Goal: Task Accomplishment & Management: Manage account settings

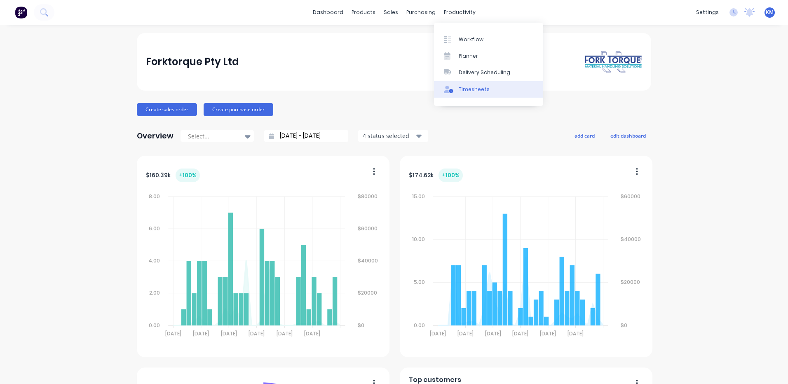
click at [455, 89] on div at bounding box center [450, 89] width 12 height 7
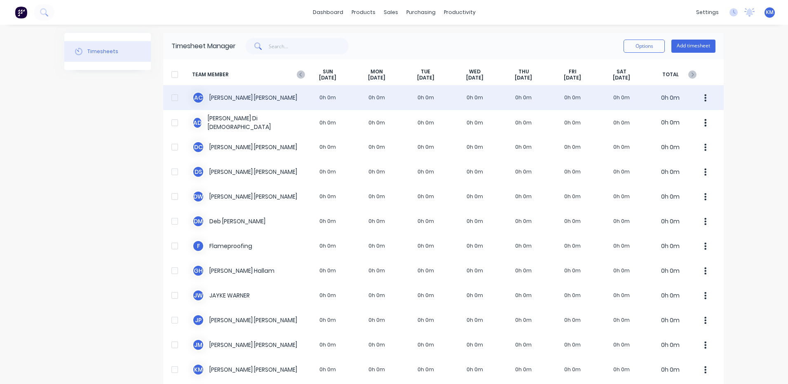
click at [319, 105] on div "A C [PERSON_NAME] 0h 0m 0h 0m 0h 0m 0h 0m 0h 0m 0h 0m 0h 0m 0h 0m" at bounding box center [443, 97] width 561 height 25
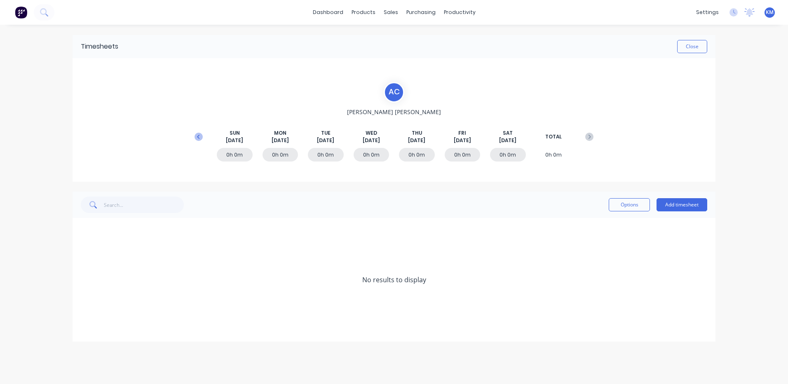
click at [194, 137] on button at bounding box center [198, 136] width 16 height 15
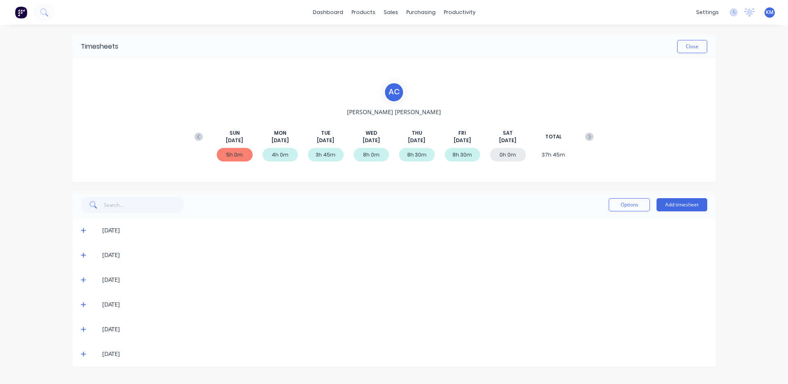
click at [84, 353] on icon at bounding box center [83, 354] width 5 height 6
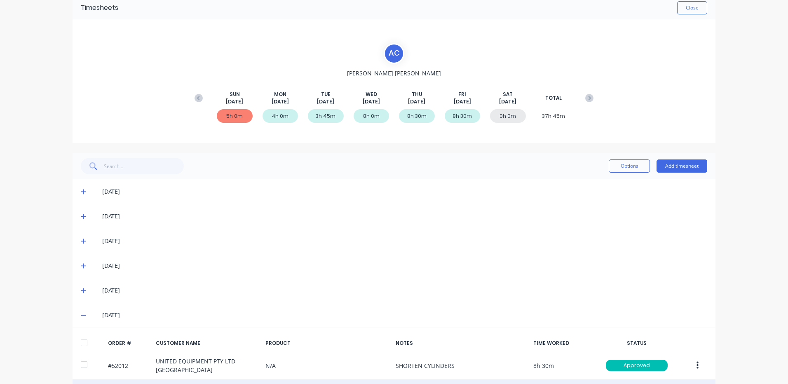
scroll to position [70, 0]
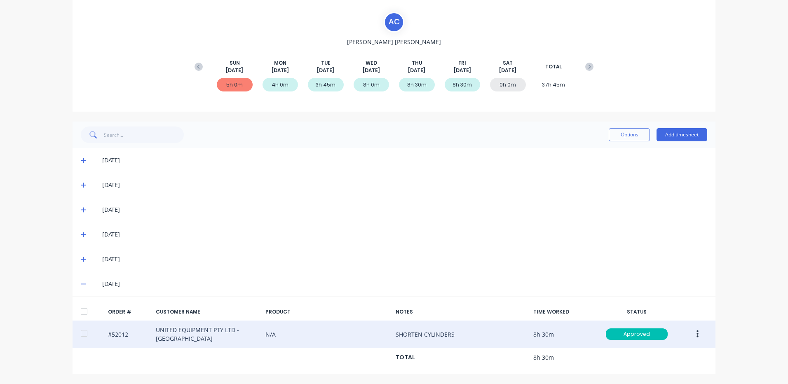
drag, startPoint x: 701, startPoint y: 333, endPoint x: 695, endPoint y: 335, distance: 6.1
click at [700, 333] on button "button" at bounding box center [697, 334] width 19 height 15
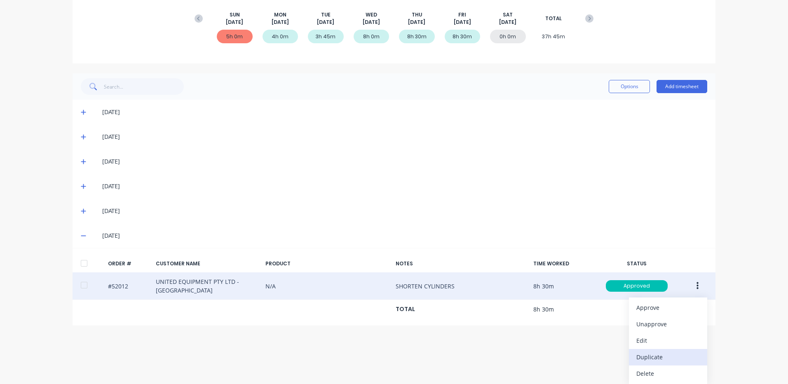
click at [671, 354] on div "Duplicate" at bounding box center [667, 357] width 63 height 12
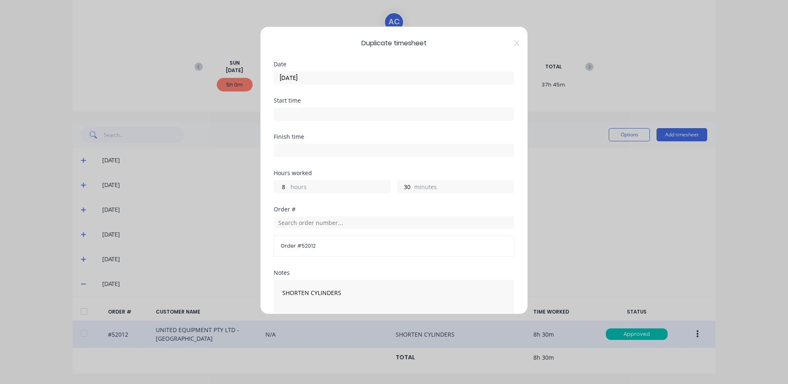
click at [340, 77] on input "[DATE]" at bounding box center [394, 78] width 240 height 12
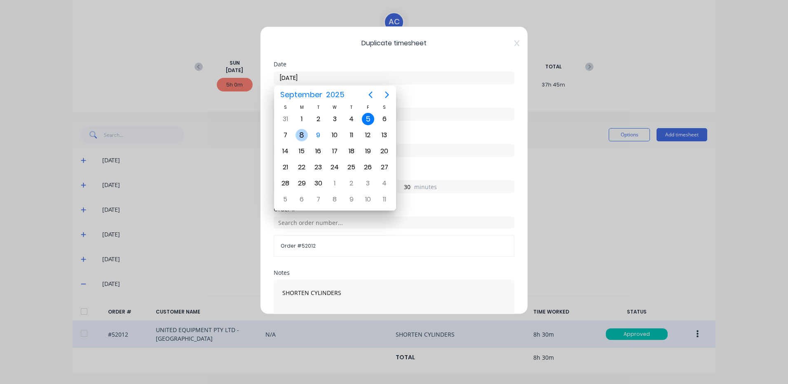
click at [304, 134] on div "8" at bounding box center [302, 135] width 12 height 12
type input "[DATE]"
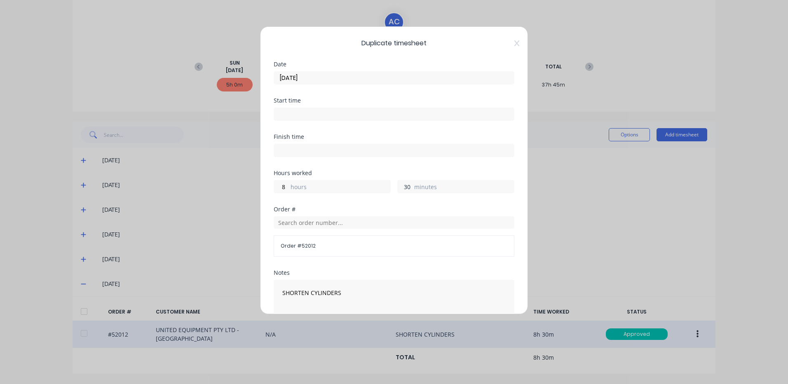
click at [405, 189] on input "30" at bounding box center [405, 187] width 14 height 12
type input "0"
click at [280, 188] on input "8" at bounding box center [281, 187] width 14 height 12
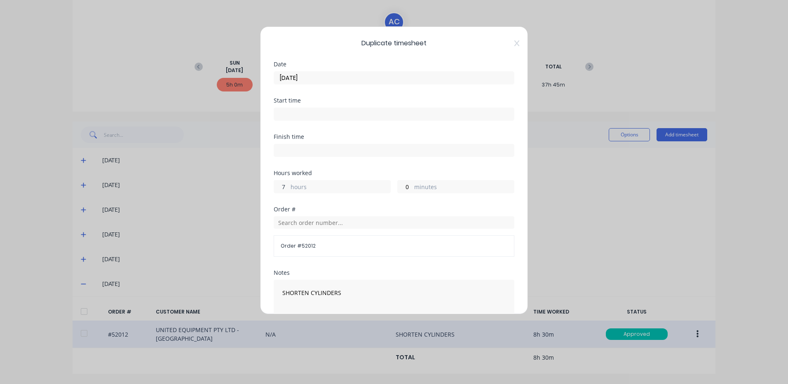
scroll to position [111, 0]
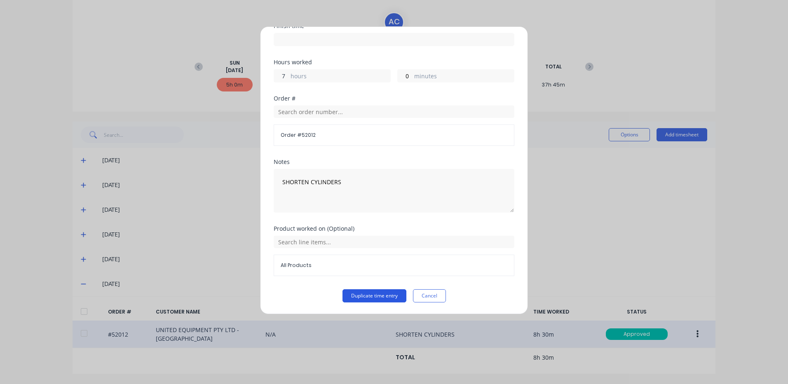
type input "7"
click at [374, 289] on button "Duplicate time entry" at bounding box center [375, 295] width 64 height 13
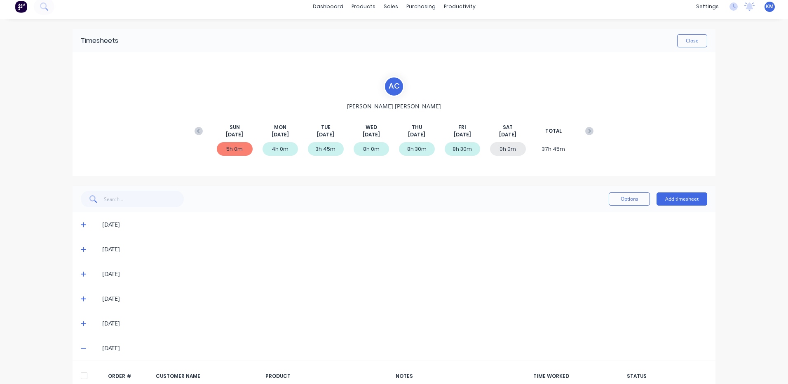
scroll to position [0, 0]
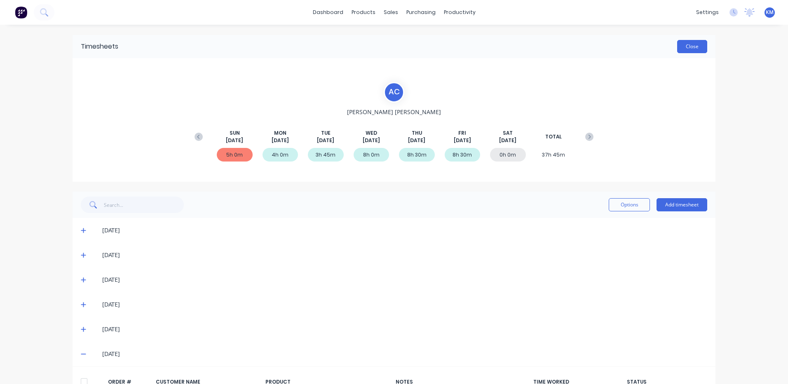
click at [694, 41] on button "Close" at bounding box center [692, 46] width 30 height 13
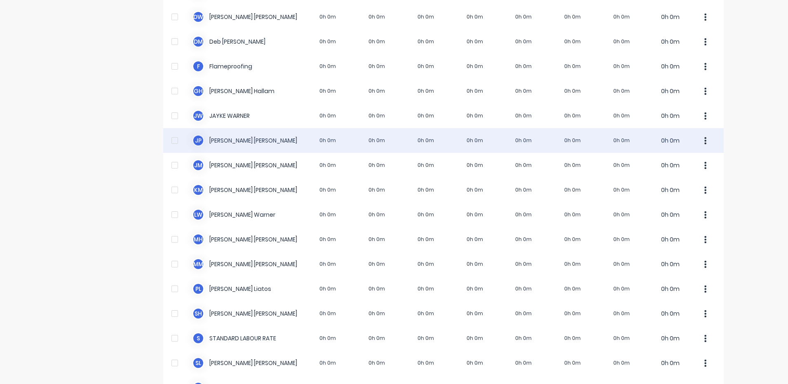
scroll to position [176, 0]
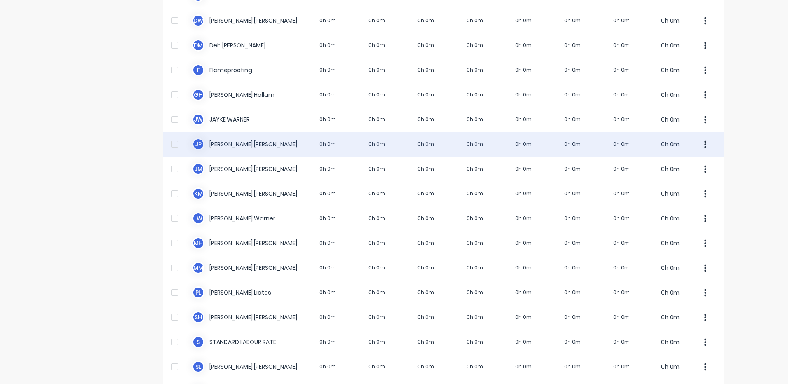
click at [310, 140] on div "J P [PERSON_NAME] 0h 0m 0h 0m 0h 0m 0h 0m 0h 0m 0h 0m 0h 0m 0h 0m" at bounding box center [443, 144] width 561 height 25
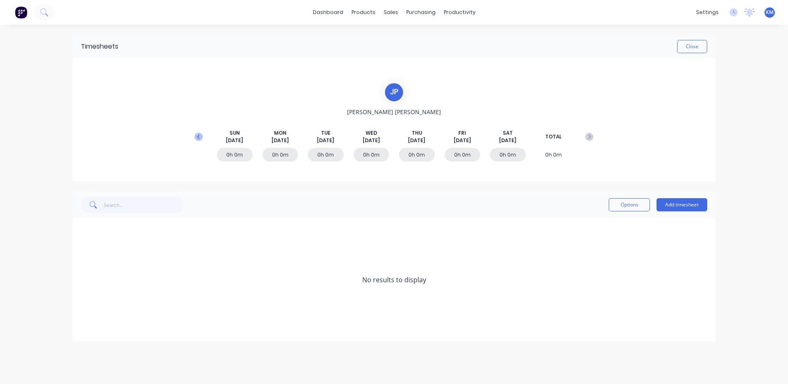
click at [204, 136] on button at bounding box center [198, 136] width 16 height 15
click at [83, 303] on icon at bounding box center [83, 305] width 5 height 5
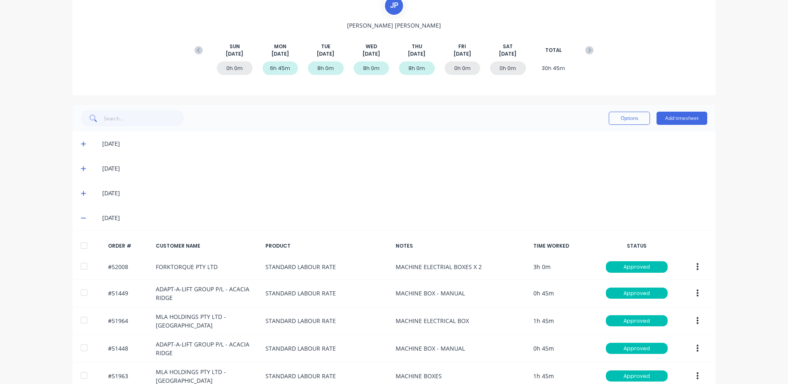
scroll to position [129, 0]
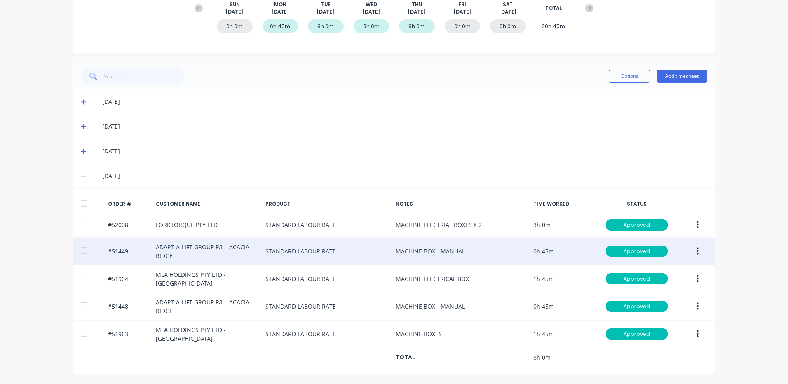
click at [698, 249] on button "button" at bounding box center [697, 251] width 19 height 15
click at [662, 316] on button "Duplicate" at bounding box center [668, 322] width 78 height 16
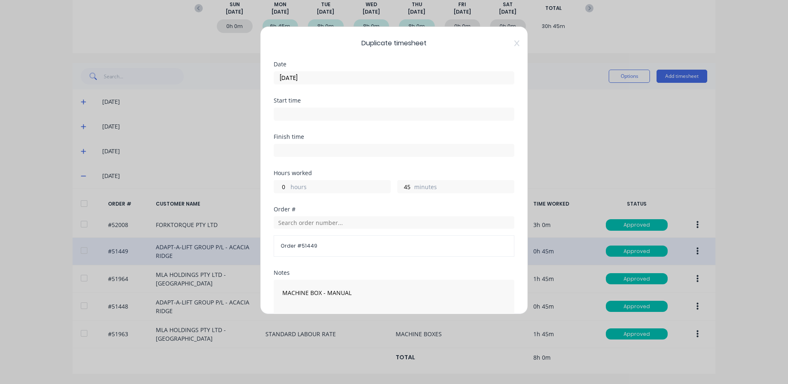
click at [324, 78] on input "[DATE]" at bounding box center [394, 78] width 240 height 12
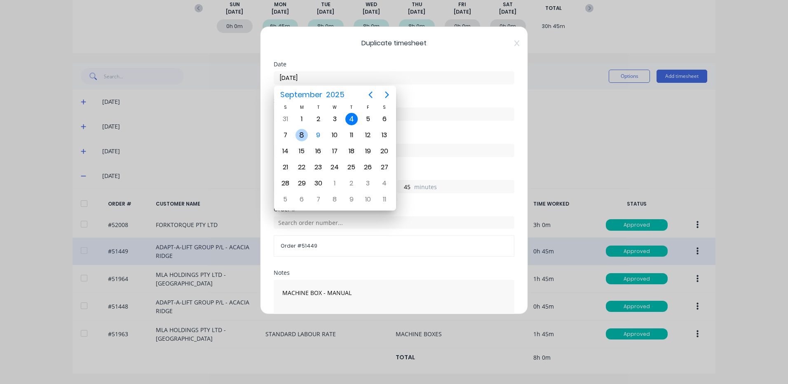
click at [306, 136] on div "8" at bounding box center [302, 135] width 12 height 12
type input "[DATE]"
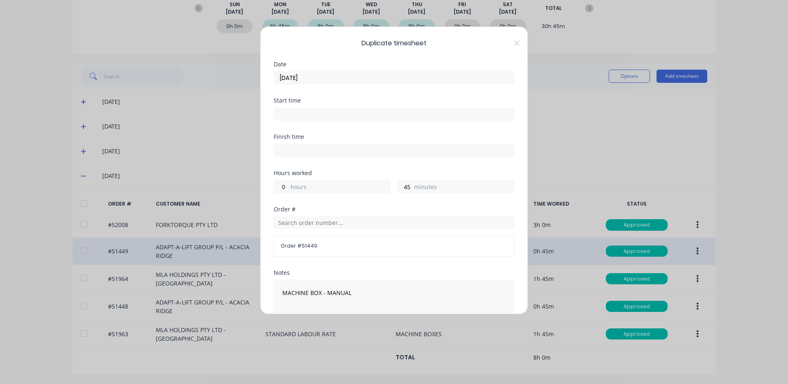
click at [312, 183] on label "hours" at bounding box center [341, 188] width 100 height 10
click at [289, 183] on input "0" at bounding box center [281, 187] width 14 height 12
click at [304, 187] on label "hours" at bounding box center [341, 188] width 100 height 10
click at [289, 187] on input "0" at bounding box center [281, 187] width 14 height 12
click at [304, 187] on label "hours" at bounding box center [341, 188] width 100 height 10
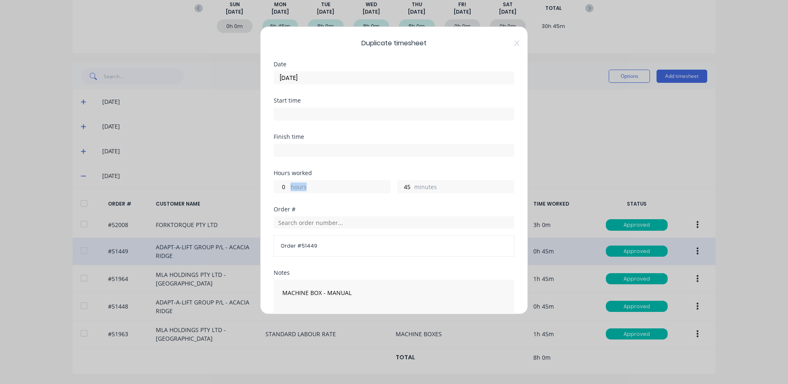
click at [289, 187] on input "0" at bounding box center [281, 187] width 14 height 12
click at [286, 187] on input "0" at bounding box center [281, 187] width 14 height 12
type input "4"
type input "45"
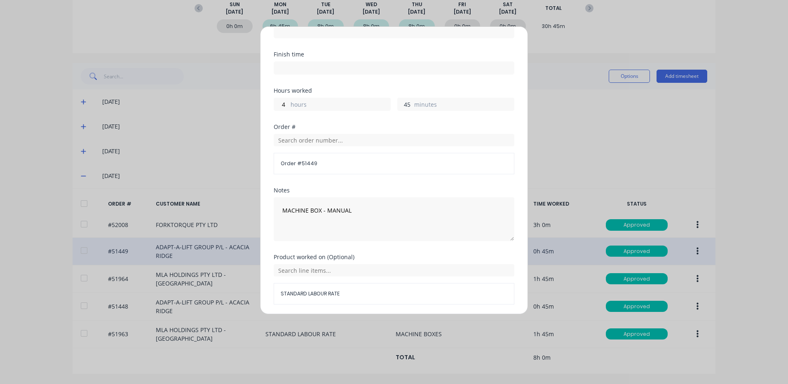
scroll to position [111, 0]
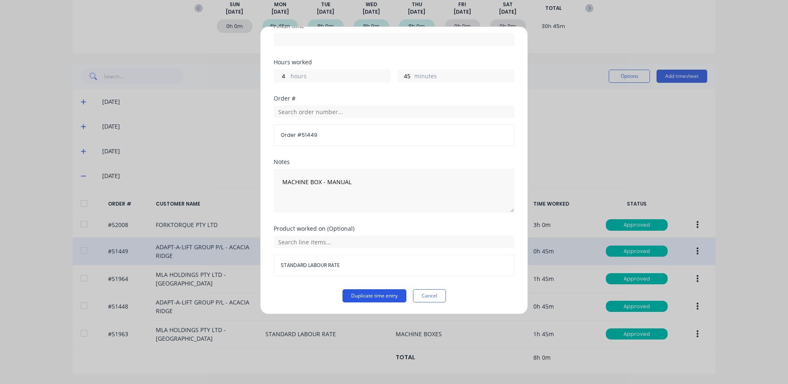
click at [373, 292] on button "Duplicate time entry" at bounding box center [375, 295] width 64 height 13
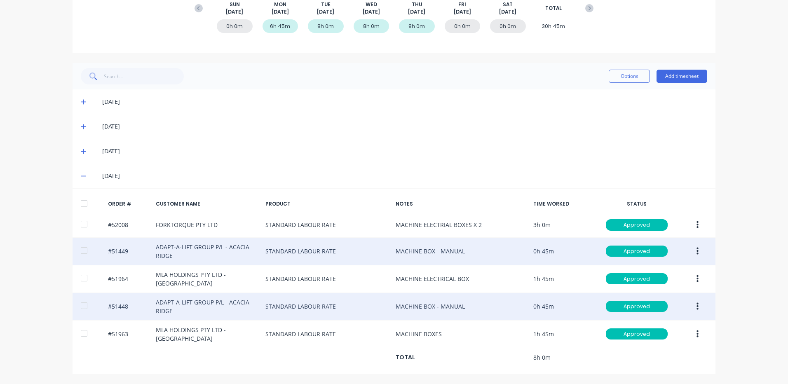
click at [697, 305] on icon "button" at bounding box center [698, 306] width 2 height 9
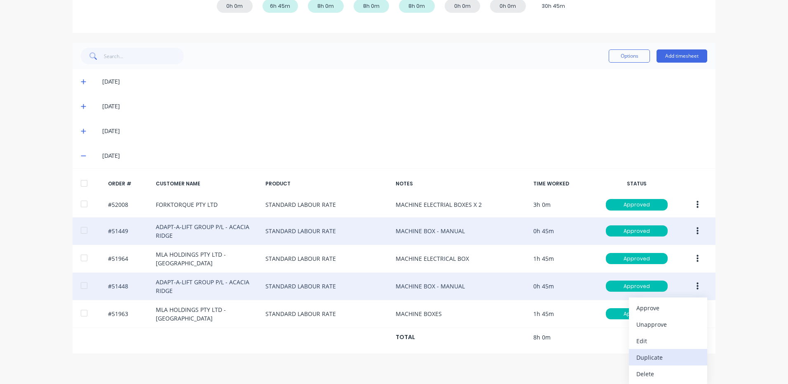
click at [661, 350] on button "Duplicate" at bounding box center [668, 357] width 78 height 16
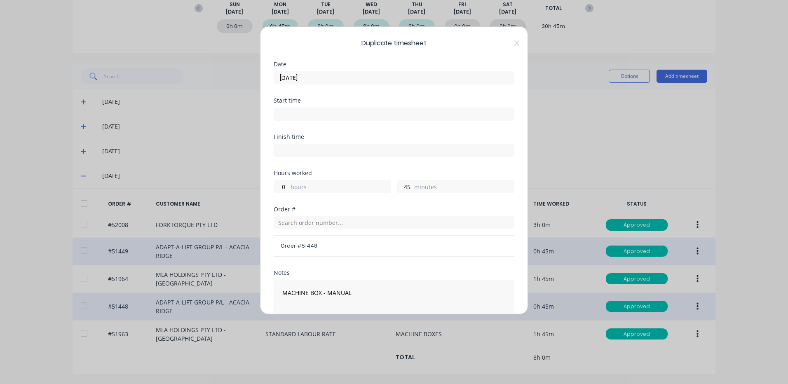
click at [368, 80] on input "[DATE]" at bounding box center [394, 78] width 240 height 12
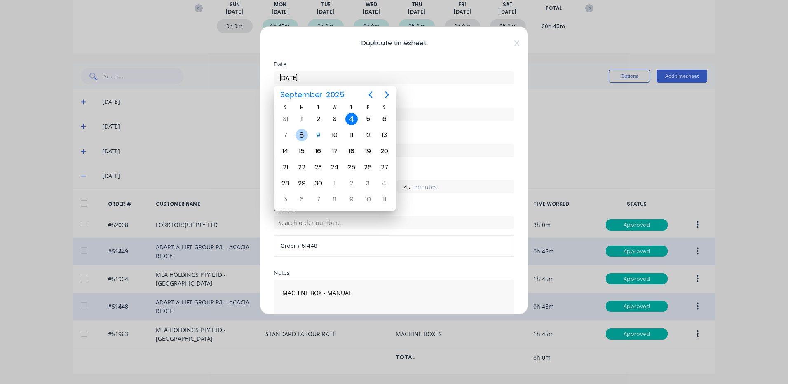
click at [303, 135] on div "8" at bounding box center [302, 135] width 12 height 12
type input "[DATE]"
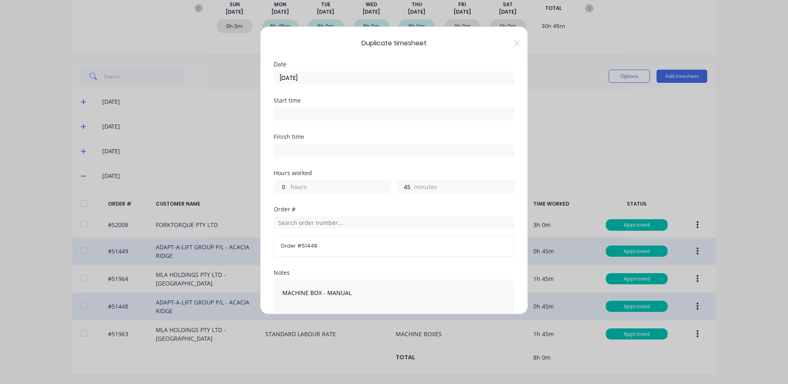
click at [310, 184] on label "hours" at bounding box center [341, 188] width 100 height 10
click at [289, 184] on input "0" at bounding box center [281, 187] width 14 height 12
click at [310, 184] on label "hours" at bounding box center [341, 188] width 100 height 10
click at [289, 184] on input "0" at bounding box center [281, 187] width 14 height 12
click at [286, 187] on input "0" at bounding box center [281, 187] width 14 height 12
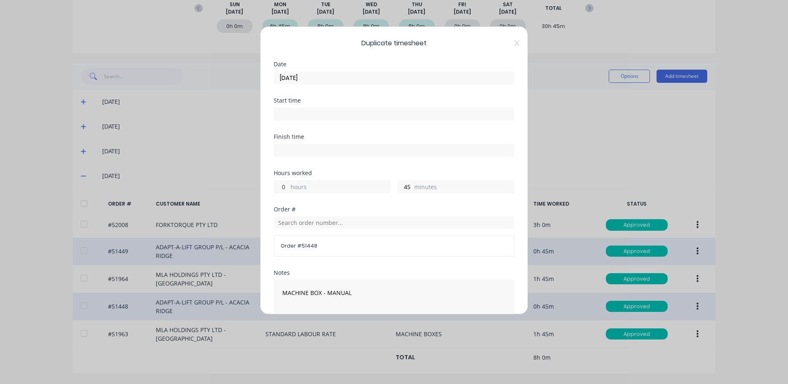
click at [286, 187] on input "0" at bounding box center [281, 187] width 14 height 12
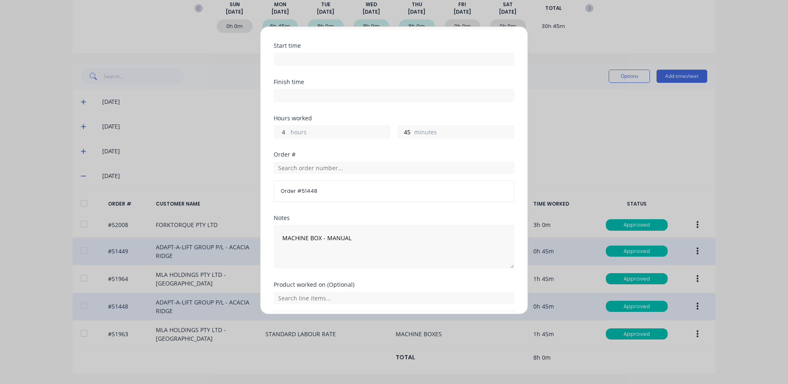
scroll to position [111, 0]
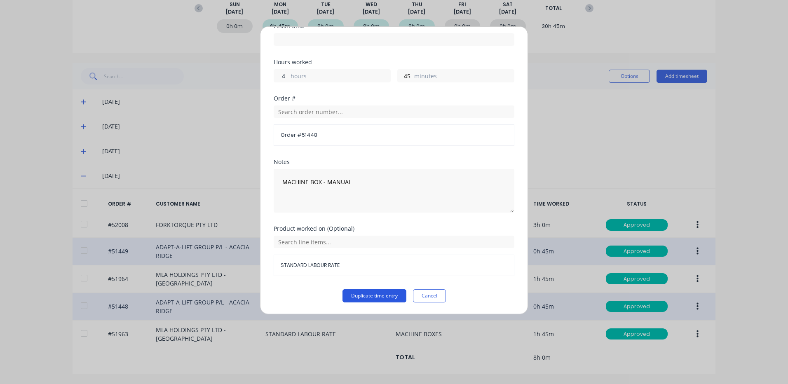
type input "4"
click at [370, 296] on button "Duplicate time entry" at bounding box center [375, 295] width 64 height 13
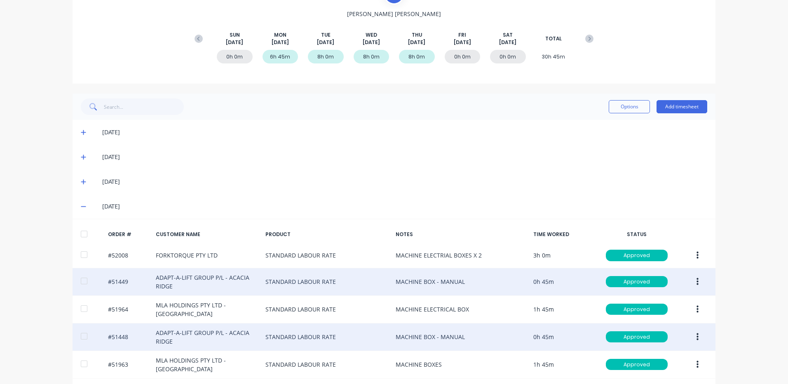
scroll to position [46, 0]
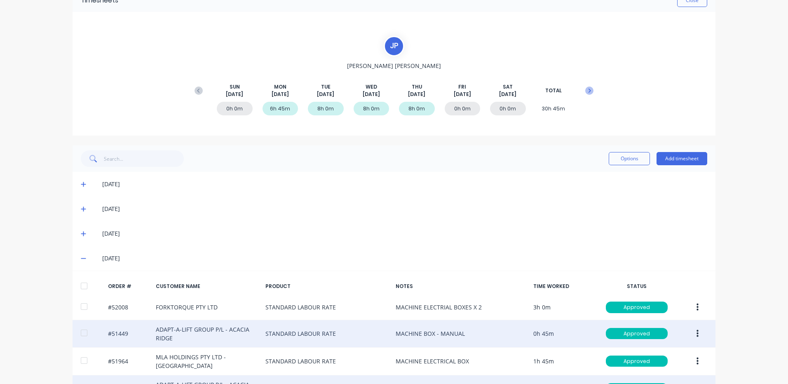
click at [589, 92] on icon at bounding box center [589, 91] width 8 height 8
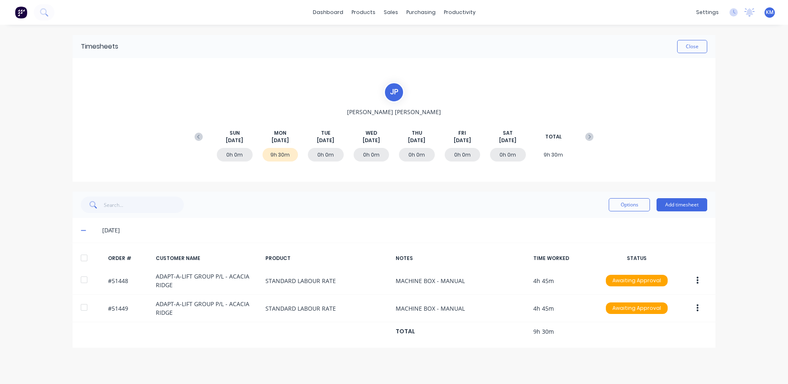
click at [89, 262] on div at bounding box center [84, 258] width 16 height 16
click at [617, 208] on button "Options" at bounding box center [629, 204] width 41 height 13
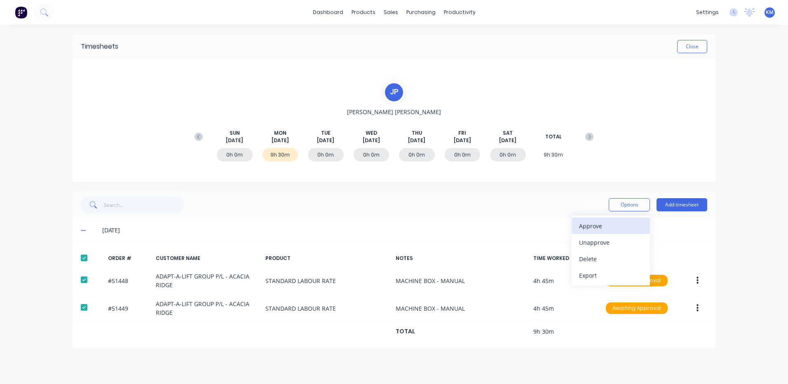
click at [589, 225] on div "Approve" at bounding box center [610, 226] width 63 height 12
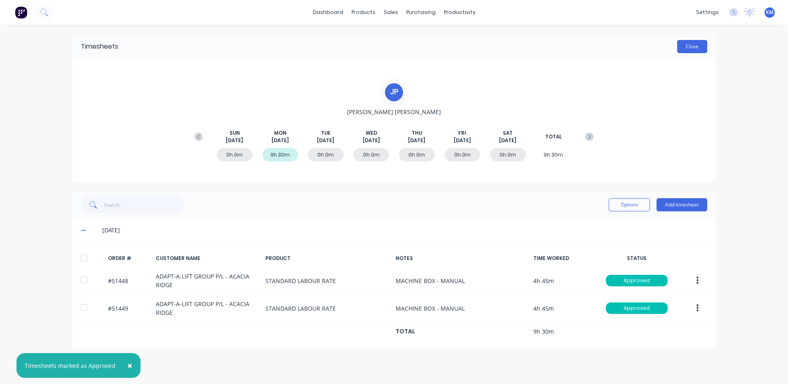
click at [687, 44] on button "Close" at bounding box center [692, 46] width 30 height 13
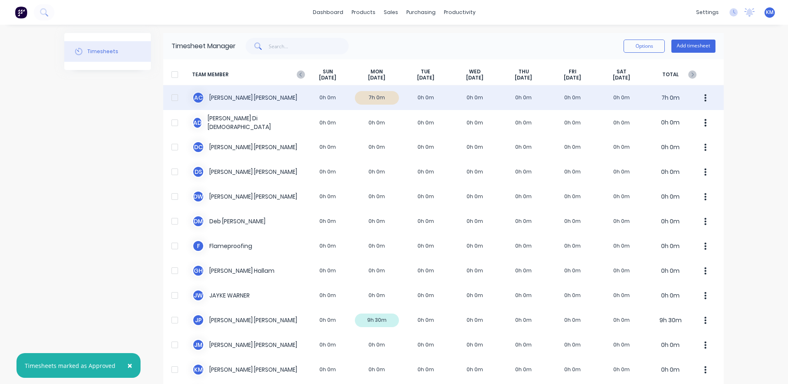
click at [276, 101] on div "A C [PERSON_NAME] 0h 0m 7h 0m 0h 0m 0h 0m 0h 0m 0h 0m 0h 0m 7h 0m" at bounding box center [443, 97] width 561 height 25
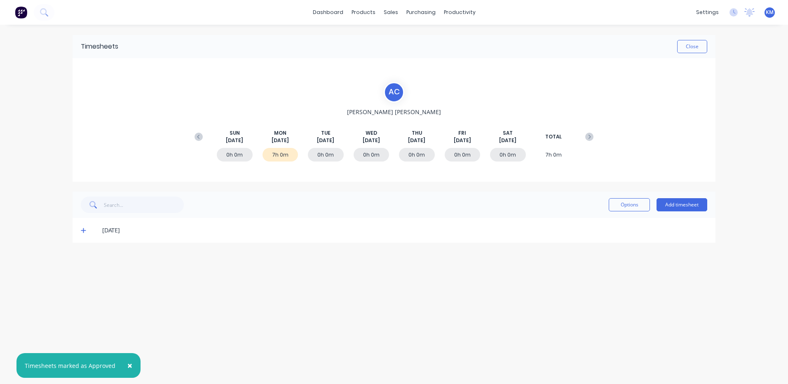
drag, startPoint x: 81, startPoint y: 235, endPoint x: 82, endPoint y: 230, distance: 4.6
click at [81, 235] on div "[DATE]" at bounding box center [394, 230] width 643 height 25
click at [82, 230] on icon at bounding box center [83, 231] width 5 height 6
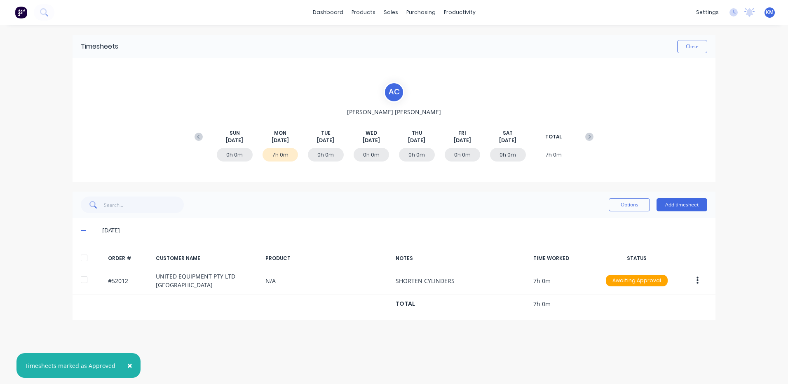
click at [81, 255] on div at bounding box center [84, 258] width 16 height 16
click at [601, 202] on div "Options Add timesheet" at bounding box center [394, 205] width 626 height 16
click at [616, 206] on button "Options" at bounding box center [629, 204] width 41 height 13
drag, startPoint x: 614, startPoint y: 219, endPoint x: 622, endPoint y: 209, distance: 13.1
click at [614, 219] on button "Approve" at bounding box center [611, 226] width 78 height 16
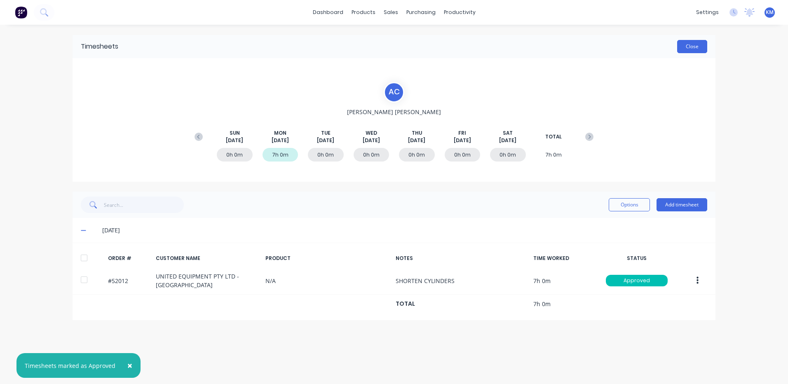
click at [692, 51] on button "Close" at bounding box center [692, 46] width 30 height 13
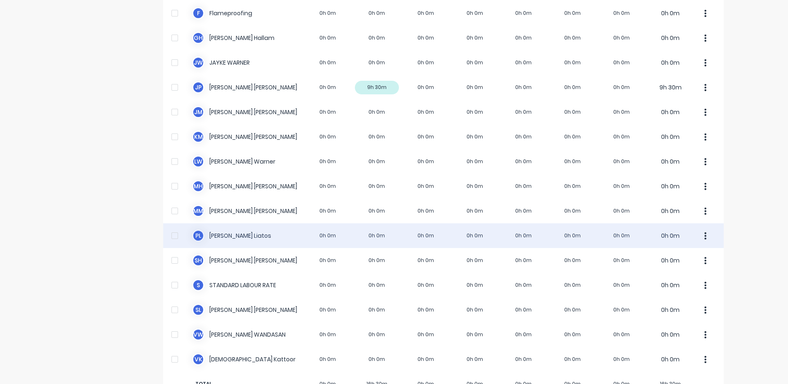
scroll to position [258, 0]
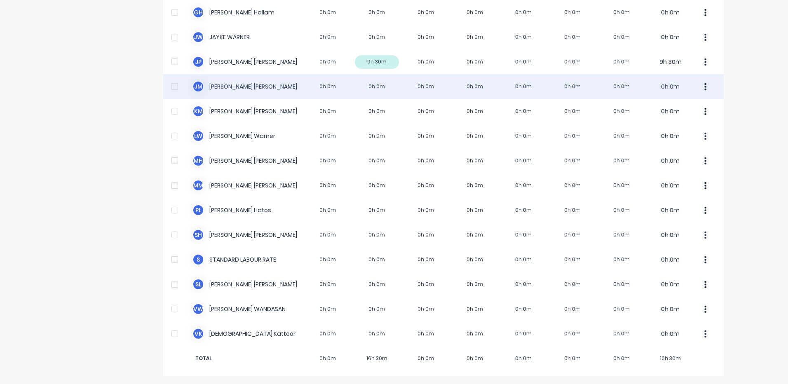
click at [371, 85] on div "[PERSON_NAME] [PERSON_NAME] 0h 0m 0h 0m 0h 0m 0h 0m 0h 0m 0h 0m 0h 0m 0h 0m" at bounding box center [443, 86] width 561 height 25
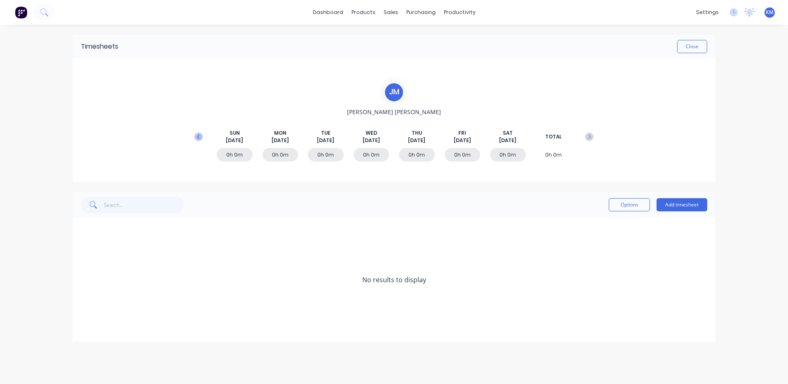
click at [197, 136] on icon at bounding box center [199, 137] width 8 height 8
click at [82, 301] on span at bounding box center [85, 304] width 8 height 8
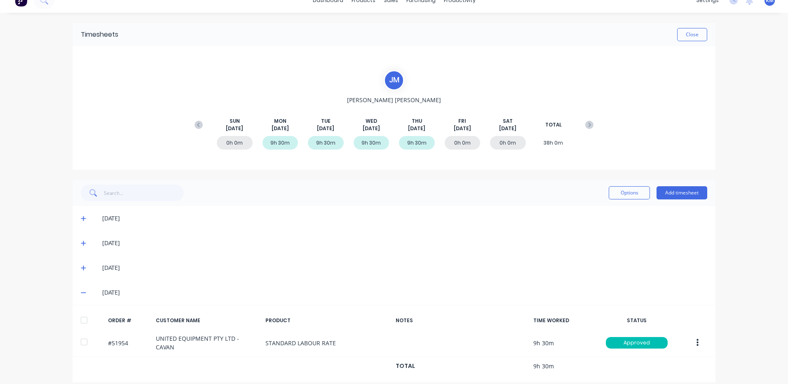
scroll to position [18, 0]
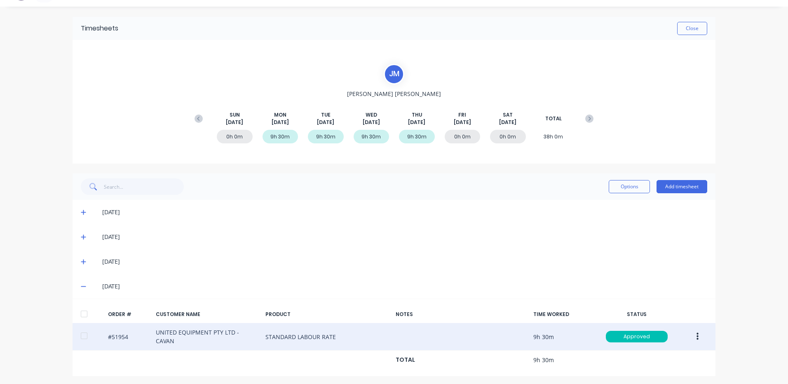
click at [697, 333] on icon "button" at bounding box center [698, 336] width 2 height 7
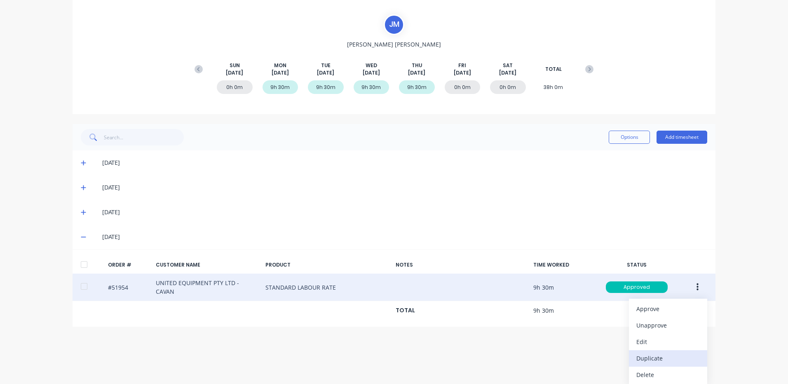
click at [669, 354] on div "Duplicate" at bounding box center [667, 358] width 63 height 12
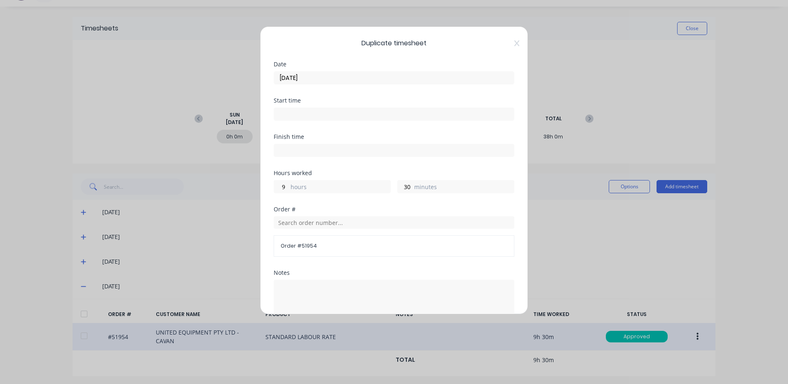
click at [307, 82] on input "[DATE]" at bounding box center [394, 78] width 240 height 12
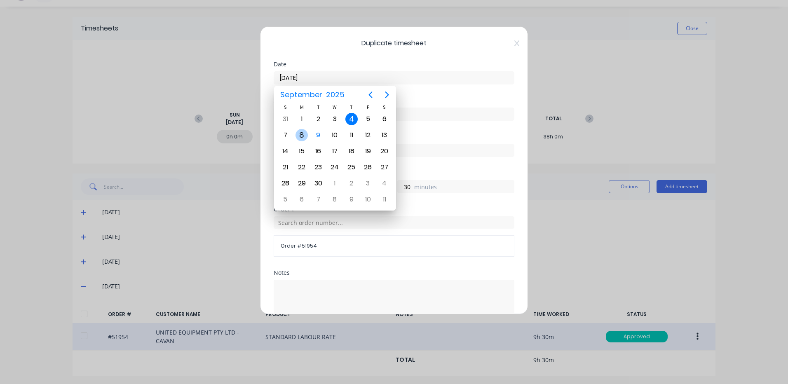
click at [298, 137] on div "8" at bounding box center [302, 135] width 12 height 12
type input "[DATE]"
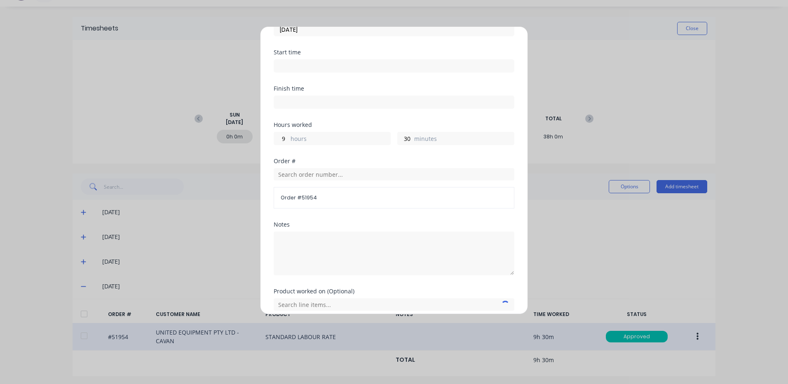
scroll to position [111, 0]
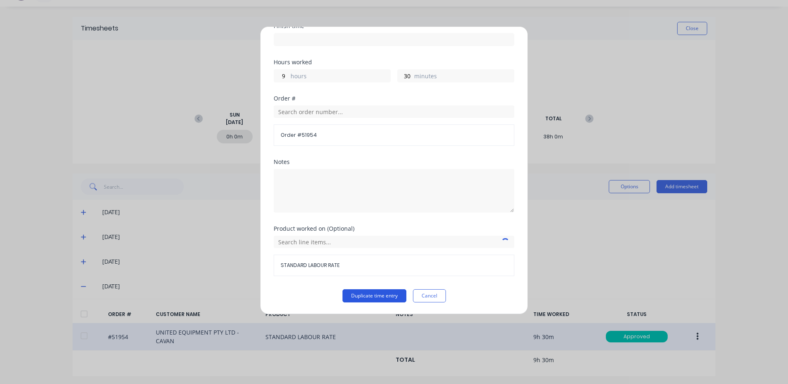
click at [354, 295] on button "Duplicate time entry" at bounding box center [375, 295] width 64 height 13
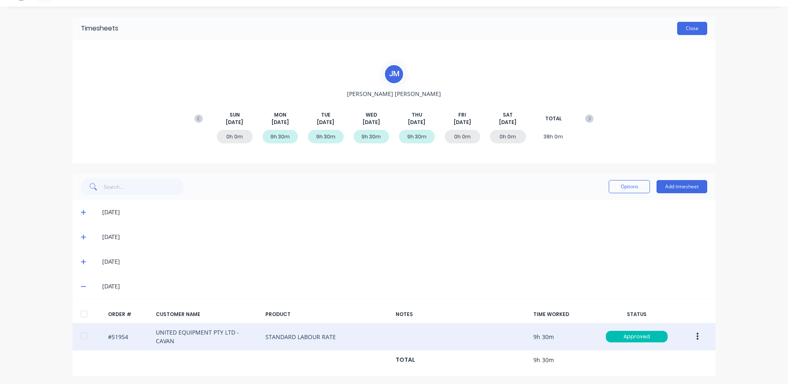
click at [681, 34] on button "Close" at bounding box center [692, 28] width 30 height 13
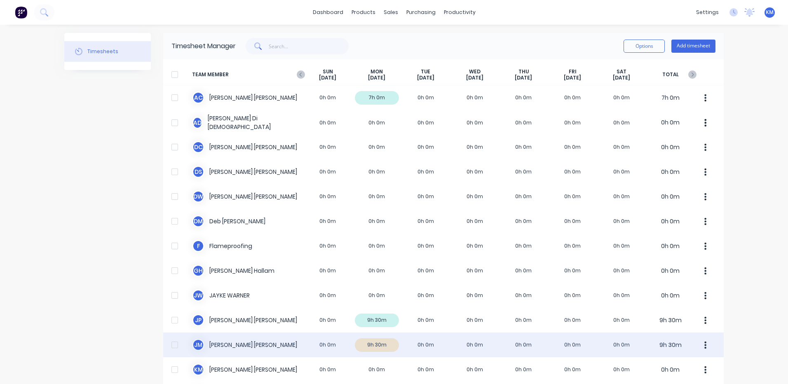
click at [423, 347] on div "[PERSON_NAME] [PERSON_NAME] 0h 0m 9h 30m 0h 0m 0h 0m 0h 0m 0h 0m 0h 0m 9h 30m" at bounding box center [443, 345] width 561 height 25
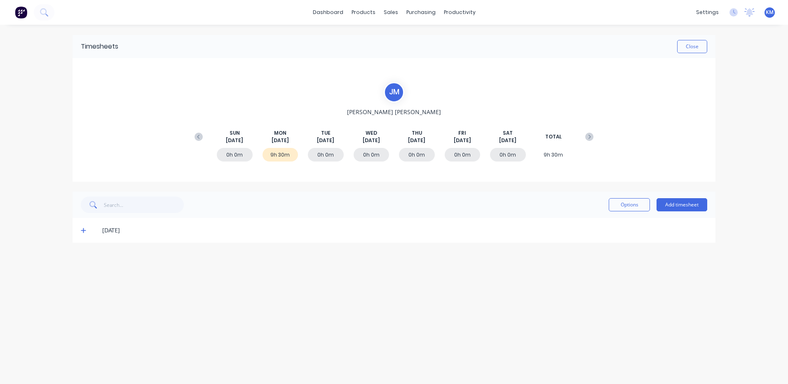
click at [84, 231] on icon at bounding box center [83, 230] width 5 height 5
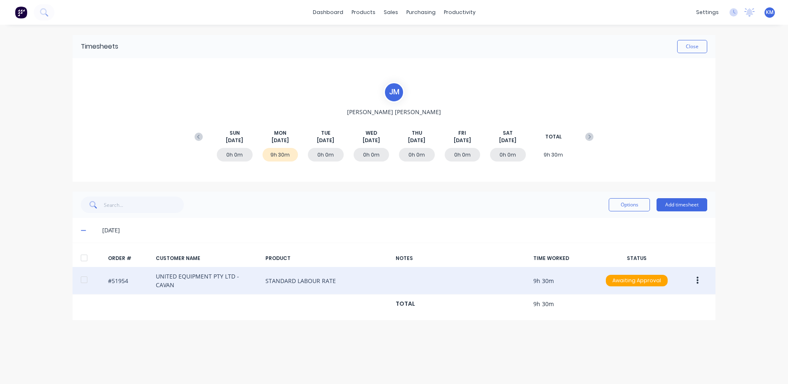
click at [89, 274] on div at bounding box center [84, 280] width 16 height 16
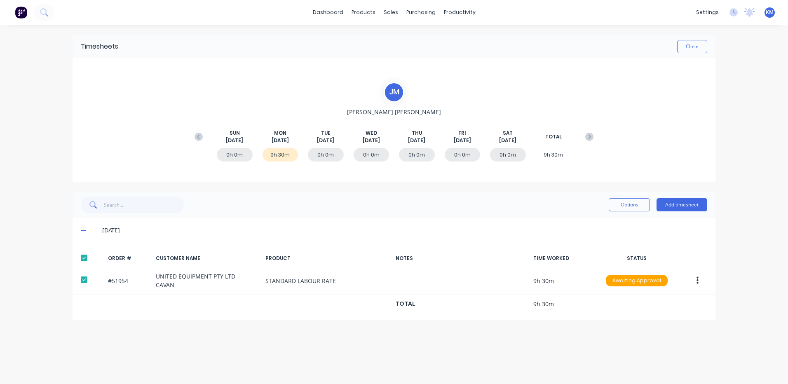
click at [604, 206] on div "Options Add timesheet" at bounding box center [394, 205] width 626 height 16
click at [612, 206] on button "Options" at bounding box center [629, 204] width 41 height 13
click at [606, 217] on div "Approve Unapprove Delete Export" at bounding box center [611, 251] width 78 height 70
click at [606, 219] on button "Approve" at bounding box center [611, 226] width 78 height 16
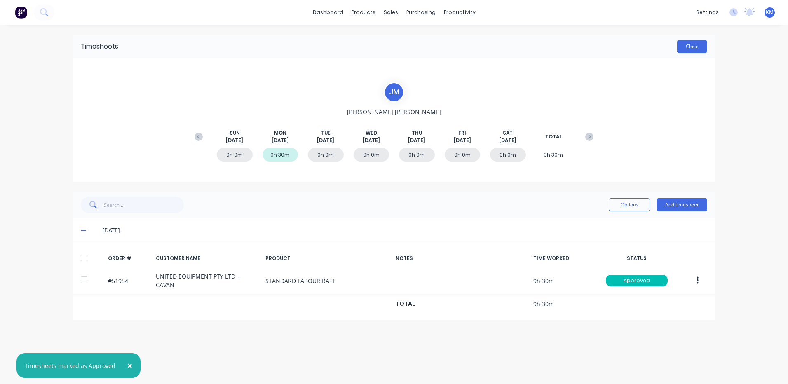
click at [694, 50] on button "Close" at bounding box center [692, 46] width 30 height 13
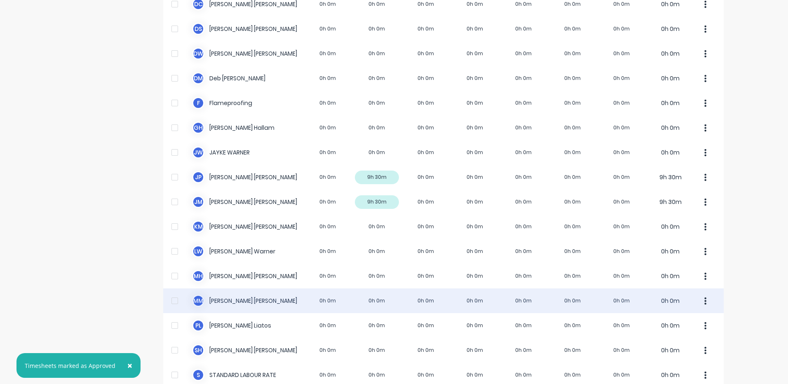
scroll to position [206, 0]
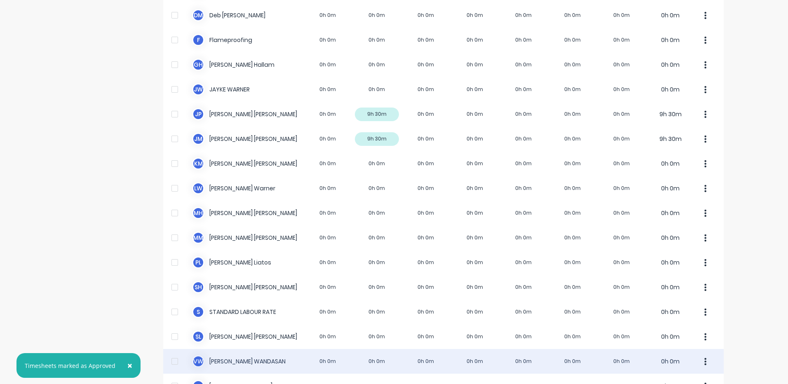
click at [345, 357] on div "V W [PERSON_NAME] 0h 0m 0h 0m 0h 0m 0h 0m 0h 0m 0h 0m 0h 0m 0h 0m" at bounding box center [443, 361] width 561 height 25
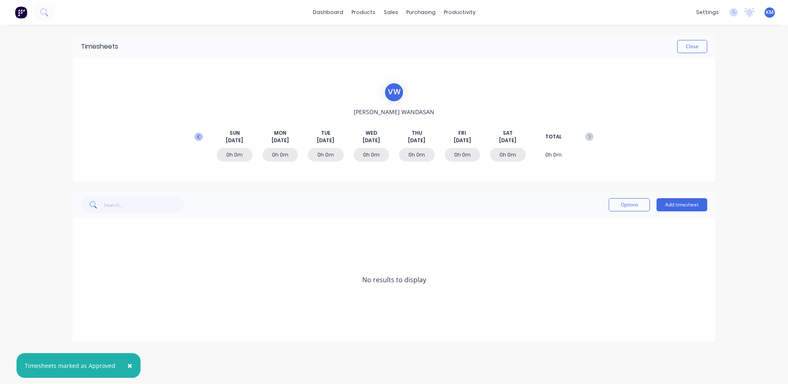
click at [203, 143] on button at bounding box center [198, 136] width 16 height 15
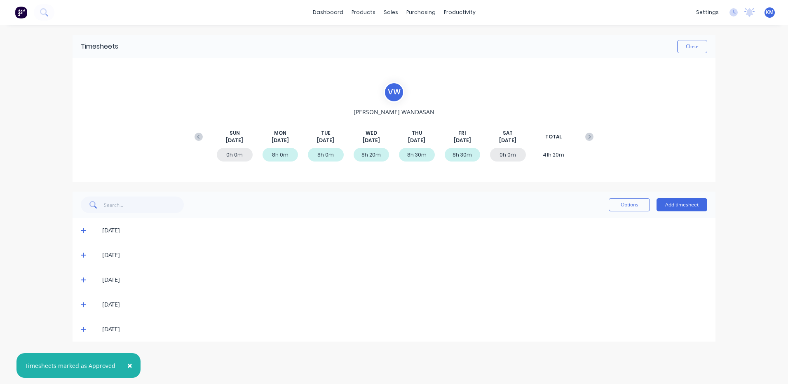
drag, startPoint x: 86, startPoint y: 329, endPoint x: 95, endPoint y: 324, distance: 10.2
click at [86, 329] on span at bounding box center [85, 329] width 8 height 8
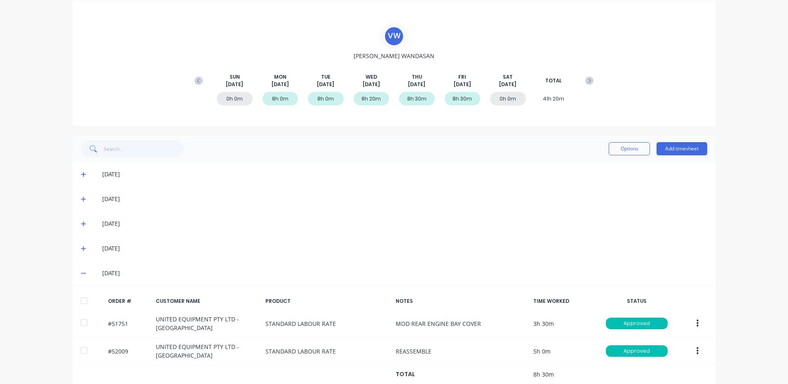
scroll to position [73, 0]
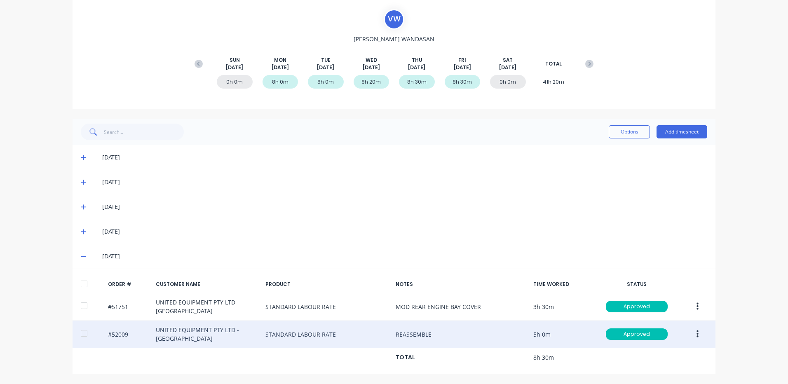
click at [692, 333] on button "button" at bounding box center [697, 334] width 19 height 15
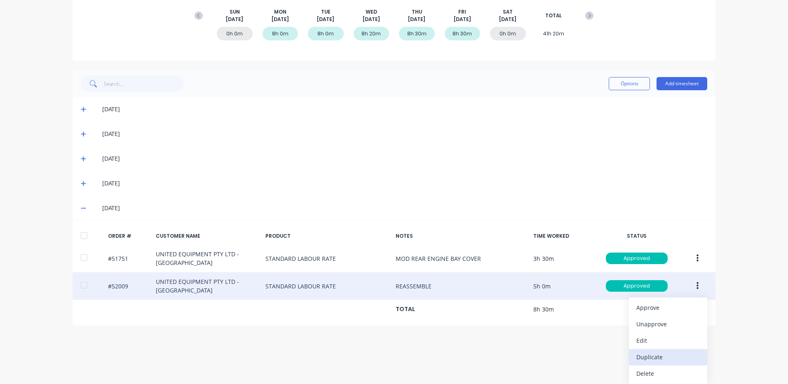
click at [664, 353] on div "Duplicate" at bounding box center [667, 357] width 63 height 12
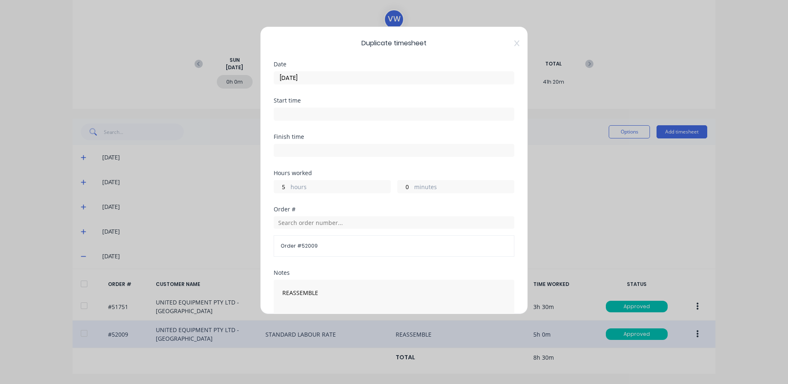
click at [341, 75] on input "[DATE]" at bounding box center [394, 78] width 240 height 12
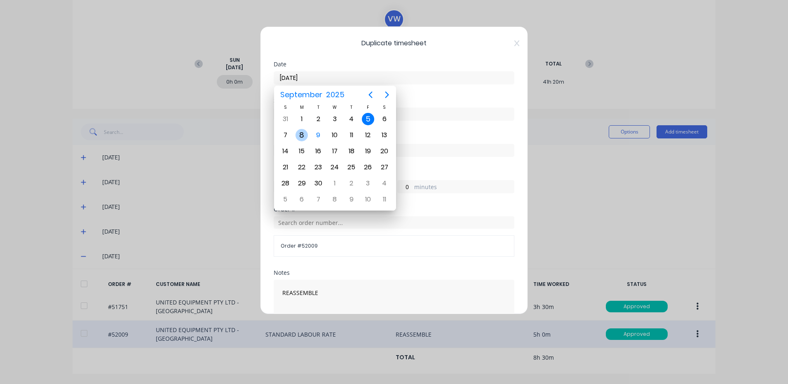
click at [296, 134] on div "8" at bounding box center [302, 135] width 12 height 12
type input "[DATE]"
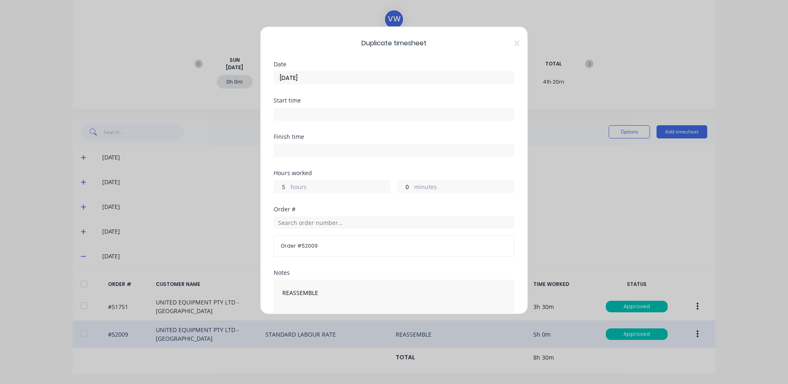
click at [285, 185] on input "5" at bounding box center [281, 187] width 14 height 12
type input "1"
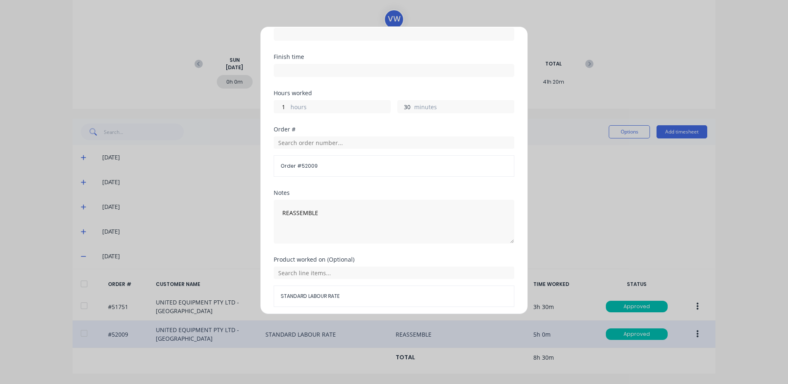
scroll to position [111, 0]
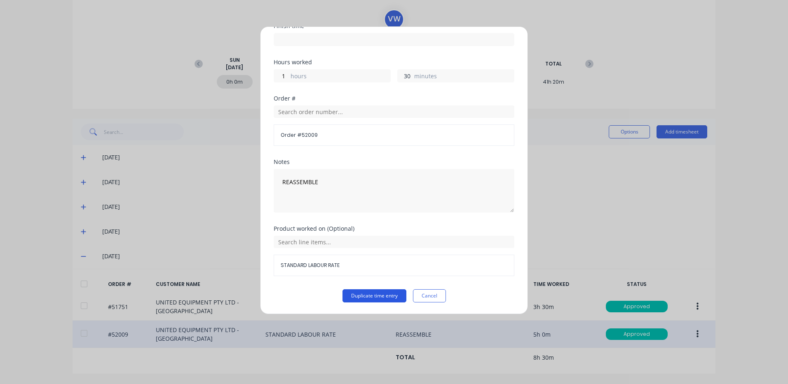
type input "30"
click at [385, 298] on button "Duplicate time entry" at bounding box center [375, 295] width 64 height 13
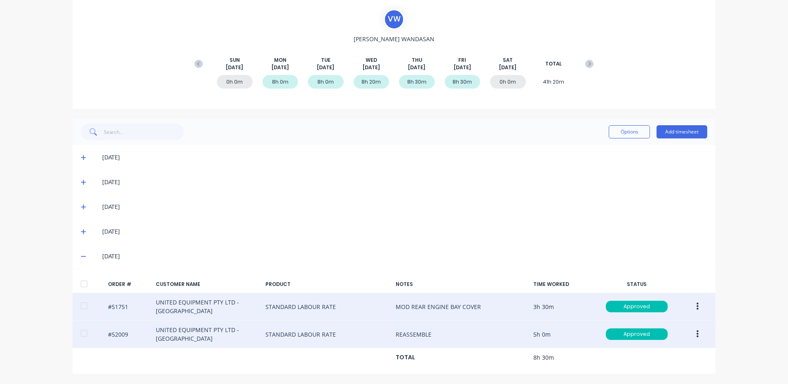
click at [692, 304] on button "button" at bounding box center [697, 306] width 19 height 15
click at [657, 375] on div "Duplicate" at bounding box center [667, 378] width 63 height 12
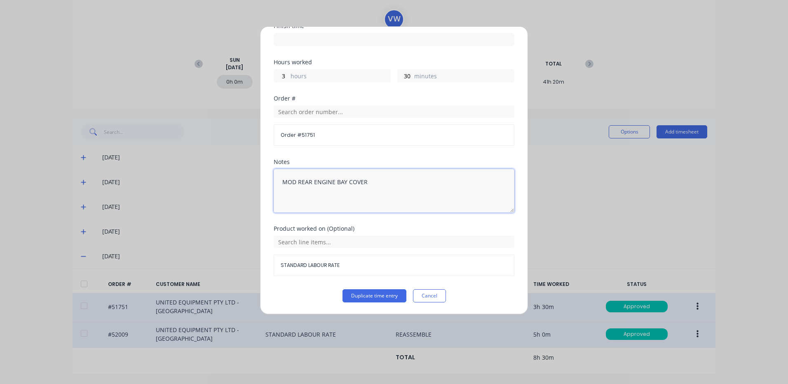
drag, startPoint x: 367, startPoint y: 191, endPoint x: 202, endPoint y: 172, distance: 166.3
click at [202, 172] on div "Duplicate timesheet Date [DATE] Start time Finish time Hours worked 3 hours 30 …" at bounding box center [394, 192] width 788 height 384
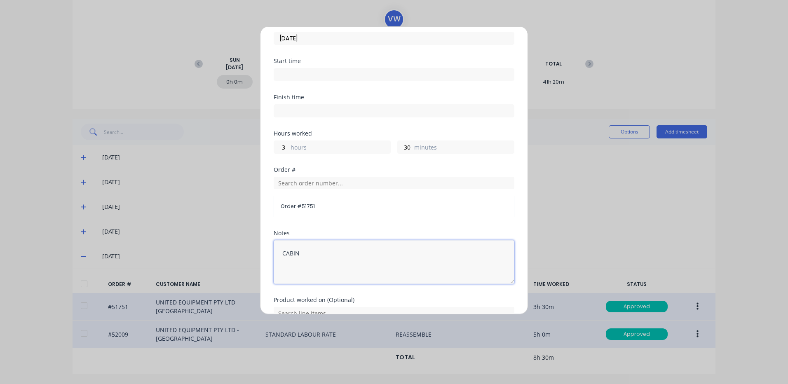
scroll to position [0, 0]
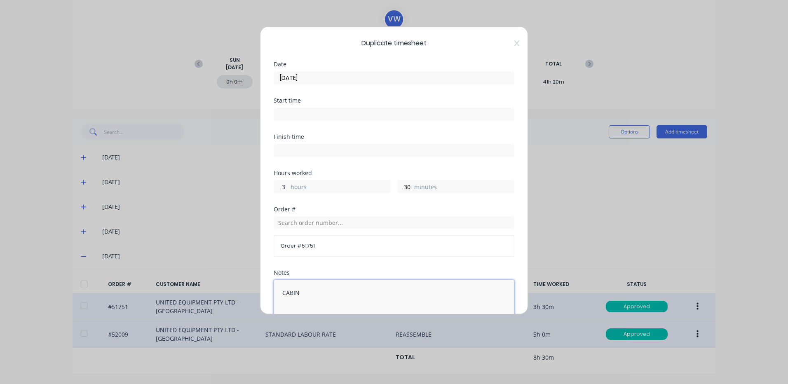
type textarea "CABIN"
click at [277, 183] on input "3" at bounding box center [281, 187] width 14 height 12
click at [279, 185] on input "3" at bounding box center [281, 187] width 14 height 12
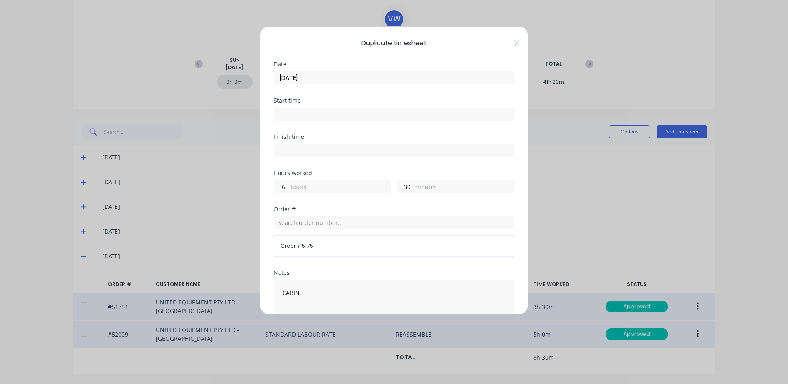
type input "6"
type input "0"
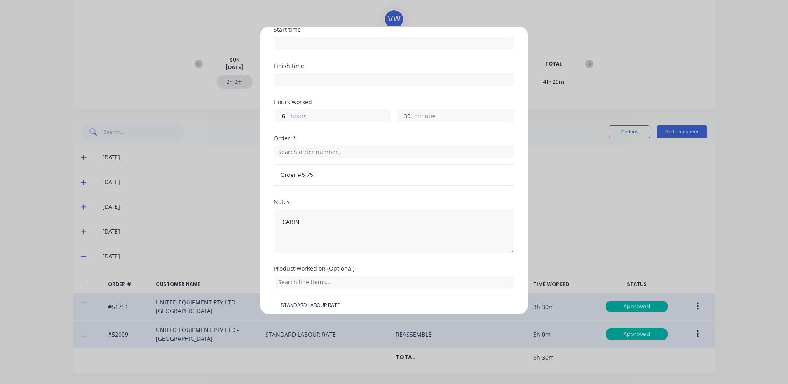
scroll to position [111, 0]
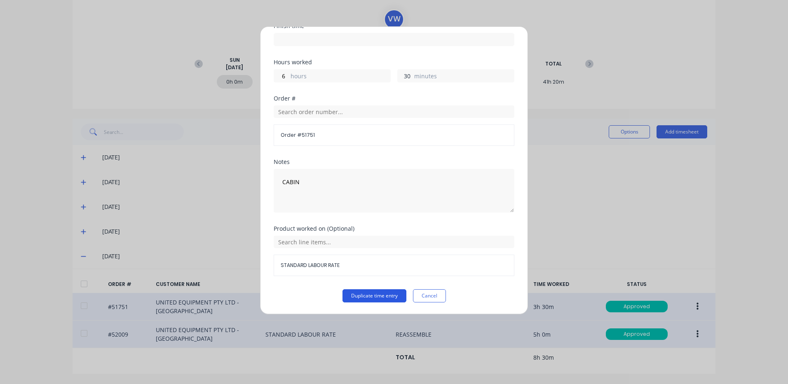
type input "30"
click at [366, 296] on button "Duplicate time entry" at bounding box center [375, 295] width 64 height 13
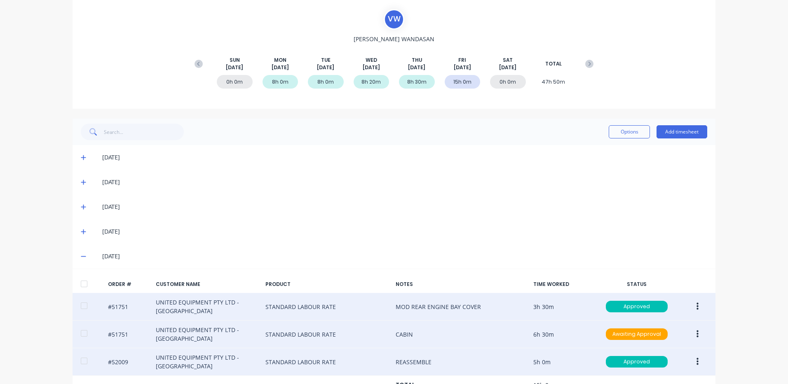
click at [692, 331] on button "button" at bounding box center [697, 334] width 19 height 15
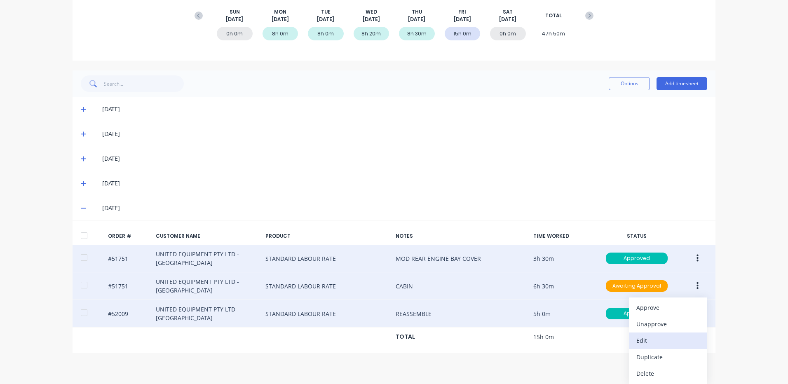
click at [669, 344] on div "Edit" at bounding box center [667, 341] width 63 height 12
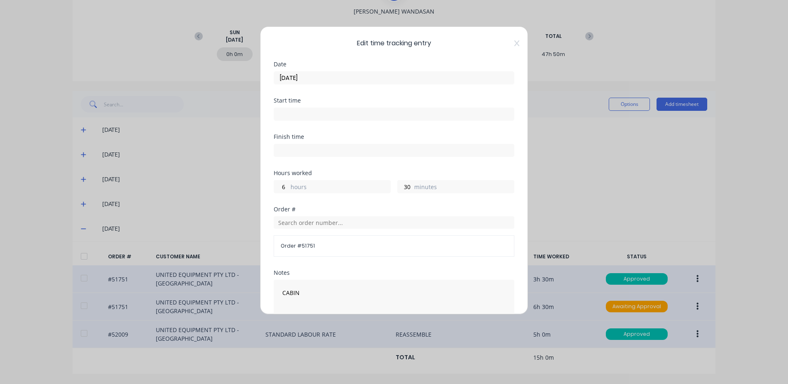
scroll to position [101, 0]
click at [305, 83] on input "[DATE]" at bounding box center [394, 78] width 240 height 12
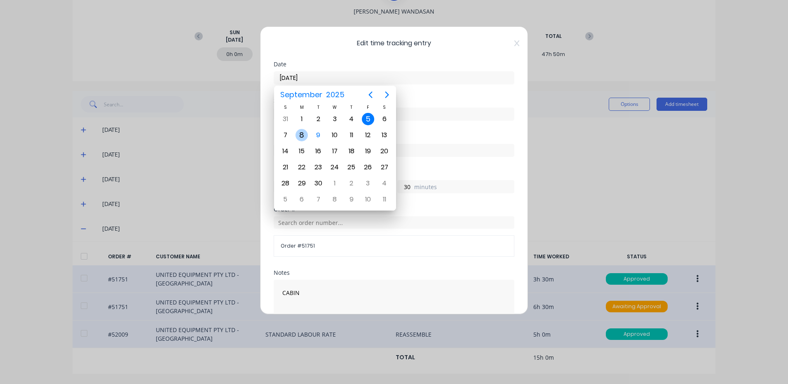
click at [302, 130] on div "S M T W T F S 31 [DATE] 2 3 4 5 6 7 8 9 10 11 12 13 14 15 16 17 18 19 20 21 22 …" at bounding box center [335, 155] width 116 height 103
click at [303, 131] on div "8" at bounding box center [302, 135] width 12 height 12
type input "[DATE]"
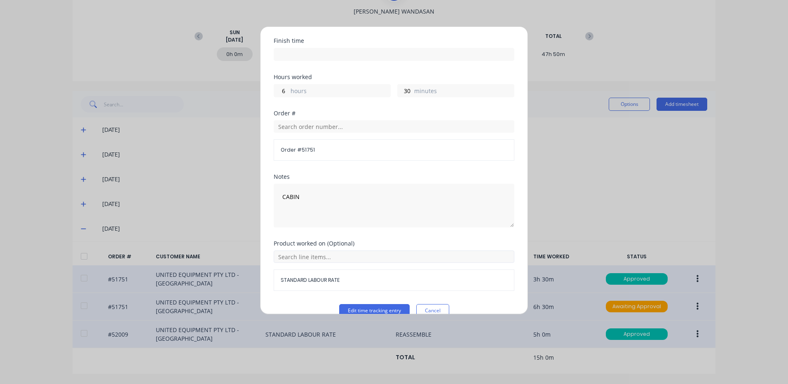
scroll to position [111, 0]
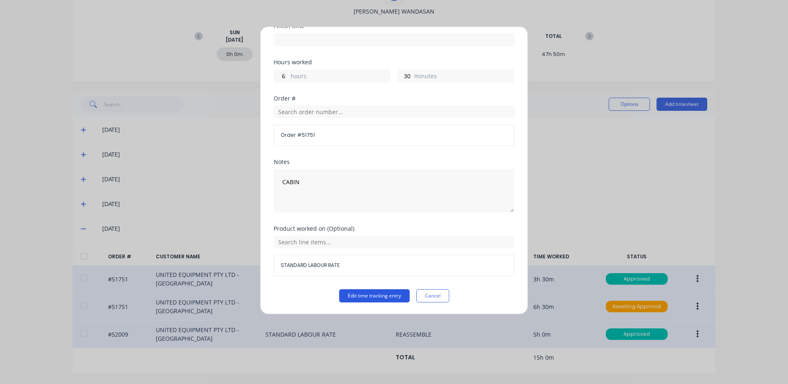
click at [376, 291] on button "Edit time tracking entry" at bounding box center [374, 295] width 70 height 13
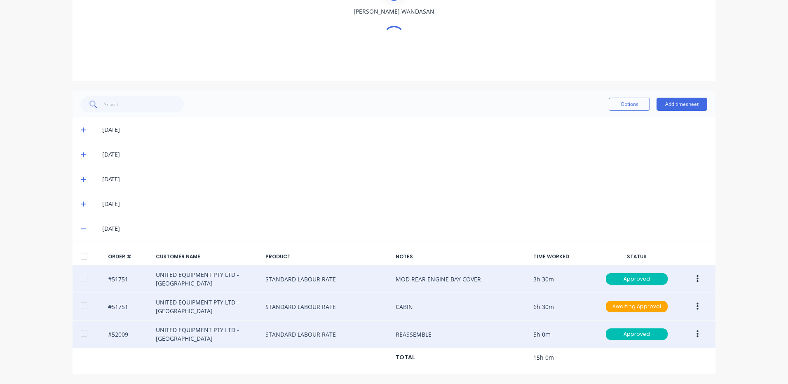
scroll to position [73, 0]
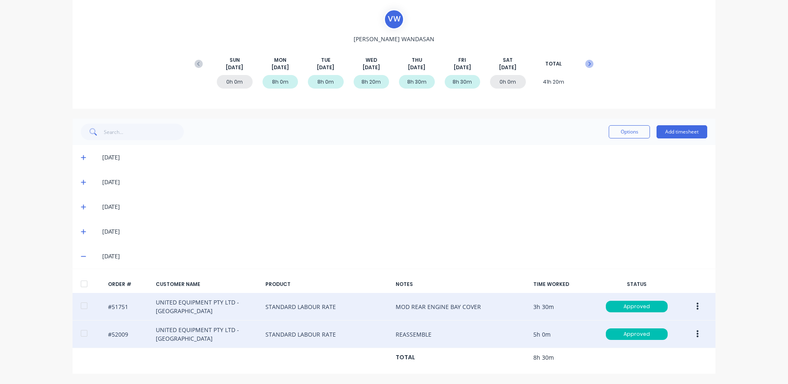
click at [588, 62] on icon at bounding box center [589, 64] width 8 height 8
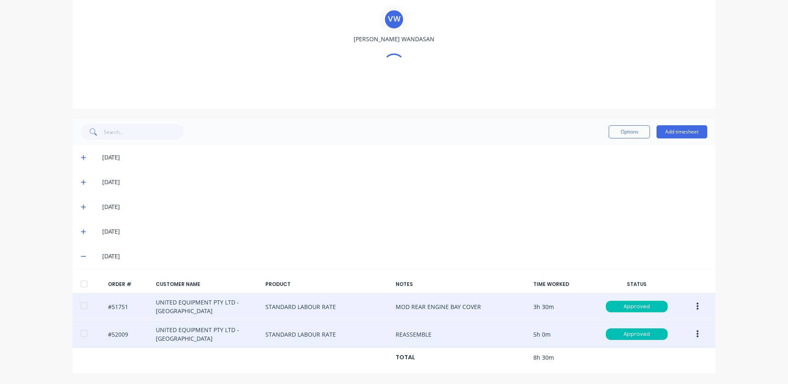
scroll to position [0, 0]
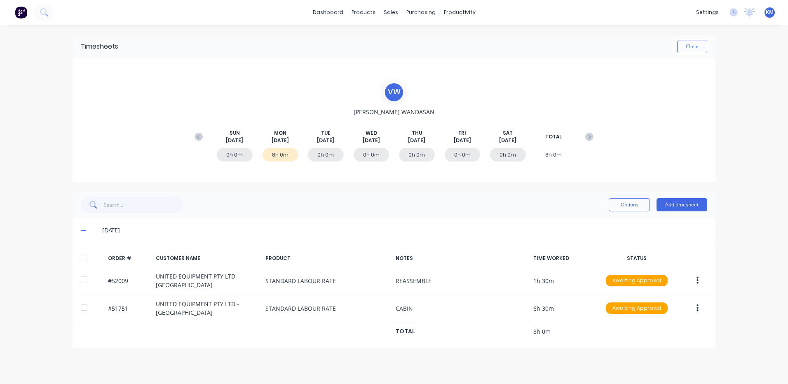
click at [90, 258] on div at bounding box center [84, 258] width 16 height 16
click at [612, 204] on button "Options" at bounding box center [629, 204] width 41 height 13
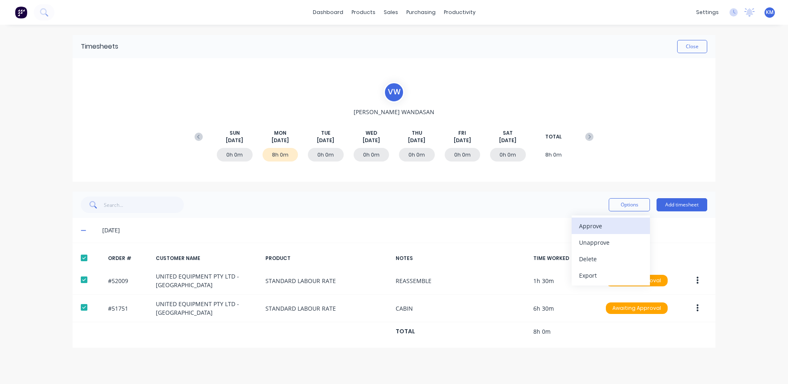
click at [594, 227] on div "Approve" at bounding box center [610, 226] width 63 height 12
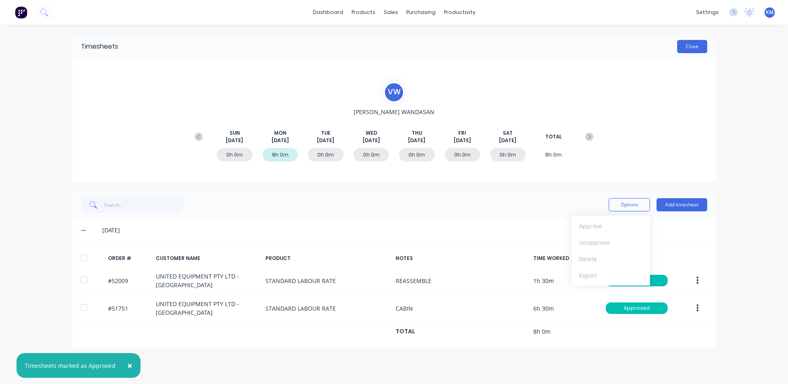
click at [692, 42] on button "Close" at bounding box center [692, 46] width 30 height 13
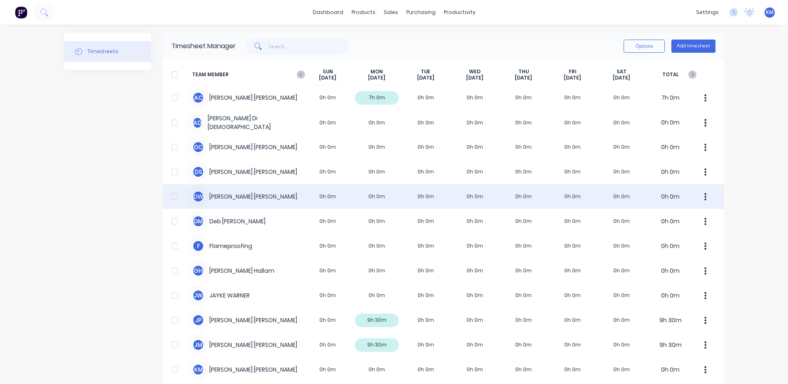
click at [379, 193] on div "D W [PERSON_NAME] 0h 0m 0h 0m 0h 0m 0h 0m 0h 0m 0h 0m 0h 0m 0h 0m" at bounding box center [443, 196] width 561 height 25
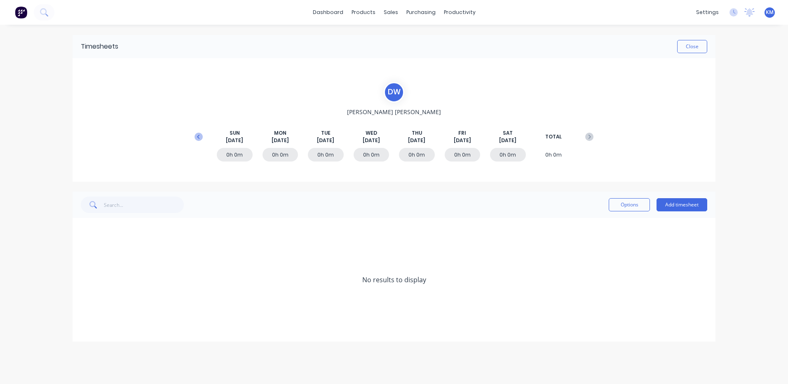
click at [198, 135] on icon at bounding box center [199, 137] width 8 height 8
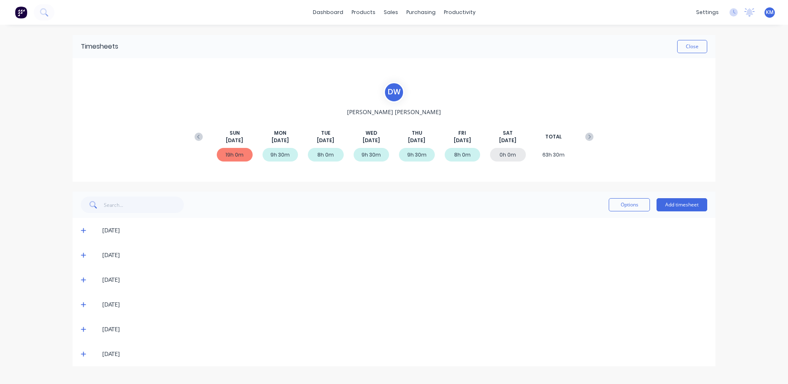
click at [83, 352] on icon at bounding box center [83, 354] width 5 height 6
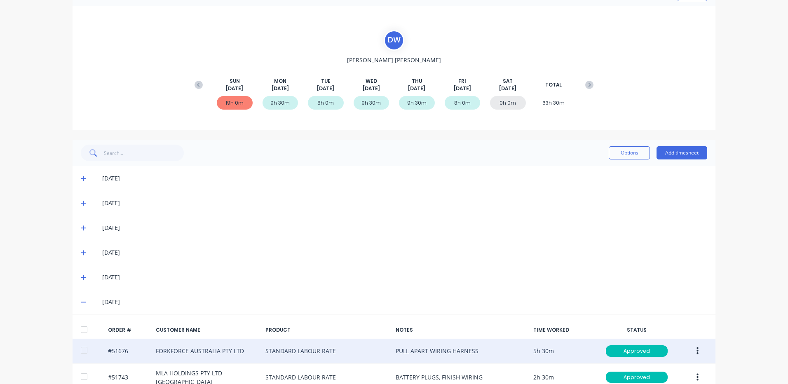
scroll to position [95, 0]
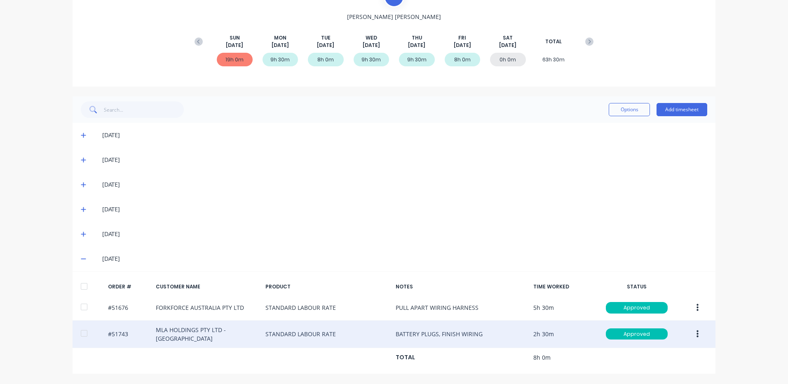
click at [697, 334] on icon "button" at bounding box center [698, 333] width 2 height 7
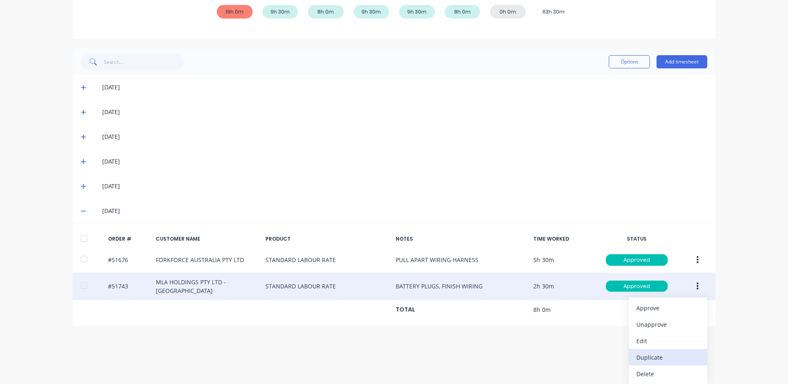
click at [655, 352] on div "Duplicate" at bounding box center [667, 358] width 63 height 12
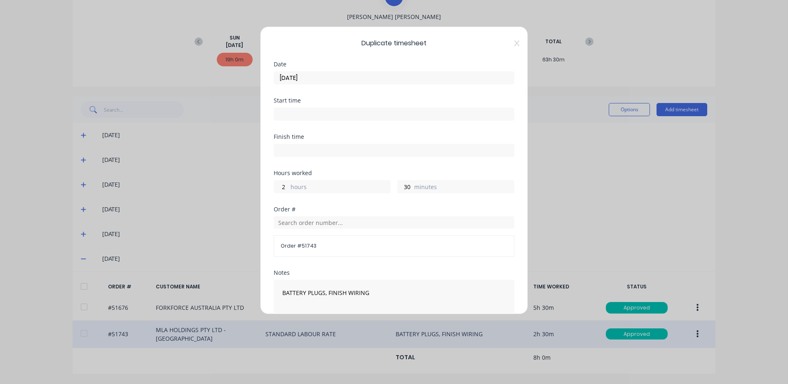
click at [359, 80] on input "[DATE]" at bounding box center [394, 78] width 240 height 12
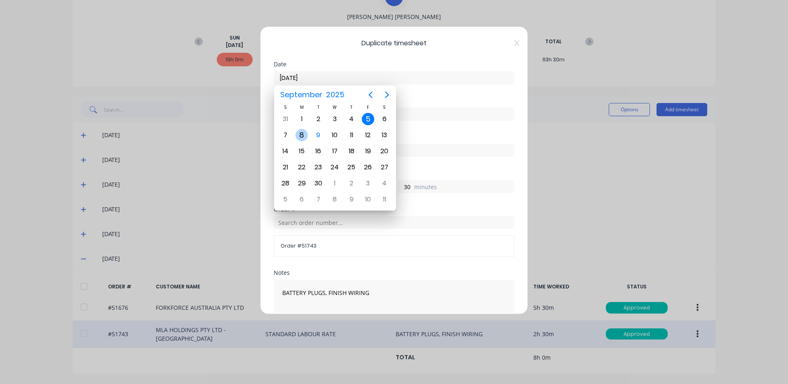
click at [307, 136] on div "8" at bounding box center [302, 135] width 12 height 12
type input "[DATE]"
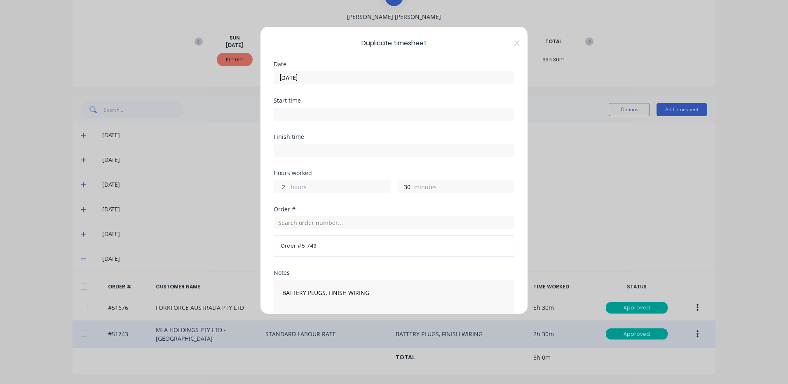
click at [284, 188] on input "2" at bounding box center [281, 187] width 14 height 12
type input "8"
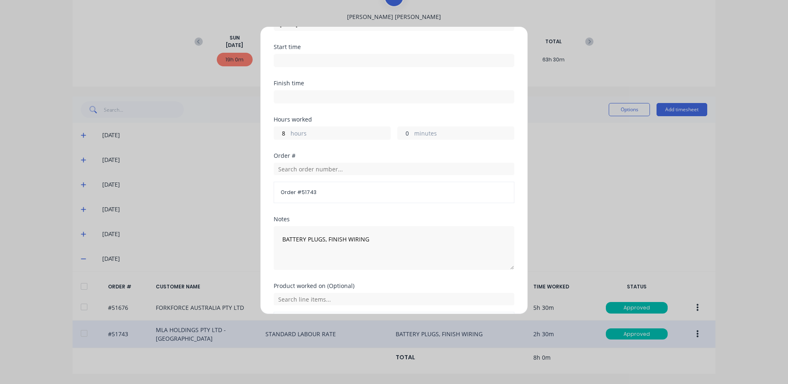
scroll to position [111, 0]
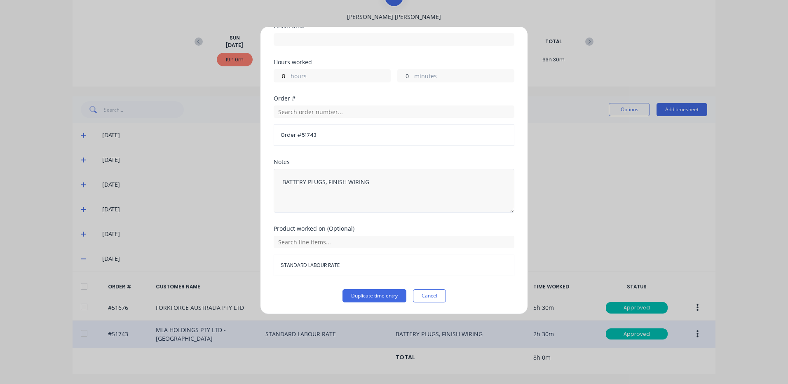
type input "0"
drag, startPoint x: 300, startPoint y: 182, endPoint x: 124, endPoint y: 174, distance: 176.1
click at [124, 174] on div "Duplicate timesheet Date [DATE] Start time Finish time Hours worked 8 hours 0 m…" at bounding box center [394, 192] width 788 height 384
type textarea "LABELS AND FINISH"
click at [372, 299] on button "Duplicate time entry" at bounding box center [375, 295] width 64 height 13
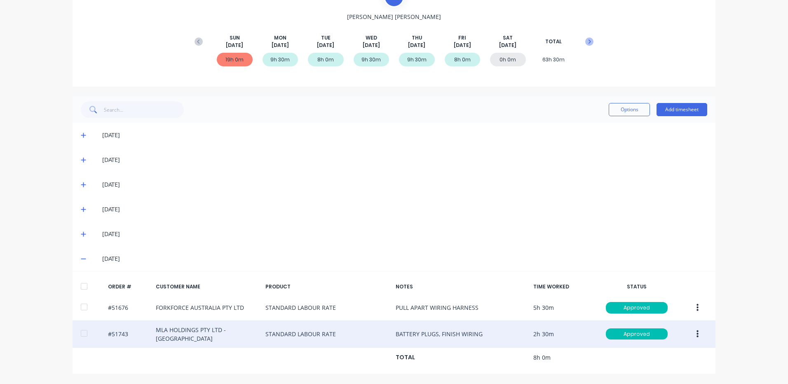
click at [589, 45] on icon at bounding box center [589, 42] width 8 height 8
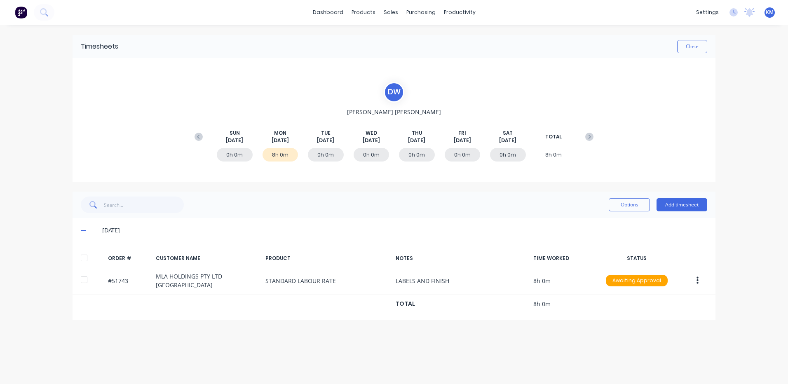
scroll to position [0, 0]
click at [89, 260] on div at bounding box center [84, 258] width 16 height 16
click at [605, 202] on div "Options Add timesheet" at bounding box center [394, 205] width 626 height 16
click at [617, 210] on button "Options" at bounding box center [629, 204] width 41 height 13
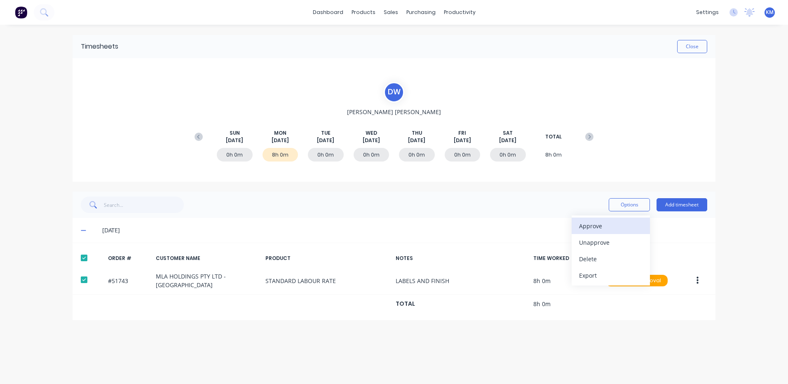
click at [616, 219] on button "Approve" at bounding box center [611, 226] width 78 height 16
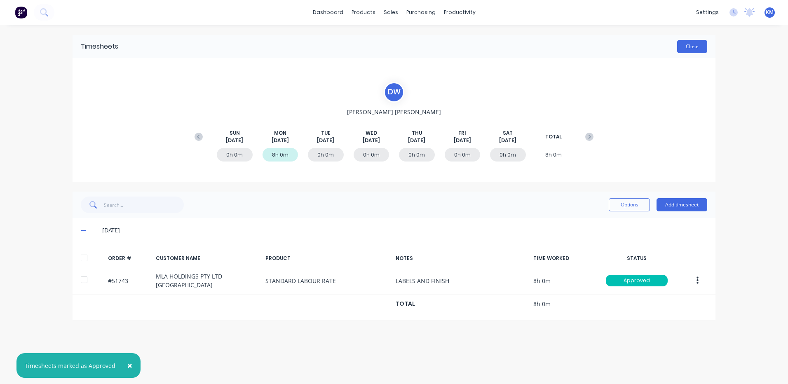
click at [697, 44] on button "Close" at bounding box center [692, 46] width 30 height 13
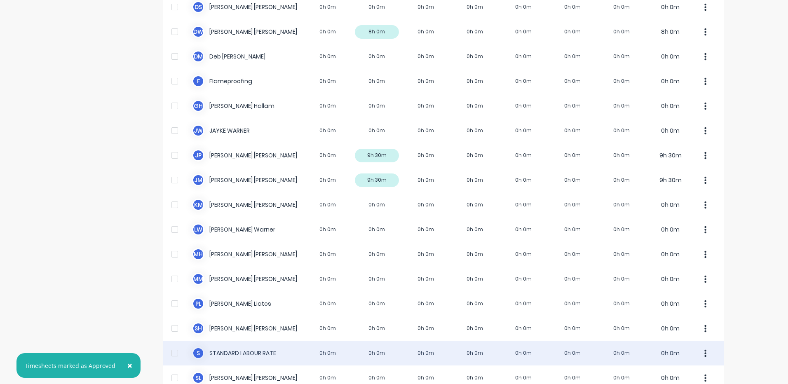
scroll to position [247, 0]
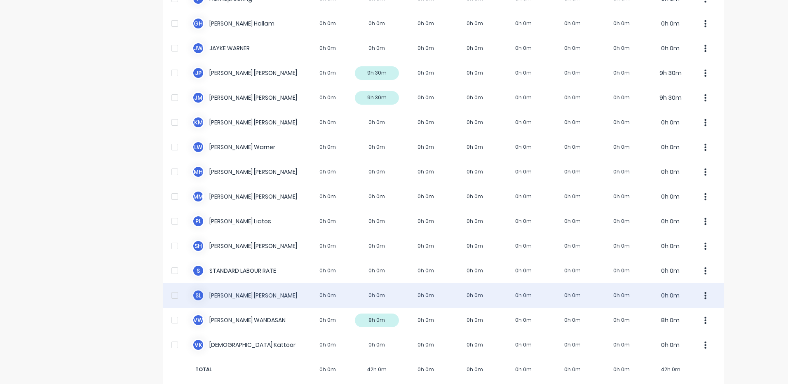
click at [352, 286] on div "S L [PERSON_NAME] 0h 0m 0h 0m 0h 0m 0h 0m 0h 0m 0h 0m 0h 0m 0h 0m" at bounding box center [443, 295] width 561 height 25
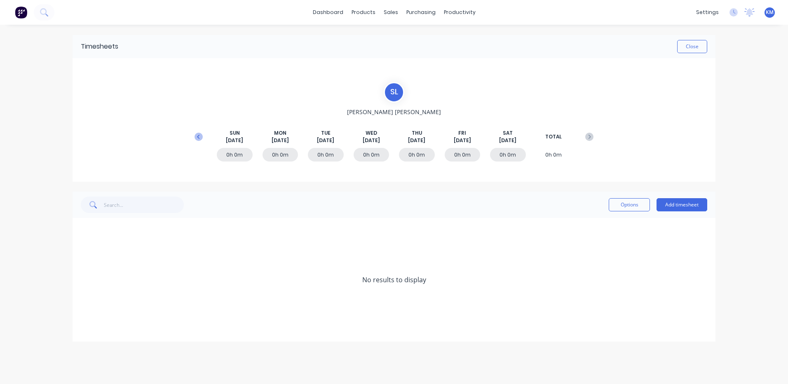
click at [204, 135] on button at bounding box center [198, 136] width 16 height 15
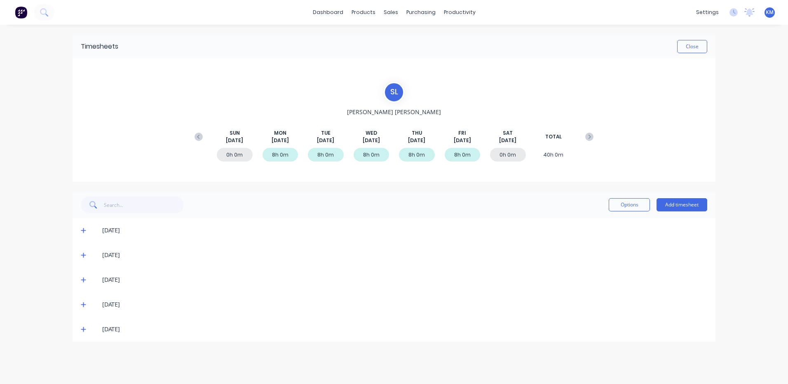
click at [82, 331] on icon at bounding box center [83, 329] width 5 height 6
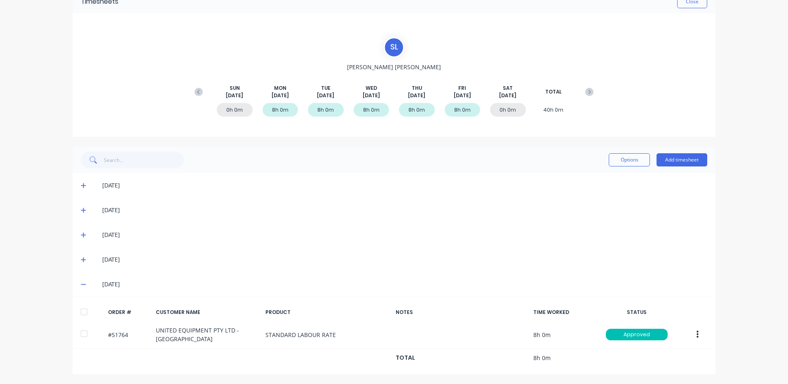
scroll to position [45, 0]
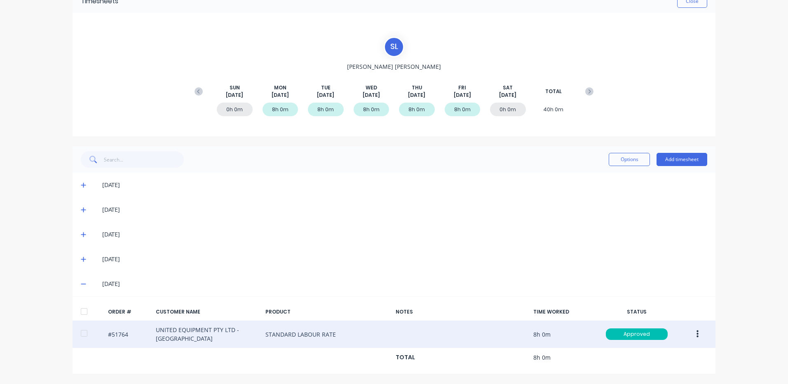
click at [688, 328] on button "button" at bounding box center [697, 334] width 19 height 15
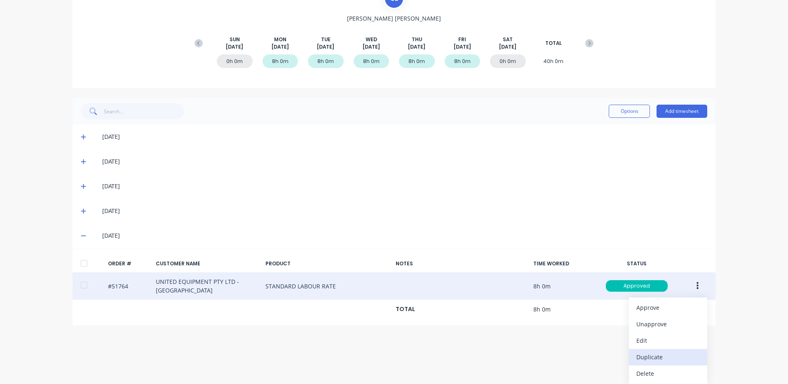
click at [658, 354] on div "Duplicate" at bounding box center [667, 357] width 63 height 12
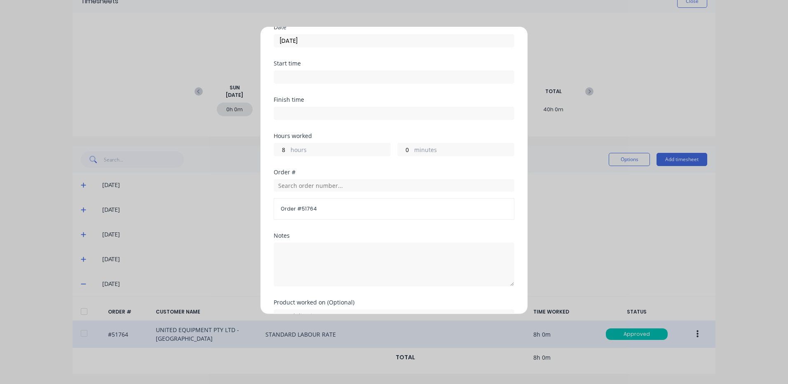
scroll to position [0, 0]
click at [329, 79] on input "[DATE]" at bounding box center [394, 78] width 240 height 12
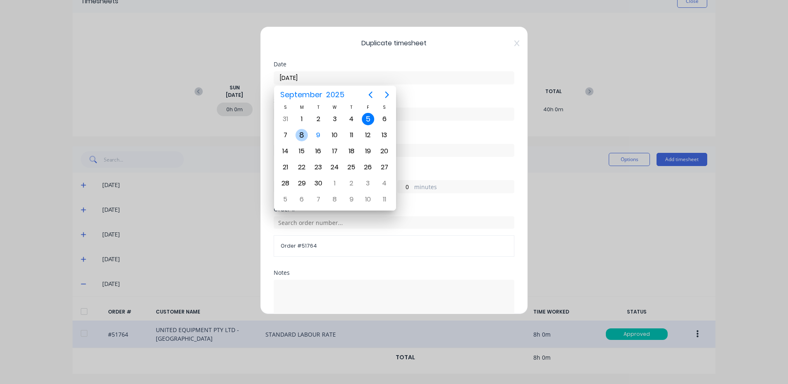
click at [304, 134] on div "8" at bounding box center [302, 135] width 12 height 12
type input "[DATE]"
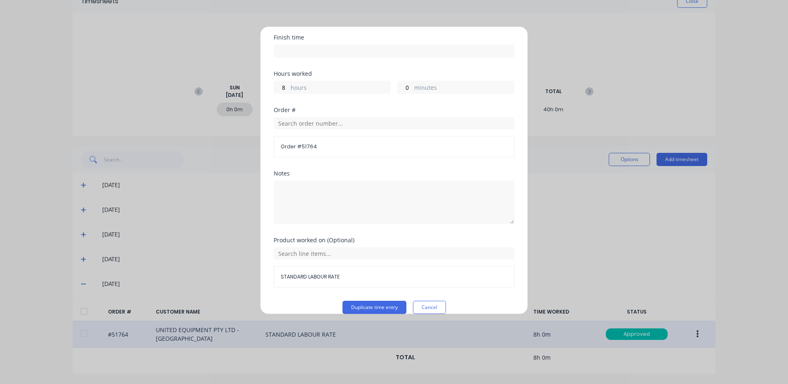
scroll to position [111, 0]
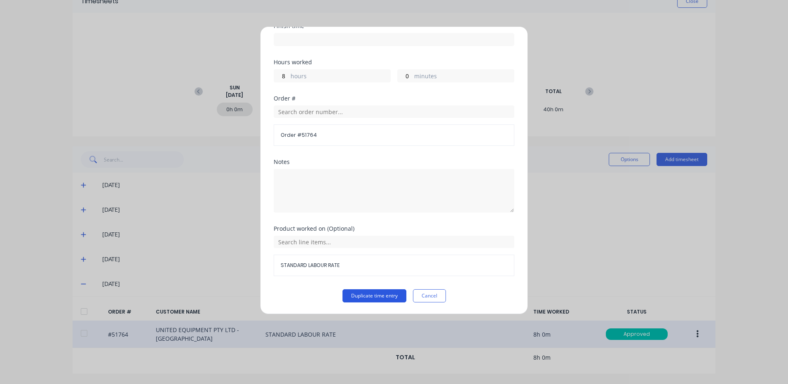
click at [367, 292] on button "Duplicate time entry" at bounding box center [375, 295] width 64 height 13
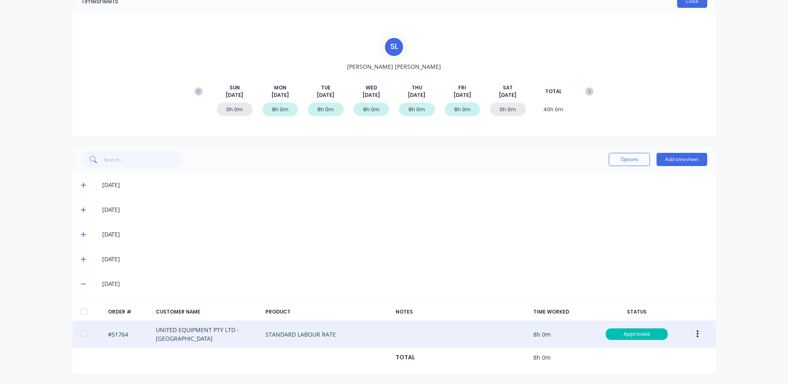
click at [680, 6] on button "Close" at bounding box center [692, 1] width 30 height 13
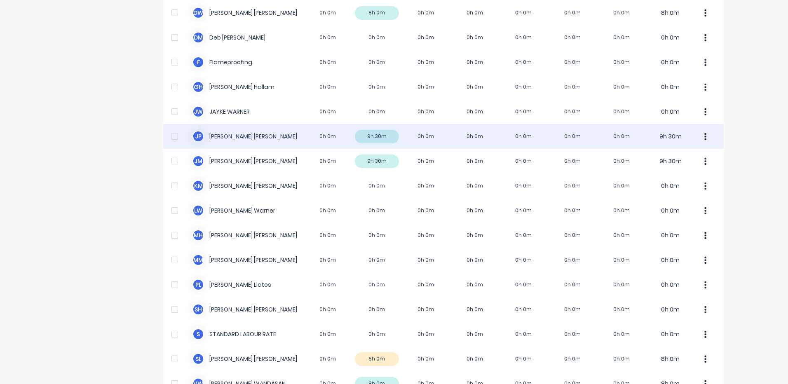
scroll to position [176, 0]
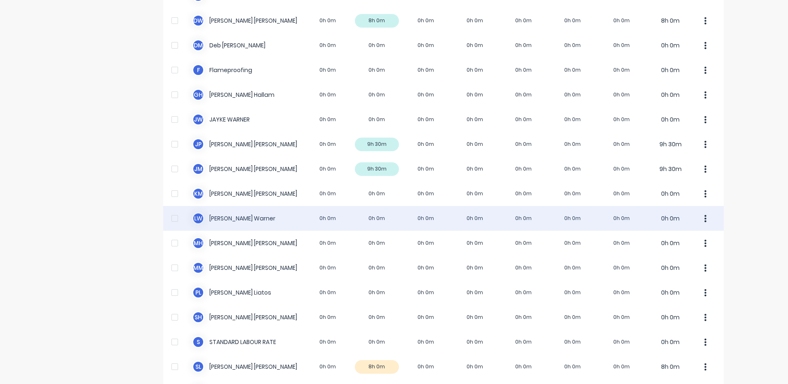
click at [328, 210] on div "[PERSON_NAME] 0h 0m 0h 0m 0h 0m 0h 0m 0h 0m 0h 0m 0h 0m 0h 0m" at bounding box center [443, 218] width 561 height 25
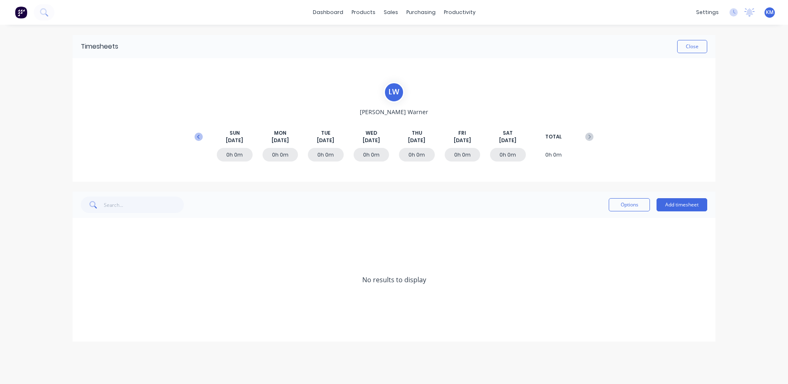
click at [199, 138] on icon at bounding box center [199, 137] width 8 height 8
click at [83, 306] on icon at bounding box center [83, 305] width 5 height 6
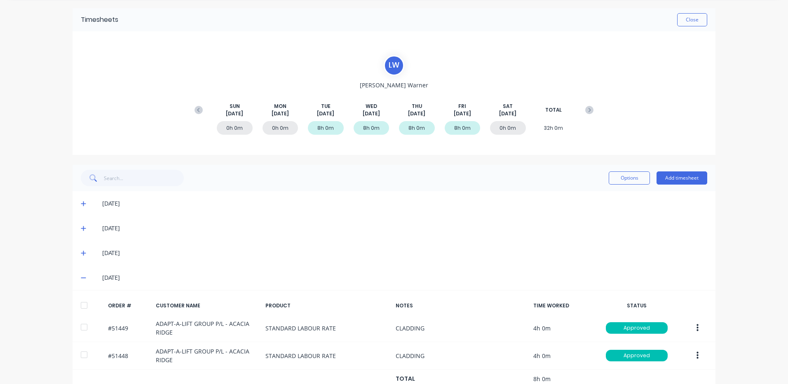
scroll to position [48, 0]
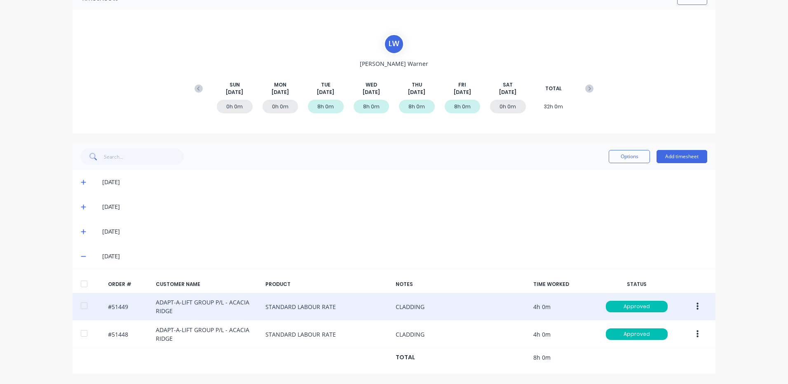
click at [700, 308] on button "button" at bounding box center [697, 306] width 19 height 15
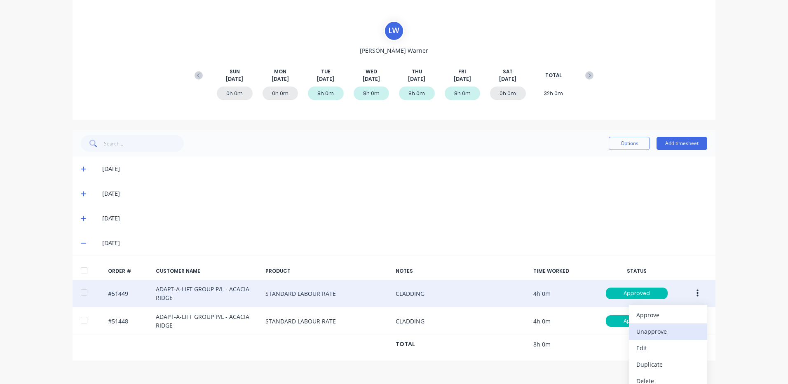
scroll to position [69, 0]
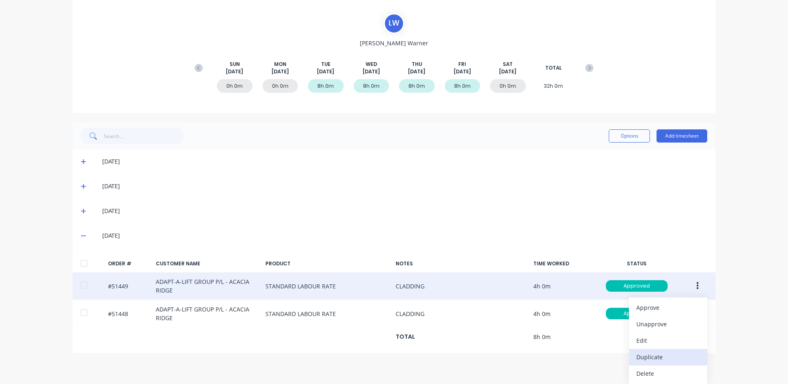
click at [657, 353] on div "Duplicate" at bounding box center [667, 357] width 63 height 12
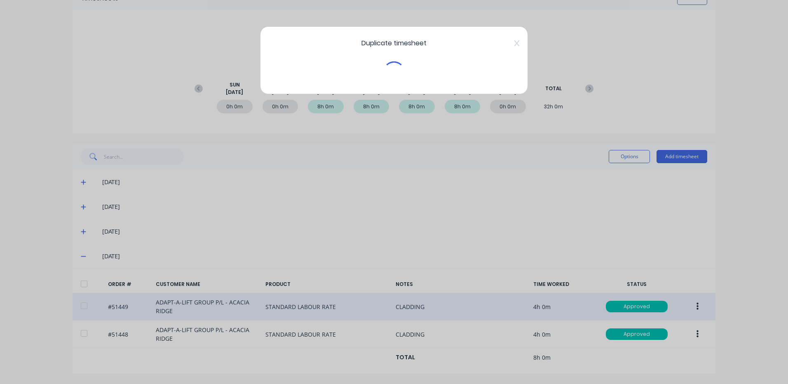
scroll to position [48, 0]
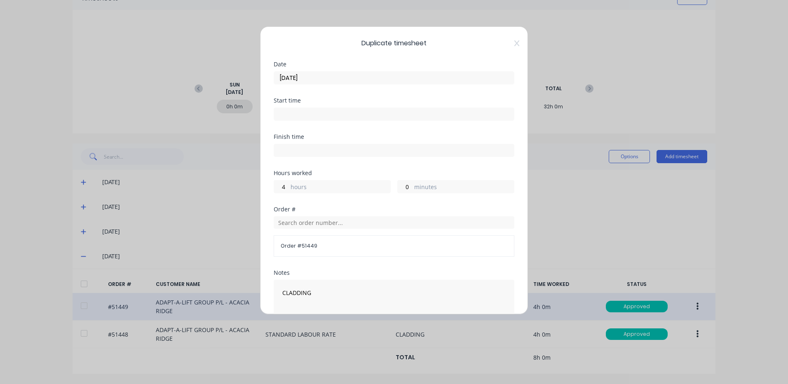
click at [373, 80] on input "[DATE]" at bounding box center [394, 78] width 240 height 12
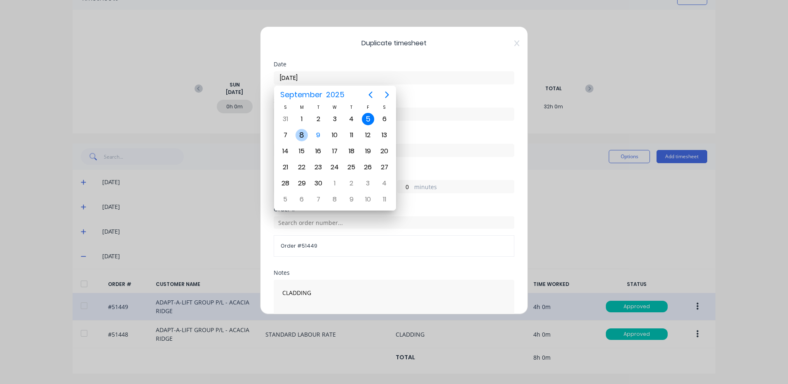
click at [301, 139] on div "8" at bounding box center [302, 135] width 12 height 12
type input "[DATE]"
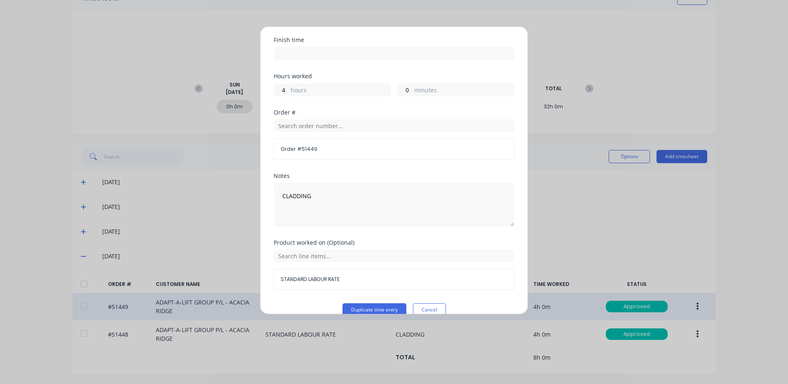
scroll to position [111, 0]
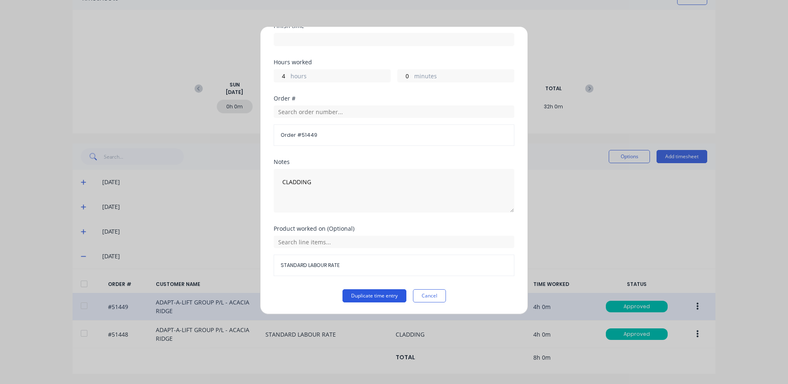
click at [350, 292] on button "Duplicate time entry" at bounding box center [375, 295] width 64 height 13
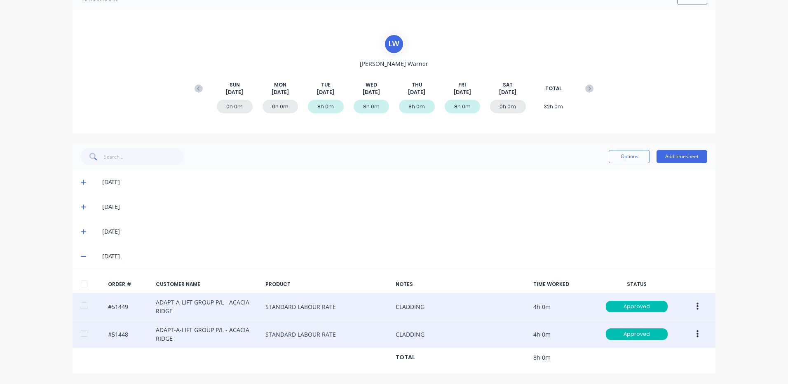
click at [690, 330] on button "button" at bounding box center [697, 334] width 19 height 15
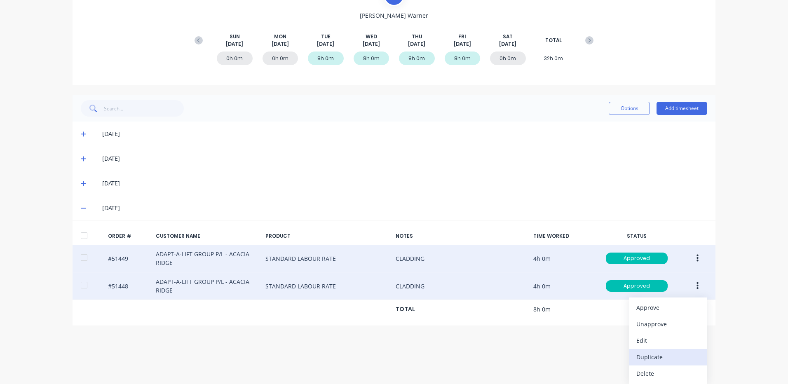
click at [655, 357] on div "Duplicate" at bounding box center [667, 357] width 63 height 12
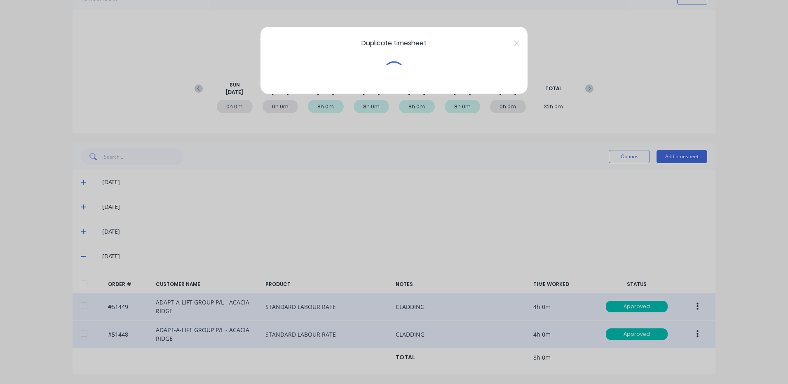
scroll to position [48, 0]
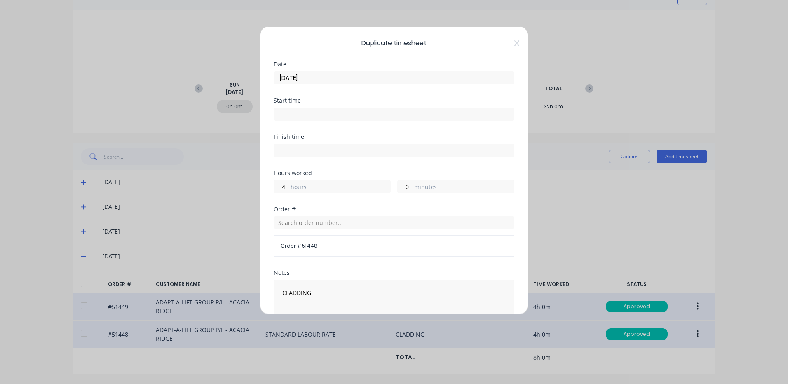
click at [329, 77] on input "[DATE]" at bounding box center [394, 78] width 240 height 12
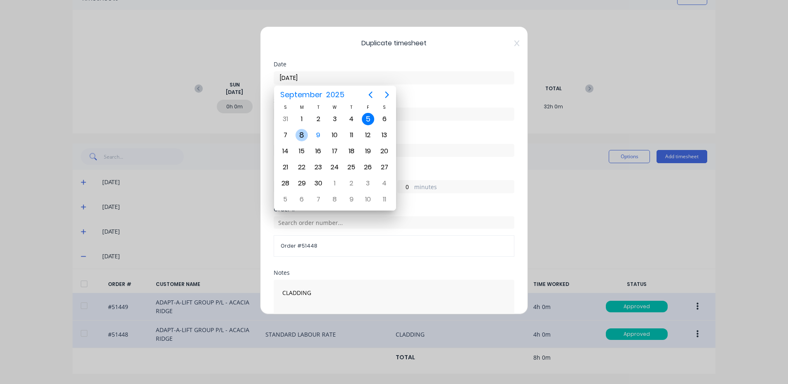
click at [301, 136] on div "8" at bounding box center [302, 135] width 12 height 12
type input "[DATE]"
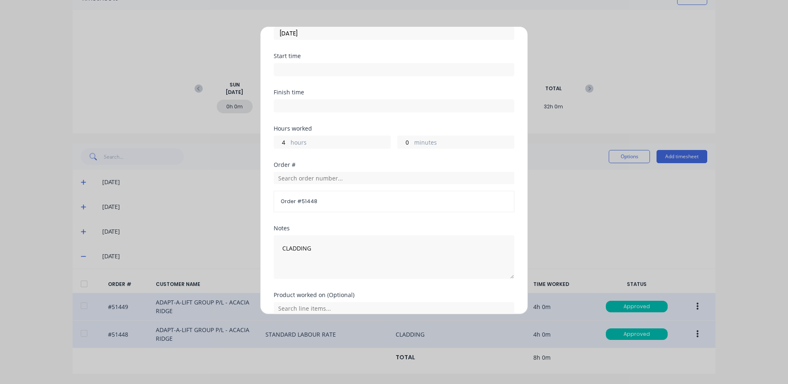
scroll to position [111, 0]
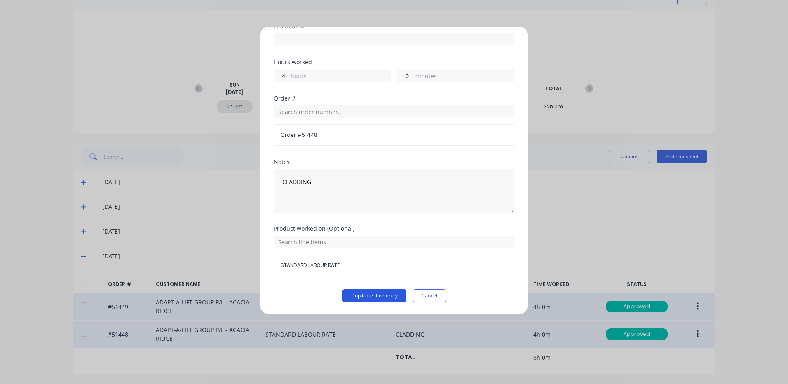
click at [359, 296] on button "Duplicate time entry" at bounding box center [375, 295] width 64 height 13
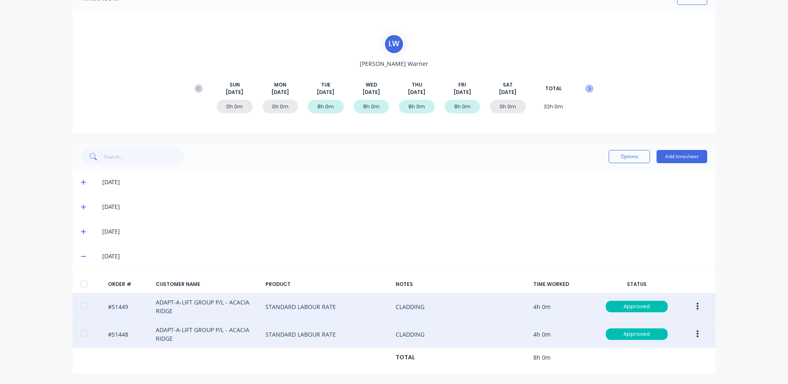
click at [591, 84] on button at bounding box center [589, 88] width 16 height 15
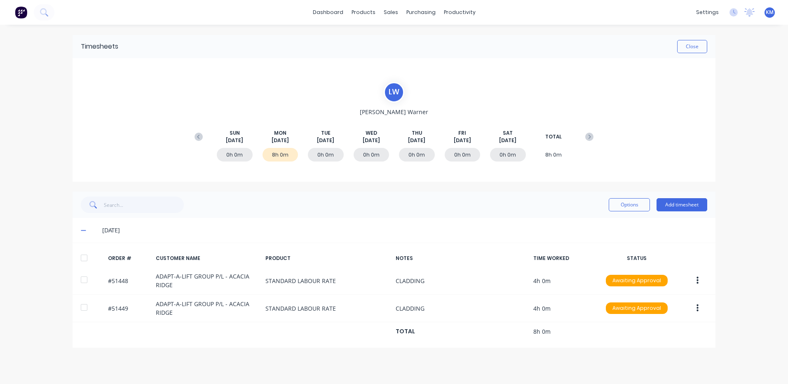
click at [87, 259] on div at bounding box center [84, 258] width 16 height 16
click at [612, 206] on button "Options" at bounding box center [629, 204] width 41 height 13
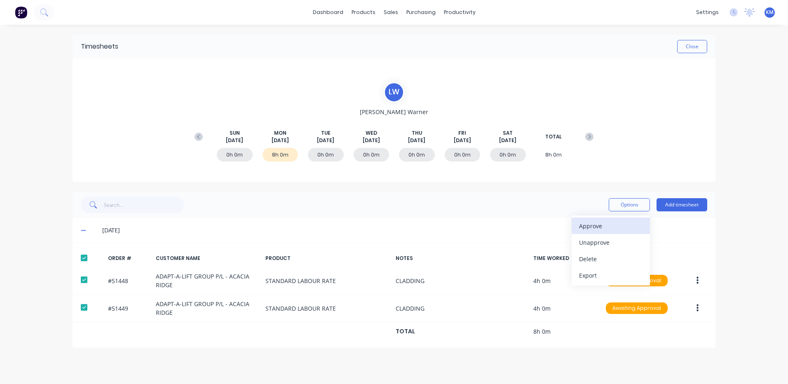
click at [604, 221] on div "Approve" at bounding box center [610, 226] width 63 height 12
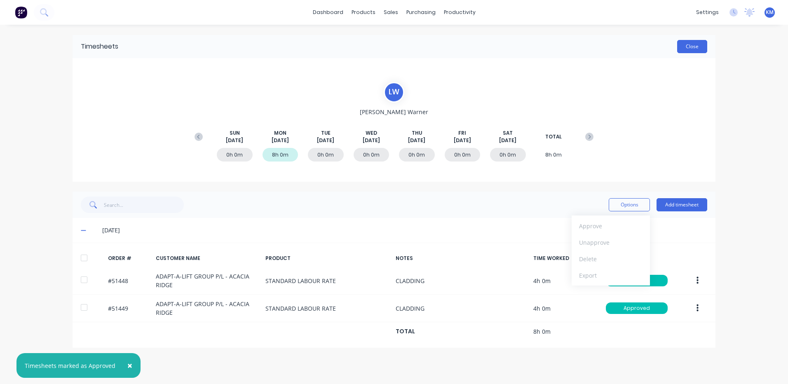
click at [692, 48] on button "Close" at bounding box center [692, 46] width 30 height 13
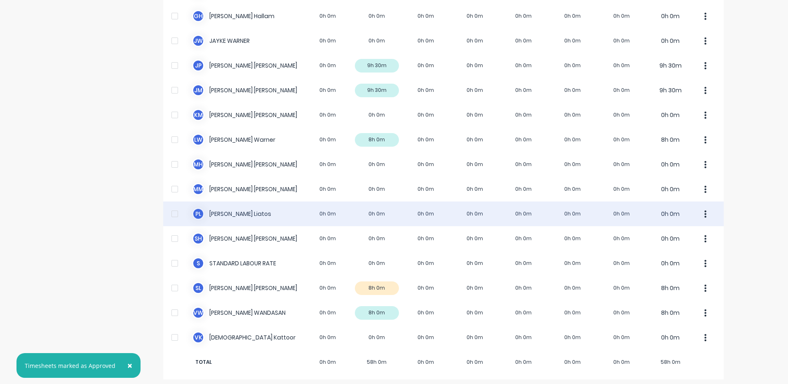
scroll to position [258, 0]
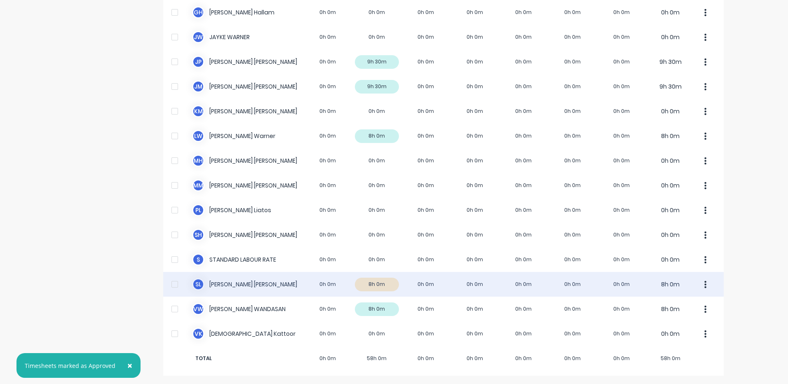
click at [399, 284] on div "S L [PERSON_NAME] 0h 0m 8h 0m 0h 0m 0h 0m 0h 0m 0h 0m 0h 0m 8h 0m" at bounding box center [443, 284] width 561 height 25
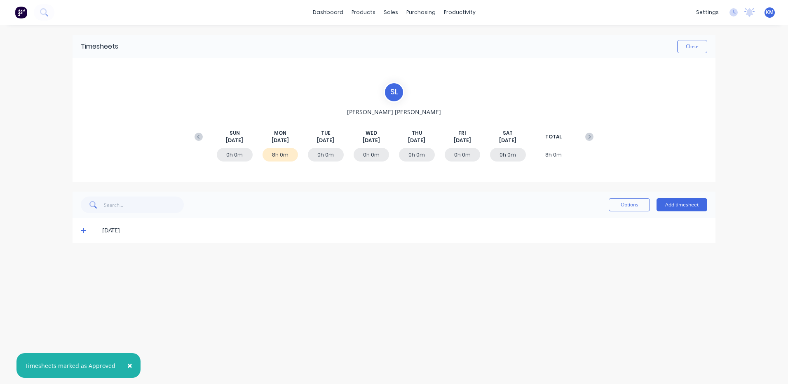
click at [82, 229] on icon at bounding box center [83, 231] width 5 height 6
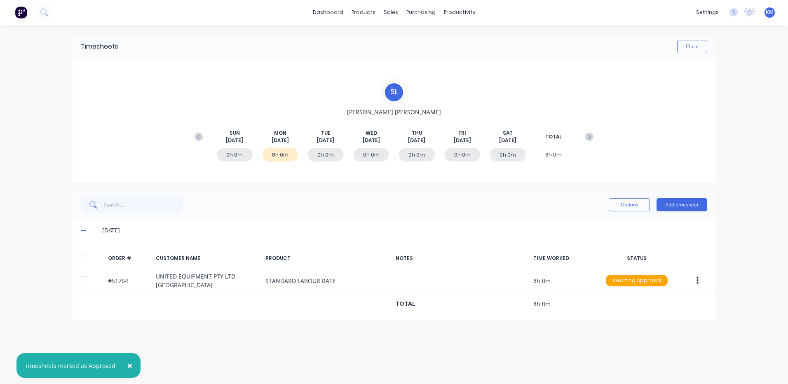
click at [85, 260] on div at bounding box center [84, 258] width 16 height 16
click at [627, 207] on button "Options" at bounding box center [629, 204] width 41 height 13
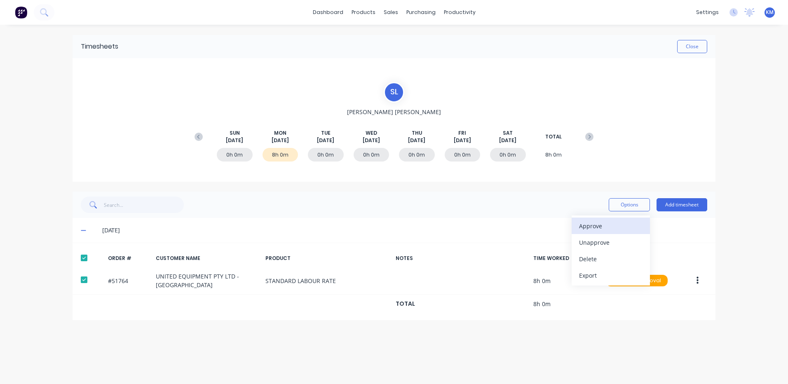
click at [614, 219] on button "Approve" at bounding box center [611, 226] width 78 height 16
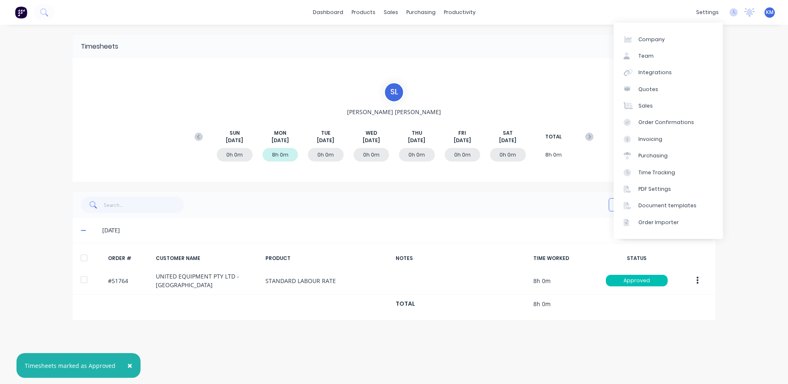
click at [596, 61] on div "S L [PERSON_NAME] [DATE] [DATE] [DATE] [DATE] [DATE] [DATE] [DATE] TOTAL 0h 0m …" at bounding box center [394, 120] width 643 height 124
click at [750, 56] on div "× Timesheets marked as Approved dashboard products sales purchasing productivit…" at bounding box center [394, 192] width 788 height 384
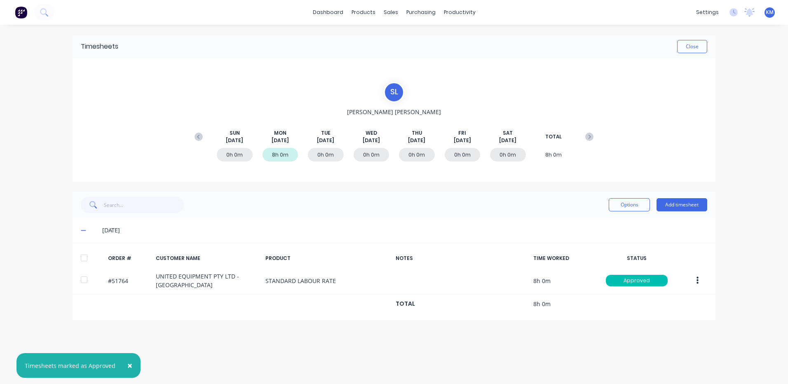
click at [709, 49] on div "Timesheets Close" at bounding box center [394, 46] width 643 height 23
click at [691, 49] on button "Close" at bounding box center [692, 46] width 30 height 13
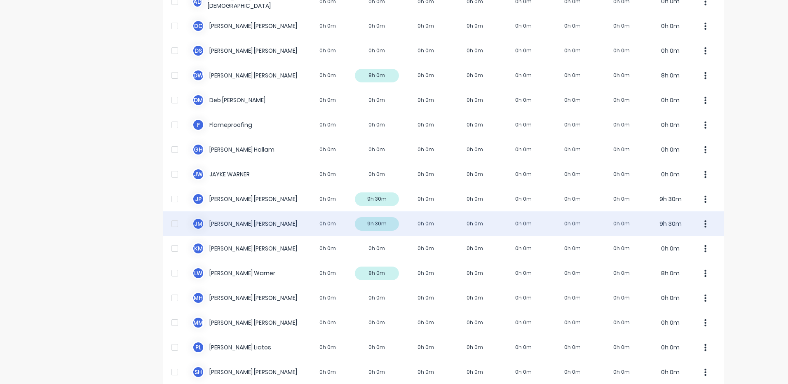
scroll to position [206, 0]
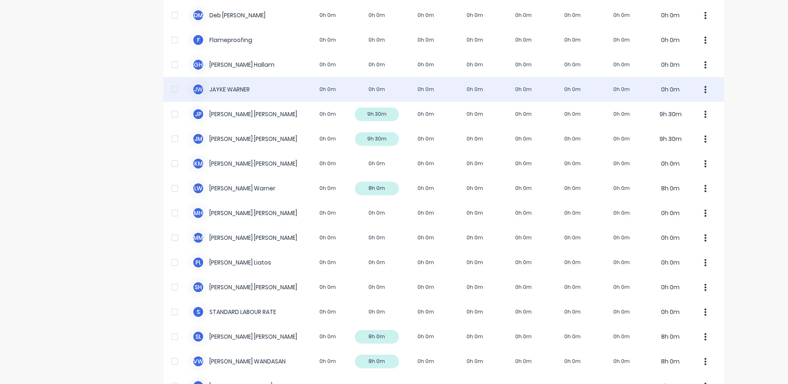
click at [303, 89] on div "[PERSON_NAME] [PERSON_NAME] 0h 0m 0h 0m 0h 0m 0h 0m 0h 0m 0h 0m 0h 0m 0h 0m" at bounding box center [443, 89] width 561 height 25
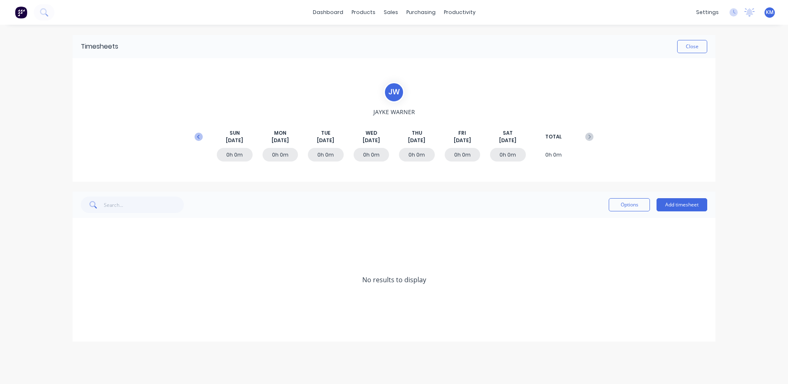
click at [202, 135] on icon at bounding box center [199, 137] width 8 height 8
click at [82, 305] on icon at bounding box center [83, 305] width 5 height 5
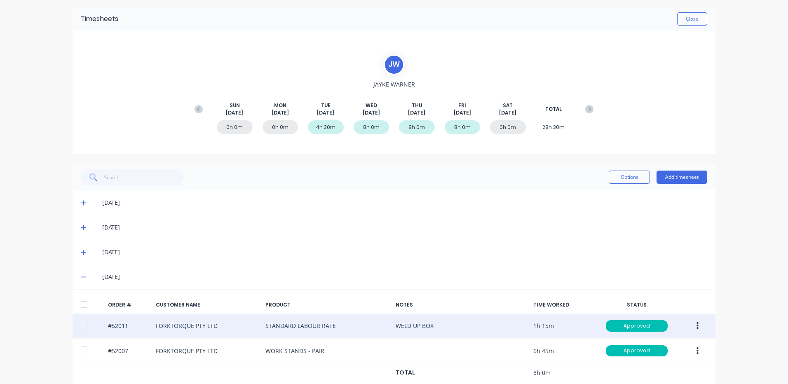
scroll to position [43, 0]
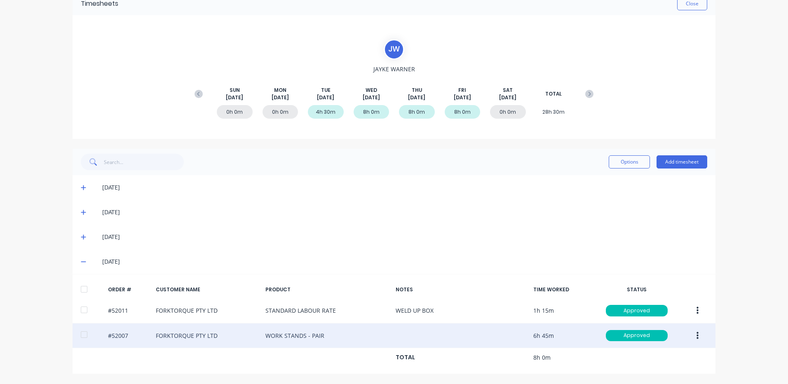
click at [689, 331] on button "button" at bounding box center [697, 335] width 19 height 15
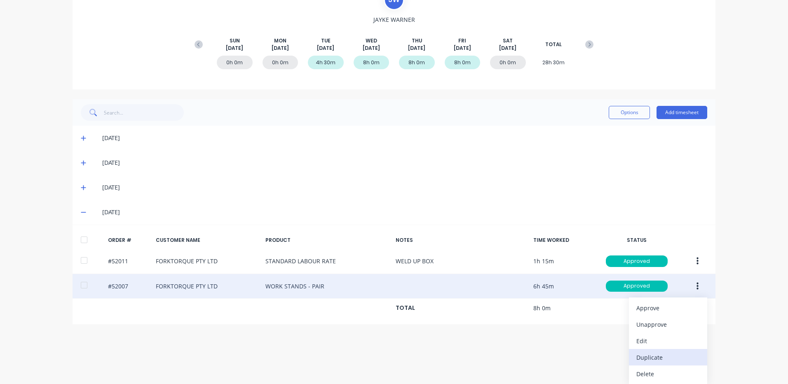
click at [661, 352] on button "Duplicate" at bounding box center [668, 357] width 78 height 16
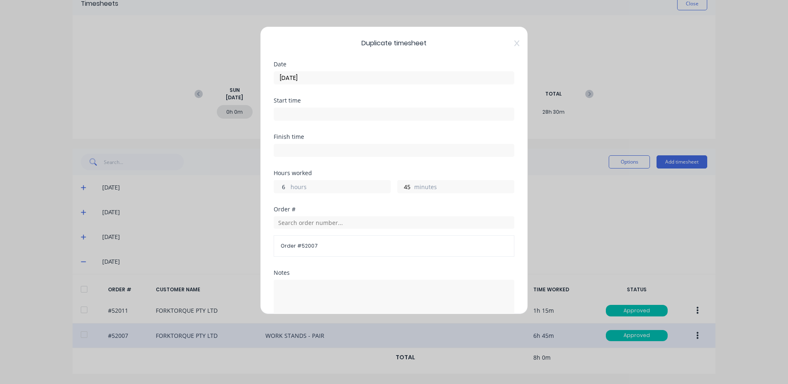
click at [285, 186] on input "6" at bounding box center [281, 187] width 14 height 12
type input "8"
type input "0"
click at [319, 171] on div "Hours worked" at bounding box center [394, 173] width 241 height 6
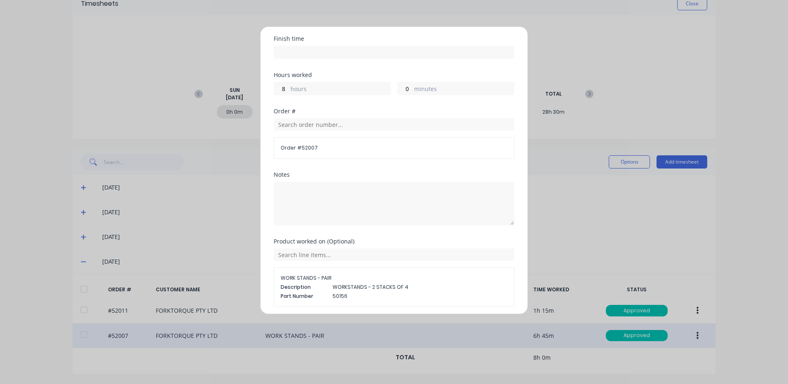
scroll to position [129, 0]
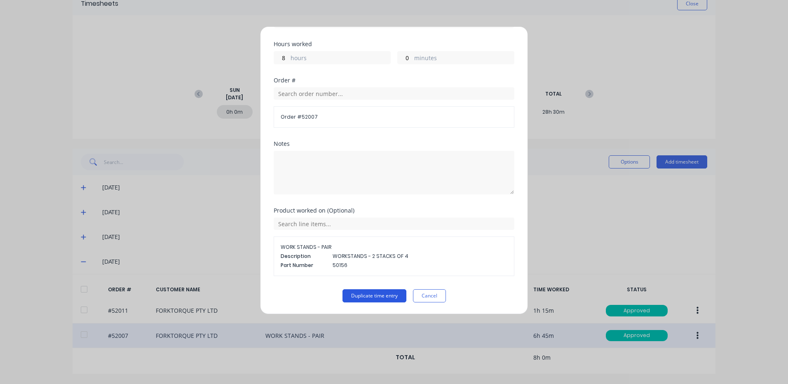
click at [366, 290] on button "Duplicate time entry" at bounding box center [375, 295] width 64 height 13
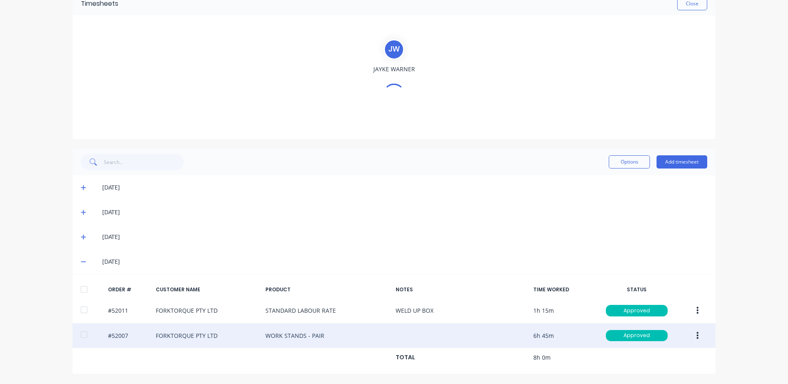
scroll to position [68, 0]
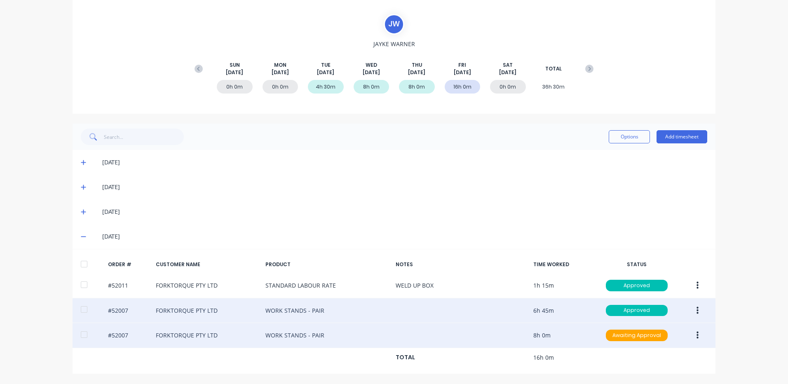
click at [693, 337] on button "button" at bounding box center [697, 335] width 19 height 15
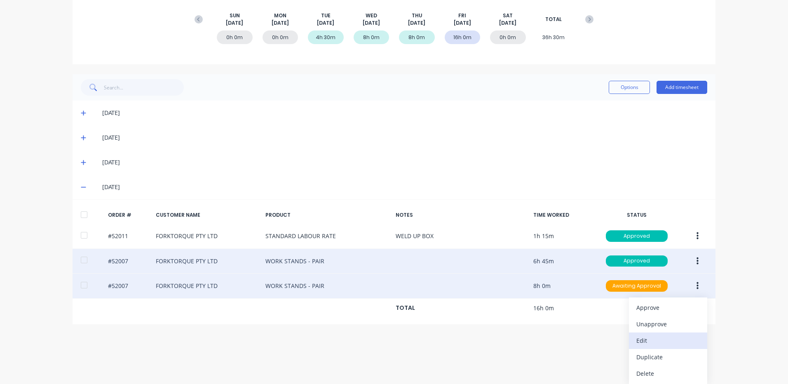
click at [670, 346] on div "Edit" at bounding box center [667, 341] width 63 height 12
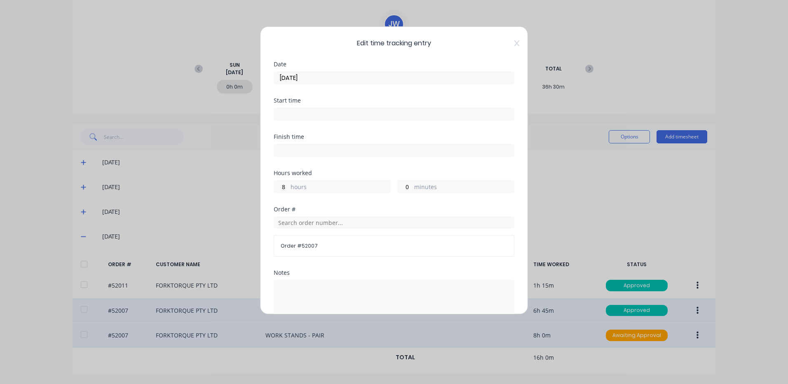
click at [400, 72] on label "[DATE]" at bounding box center [394, 77] width 241 height 13
click at [400, 72] on input "[DATE]" at bounding box center [394, 78] width 240 height 12
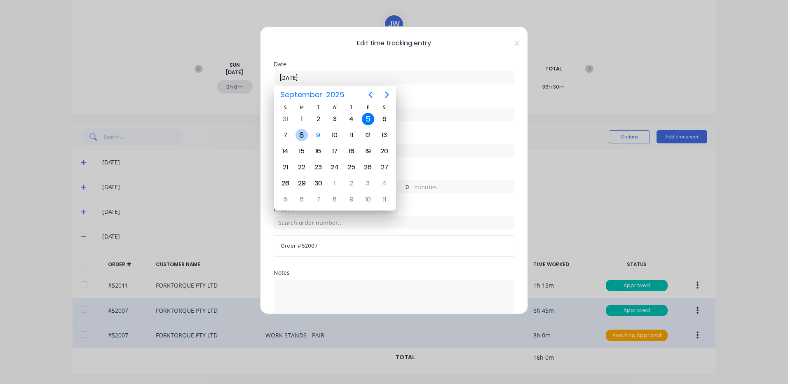
click at [303, 132] on div "8" at bounding box center [302, 135] width 12 height 12
type input "[DATE]"
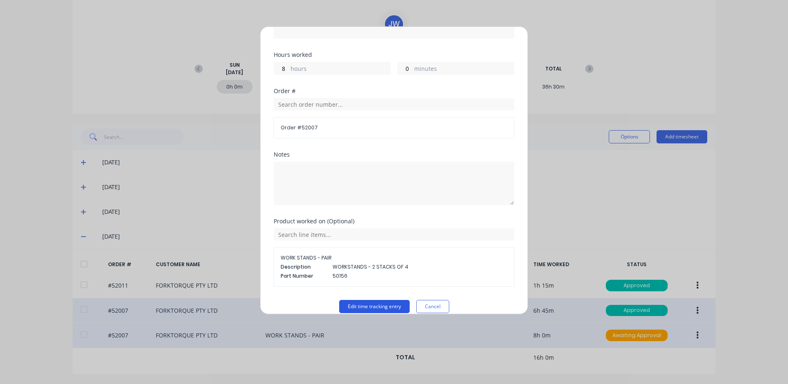
scroll to position [129, 0]
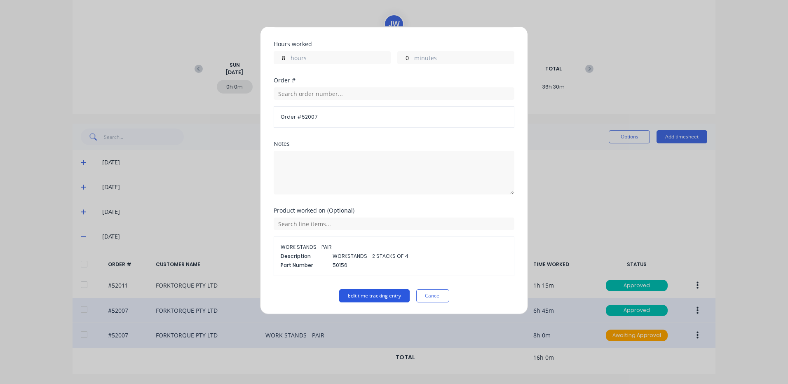
click at [353, 294] on button "Edit time tracking entry" at bounding box center [374, 295] width 70 height 13
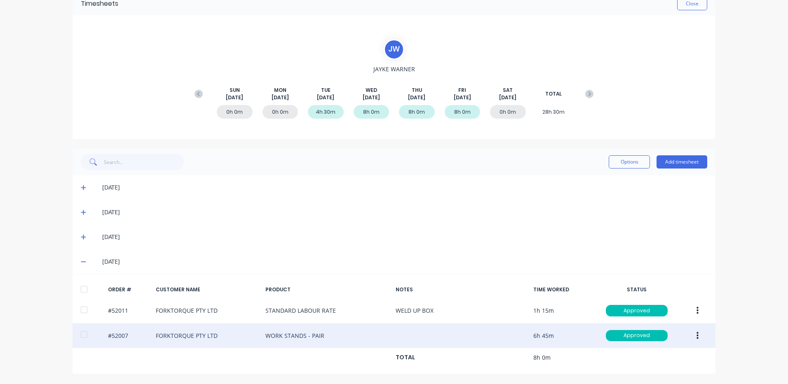
scroll to position [43, 0]
click at [585, 94] on icon at bounding box center [589, 94] width 8 height 8
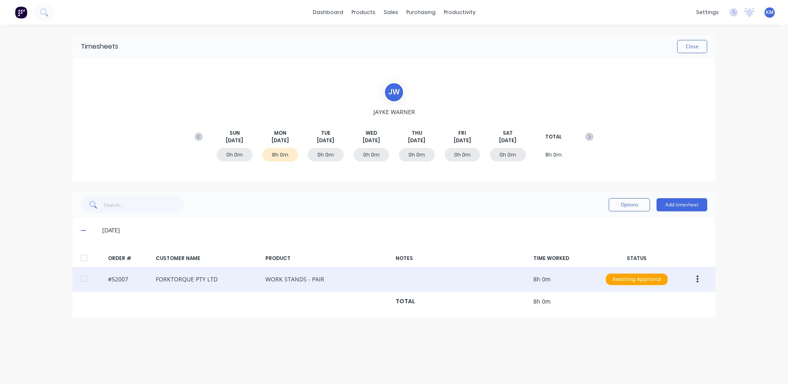
scroll to position [0, 0]
click at [84, 272] on div at bounding box center [84, 278] width 16 height 16
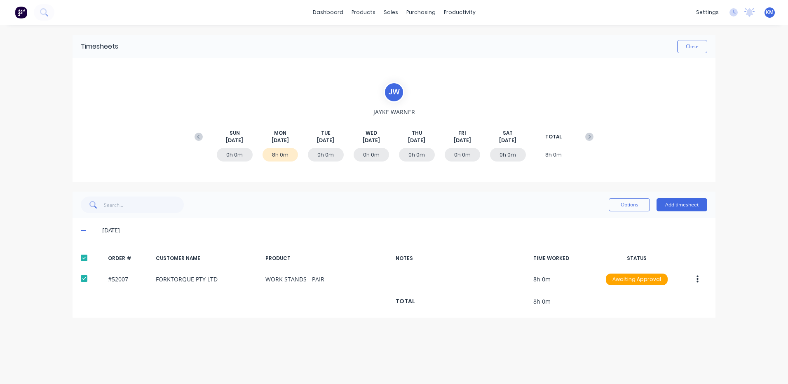
click at [602, 207] on div "Options Add timesheet" at bounding box center [394, 205] width 626 height 16
click at [605, 207] on div "Options Add timesheet" at bounding box center [394, 205] width 626 height 16
click at [611, 208] on button "Options" at bounding box center [629, 204] width 41 height 13
click at [603, 218] on button "Approve" at bounding box center [611, 226] width 78 height 16
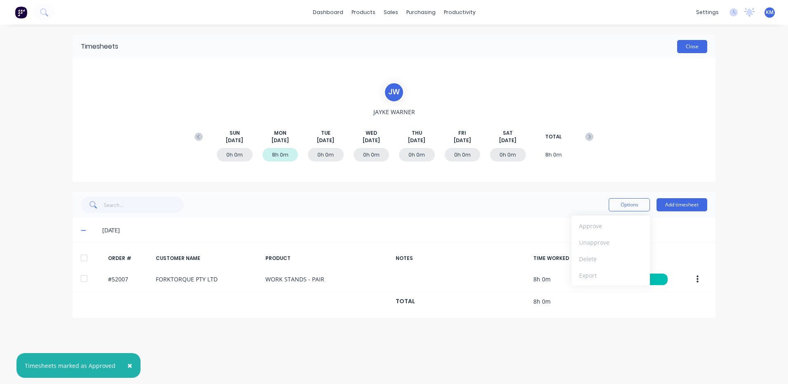
click at [694, 45] on button "Close" at bounding box center [692, 46] width 30 height 13
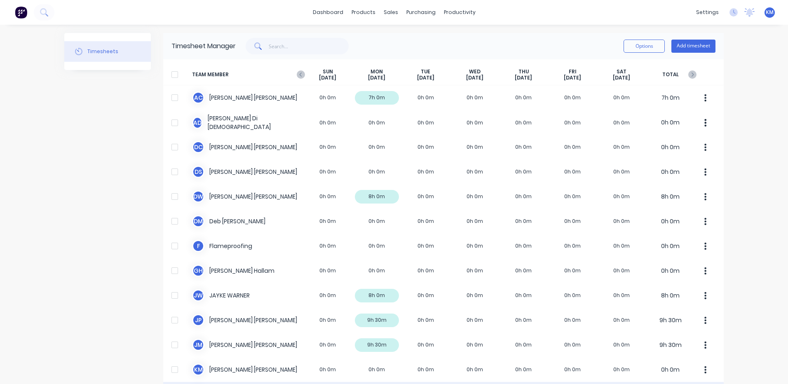
scroll to position [247, 0]
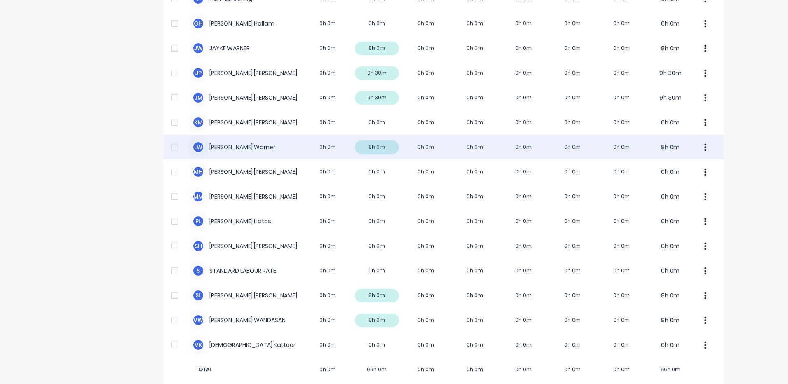
click at [450, 156] on div "[PERSON_NAME] 0h 0m 8h 0m 0h 0m 0h 0m 0h 0m 0h 0m 0h 0m 8h 0m" at bounding box center [443, 147] width 561 height 25
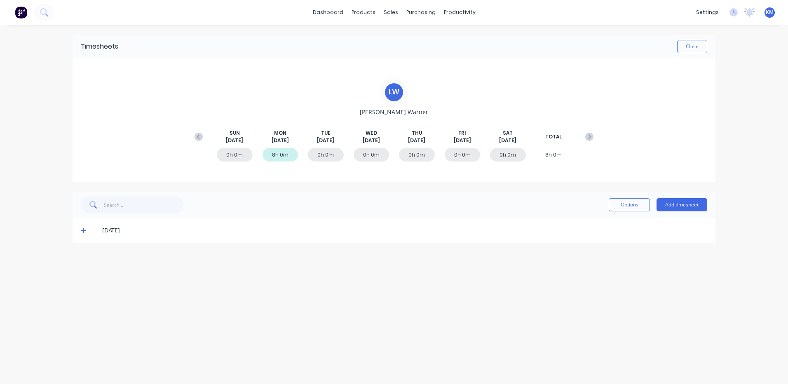
click at [87, 230] on span at bounding box center [85, 230] width 8 height 8
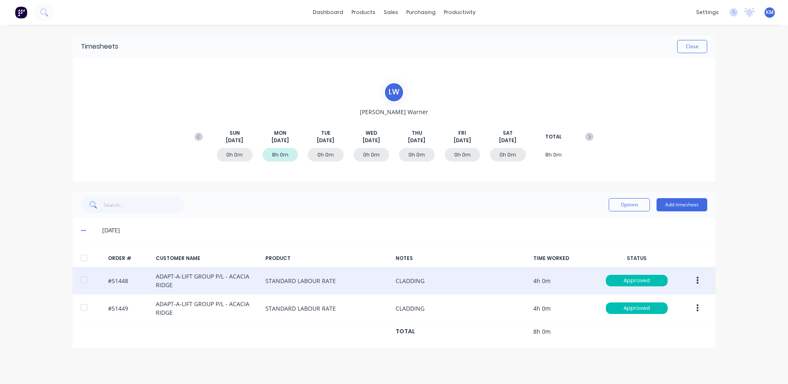
click at [699, 284] on button "button" at bounding box center [697, 280] width 19 height 15
click at [664, 332] on div "Edit" at bounding box center [667, 335] width 63 height 12
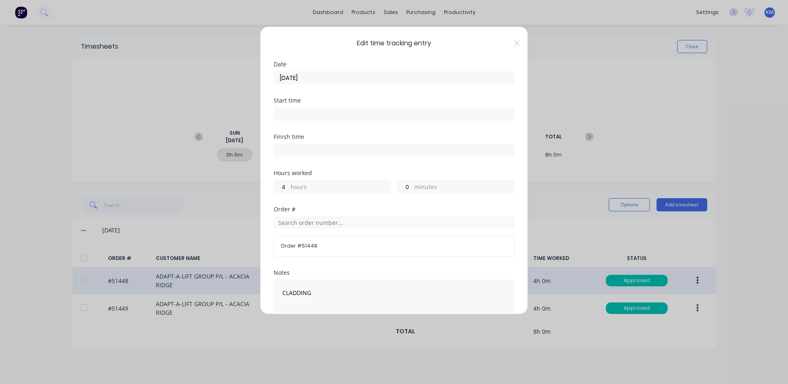
click at [296, 186] on label "hours" at bounding box center [341, 188] width 100 height 10
click at [289, 186] on input "4" at bounding box center [281, 187] width 14 height 12
click at [296, 186] on label "hours" at bounding box center [341, 188] width 100 height 10
click at [289, 186] on input "4" at bounding box center [281, 187] width 14 height 12
click at [284, 185] on input "4" at bounding box center [281, 187] width 14 height 12
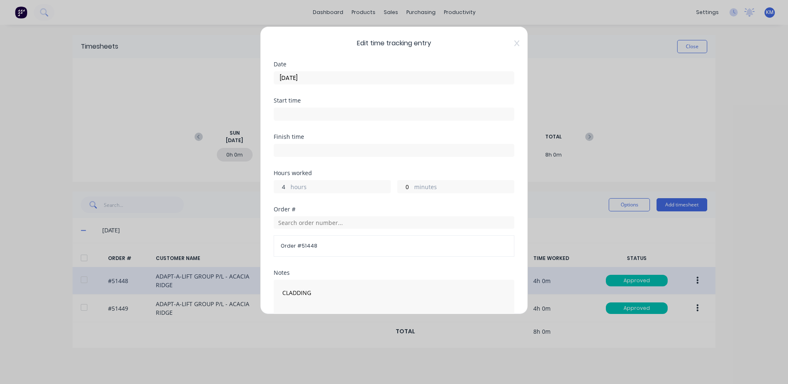
click at [284, 185] on input "4" at bounding box center [281, 187] width 14 height 12
type input "2"
click at [328, 165] on div "Finish time" at bounding box center [394, 152] width 241 height 36
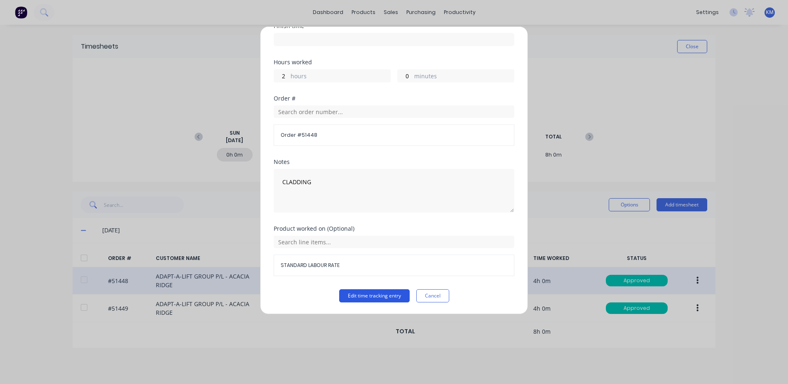
click at [374, 299] on button "Edit time tracking entry" at bounding box center [374, 295] width 70 height 13
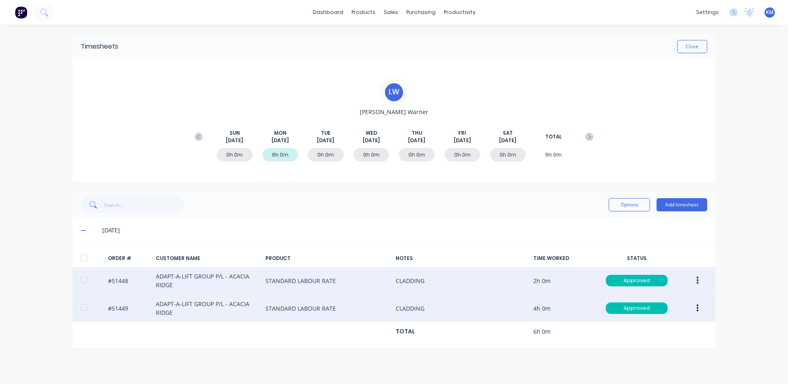
click at [694, 305] on button "button" at bounding box center [697, 308] width 19 height 15
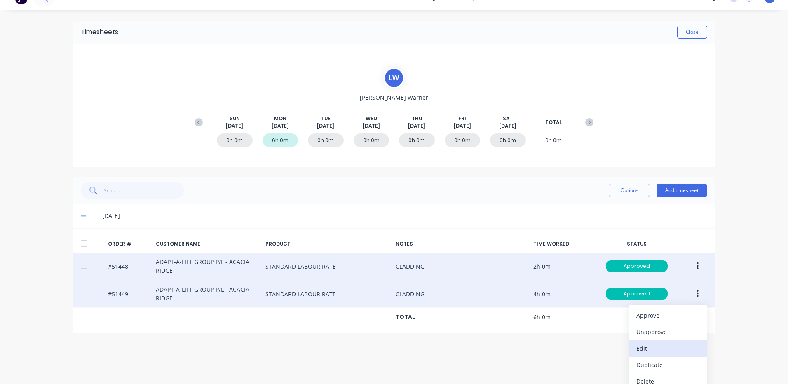
scroll to position [22, 0]
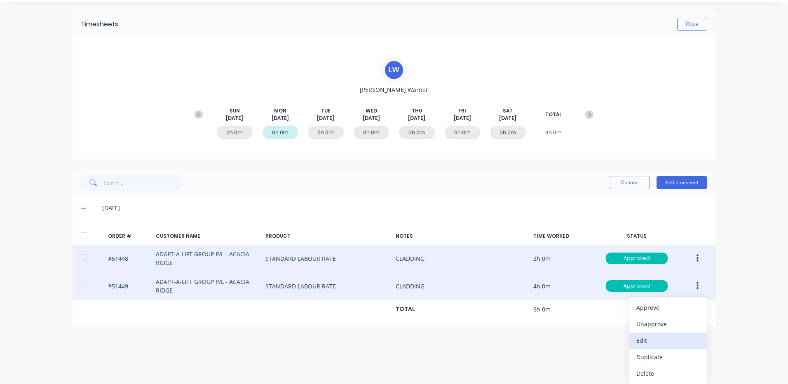
click at [662, 346] on div "Edit" at bounding box center [667, 341] width 63 height 12
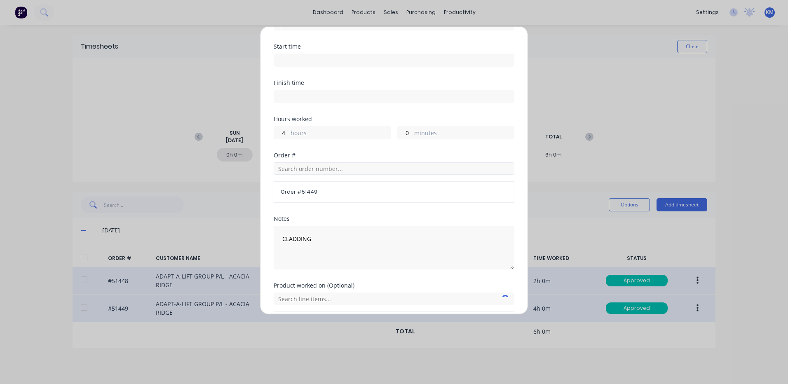
scroll to position [111, 0]
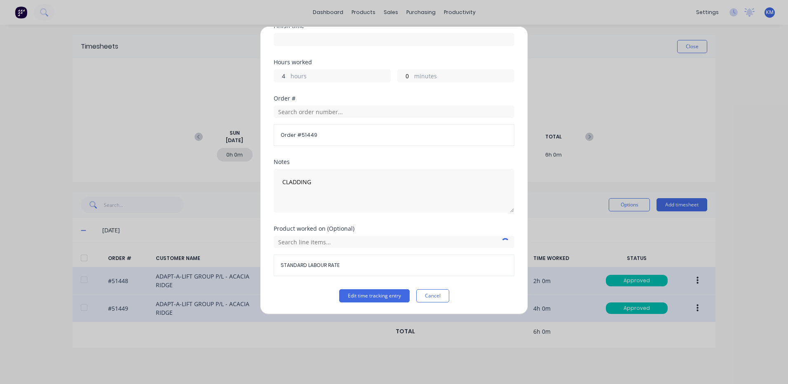
click at [287, 77] on input "4" at bounding box center [281, 76] width 14 height 12
click at [286, 77] on input "4" at bounding box center [281, 76] width 14 height 12
click at [279, 76] on input "4" at bounding box center [281, 76] width 14 height 12
type input "2"
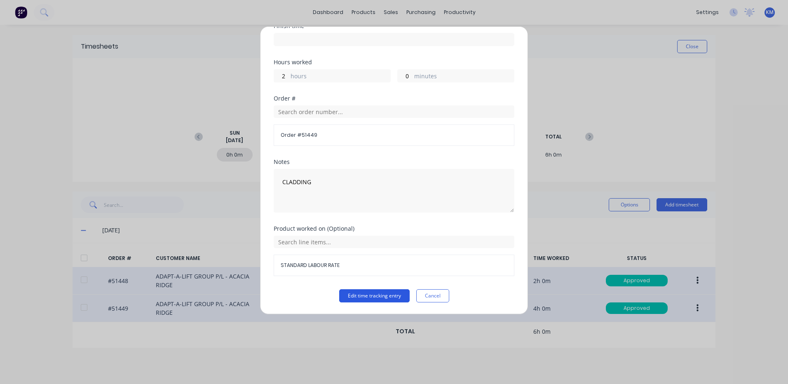
click at [383, 296] on button "Edit time tracking entry" at bounding box center [374, 295] width 70 height 13
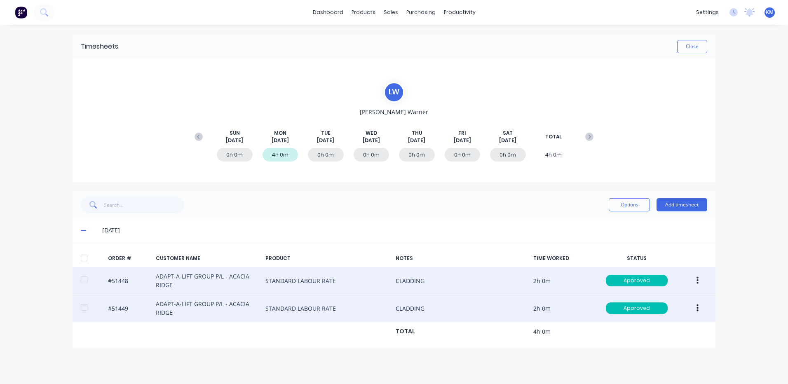
click at [697, 276] on icon "button" at bounding box center [698, 280] width 2 height 9
click at [657, 348] on div "Duplicate" at bounding box center [667, 352] width 63 height 12
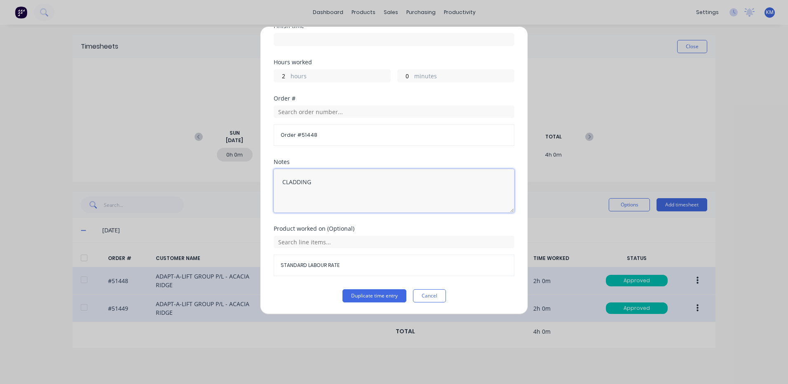
drag, startPoint x: 334, startPoint y: 193, endPoint x: 234, endPoint y: 171, distance: 102.5
click at [234, 175] on div "Duplicate timesheet Date [DATE] Start time Finish time Hours worked 2 hours 0 m…" at bounding box center [394, 192] width 788 height 384
click at [300, 241] on input "text" at bounding box center [394, 242] width 241 height 12
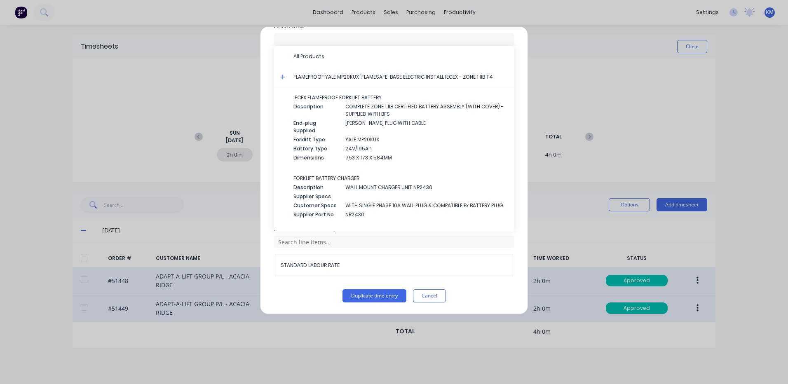
click at [281, 78] on icon at bounding box center [282, 77] width 5 height 6
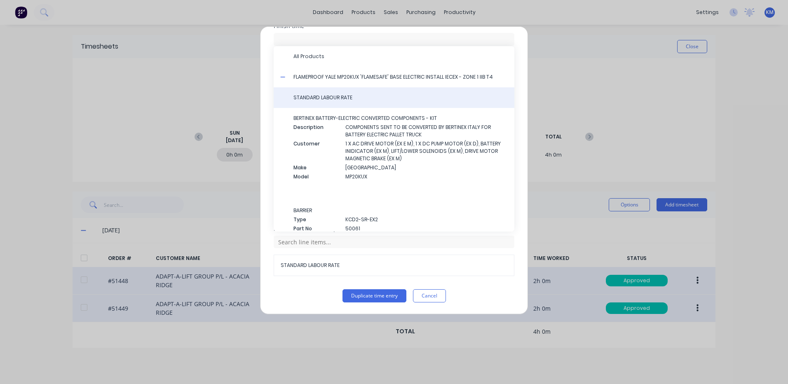
click at [314, 97] on span "STANDARD LABOUR RATE" at bounding box center [400, 97] width 214 height 7
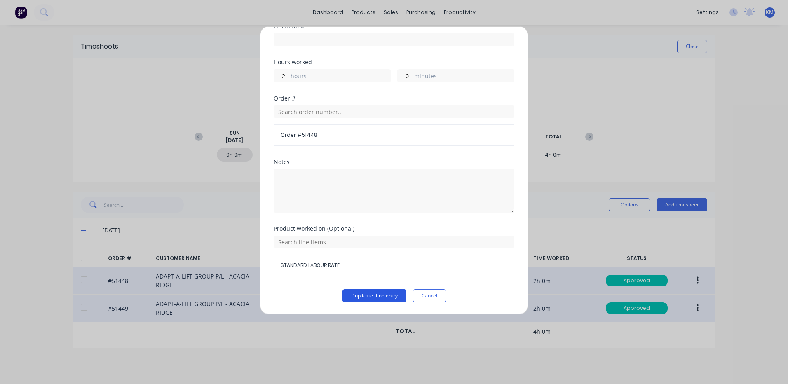
click at [369, 295] on button "Duplicate time entry" at bounding box center [375, 295] width 64 height 13
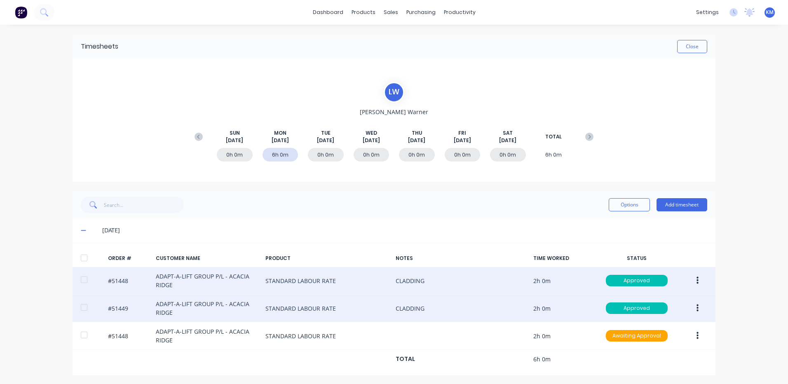
click at [696, 308] on button "button" at bounding box center [697, 308] width 19 height 15
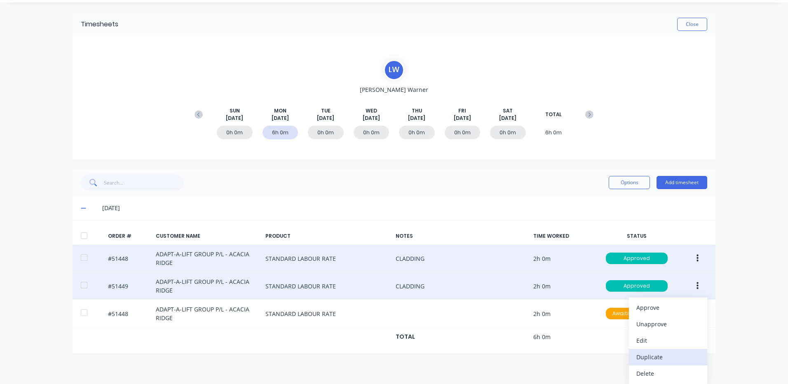
click at [649, 352] on div "Duplicate" at bounding box center [667, 357] width 63 height 12
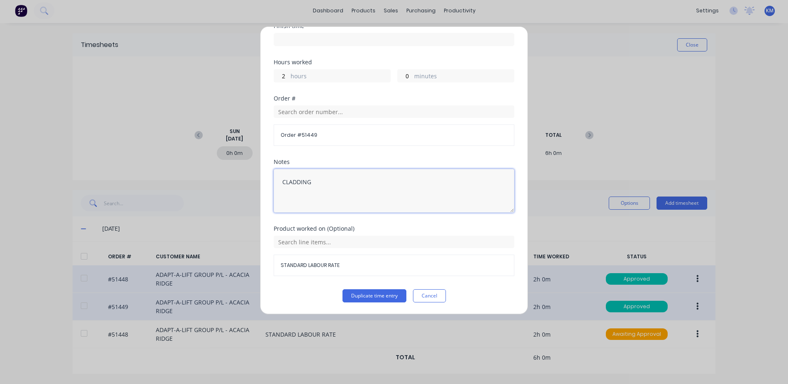
drag, startPoint x: 340, startPoint y: 203, endPoint x: 217, endPoint y: 180, distance: 125.8
click at [217, 180] on div "Duplicate timesheet Date [DATE] Start time Finish time Hours worked 2 hours 0 m…" at bounding box center [394, 192] width 788 height 384
click at [326, 249] on div "STANDARD LABOUR RATE" at bounding box center [394, 256] width 241 height 40
click at [329, 245] on input "text" at bounding box center [394, 242] width 241 height 12
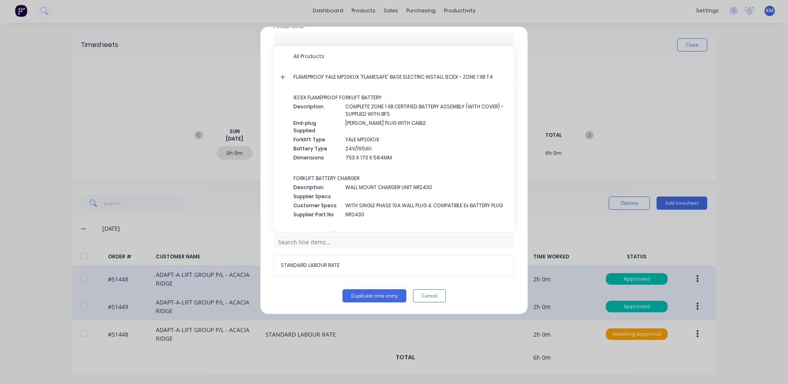
click at [284, 77] on icon at bounding box center [282, 77] width 5 height 6
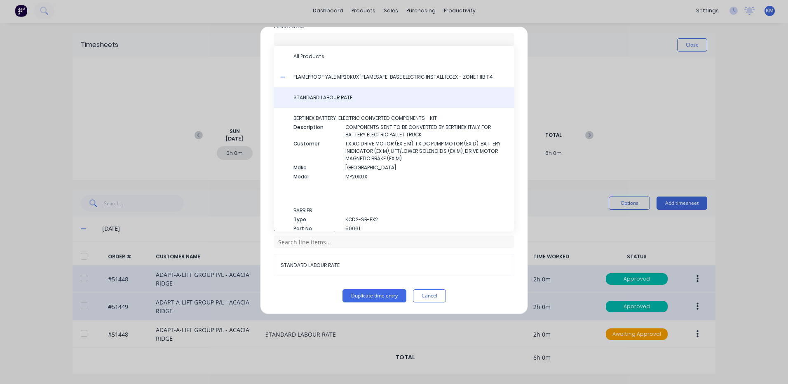
click at [301, 94] on div "STANDARD LABOUR RATE" at bounding box center [394, 97] width 241 height 21
click at [305, 97] on span "STANDARD LABOUR RATE" at bounding box center [400, 97] width 214 height 7
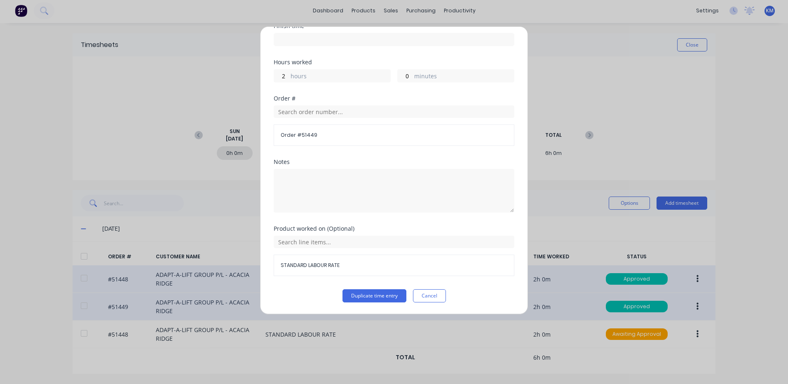
click at [375, 289] on div "Product worked on (Optional) STANDARD LABOUR RATE" at bounding box center [394, 257] width 241 height 63
click at [375, 289] on button "Duplicate time entry" at bounding box center [375, 295] width 64 height 13
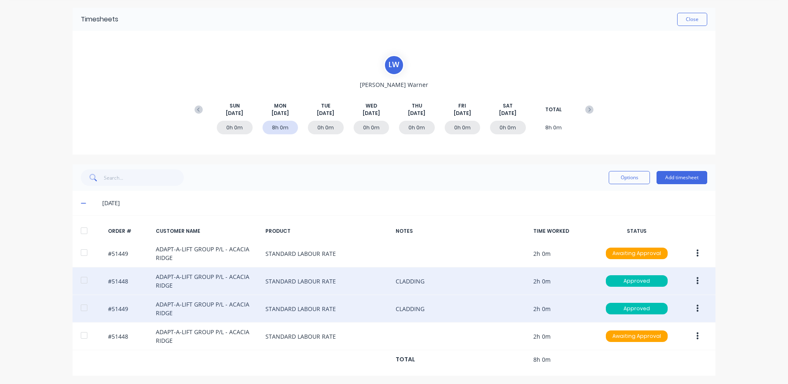
scroll to position [29, 0]
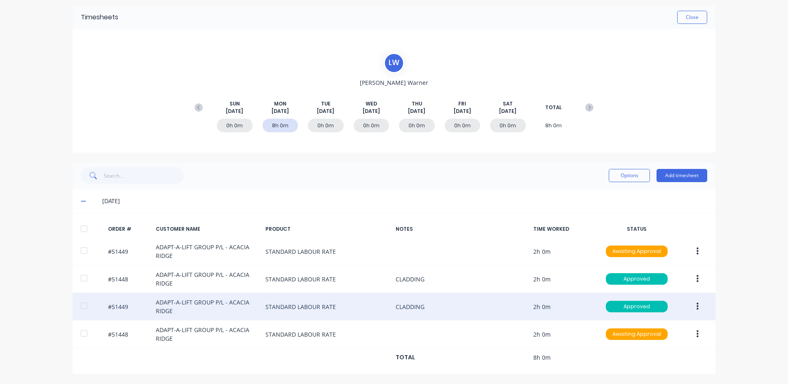
click at [84, 230] on div at bounding box center [84, 229] width 16 height 16
click at [625, 174] on button "Options" at bounding box center [629, 175] width 41 height 13
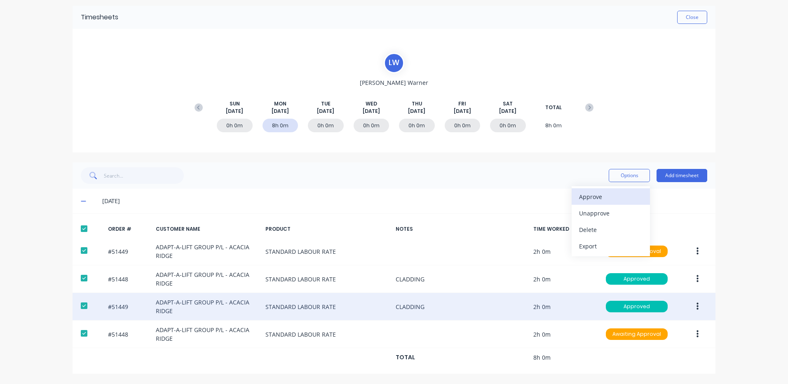
click at [604, 192] on div "Approve" at bounding box center [610, 197] width 63 height 12
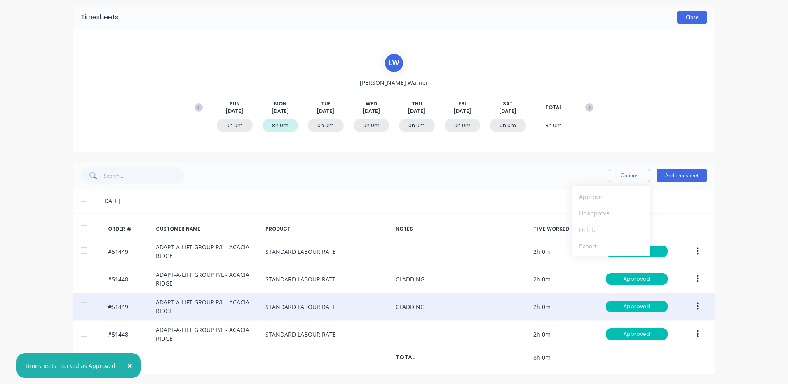
click at [677, 23] on button "Close" at bounding box center [692, 17] width 30 height 13
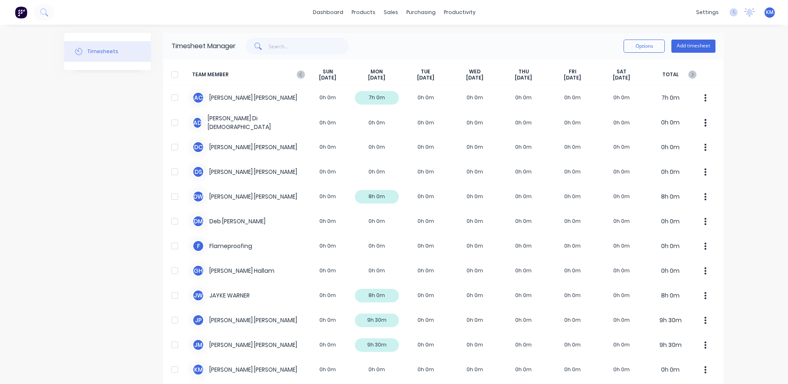
click at [120, 123] on div "Timesheets" at bounding box center [107, 333] width 87 height 601
click at [406, 63] on link "Customers" at bounding box center [431, 56] width 109 height 16
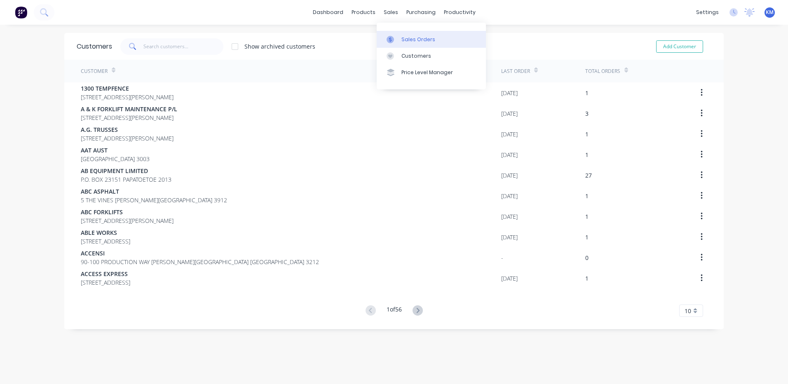
click at [397, 40] on div at bounding box center [393, 39] width 12 height 7
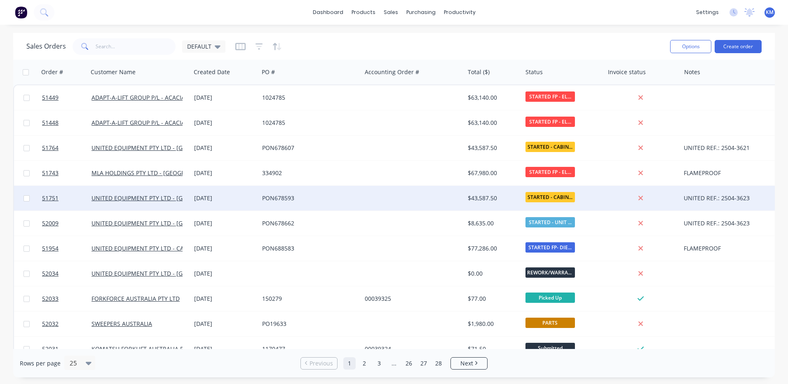
scroll to position [165, 0]
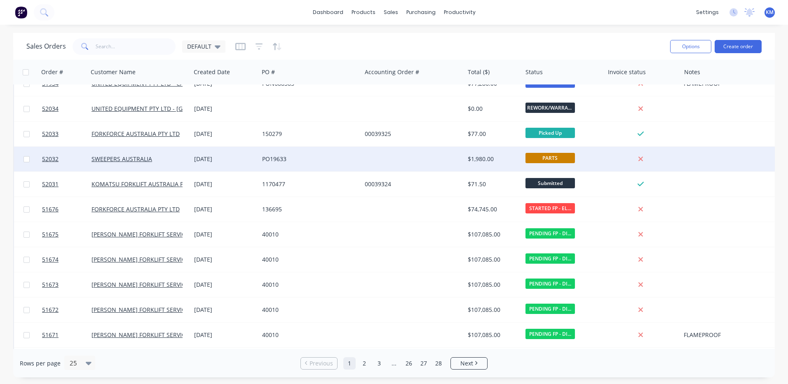
click at [184, 163] on div "SWEEPERS AUSTRALIA" at bounding box center [139, 159] width 96 height 8
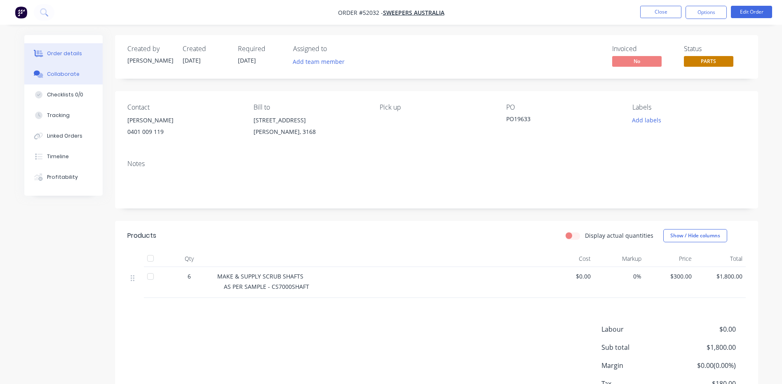
click at [89, 77] on button "Collaborate" at bounding box center [63, 74] width 78 height 21
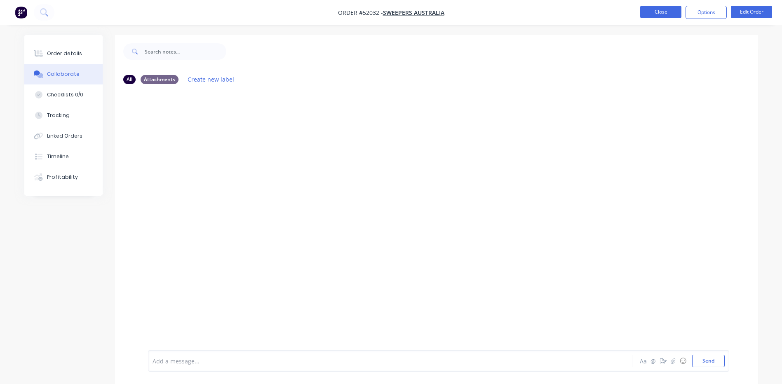
click at [655, 11] on button "Close" at bounding box center [660, 12] width 41 height 12
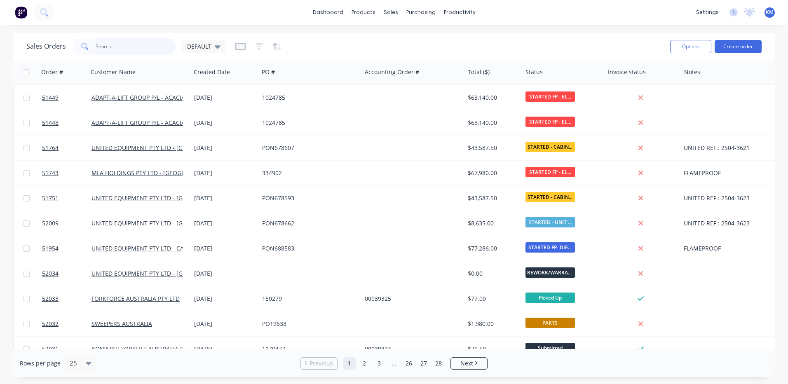
click at [126, 52] on input "text" at bounding box center [136, 46] width 80 height 16
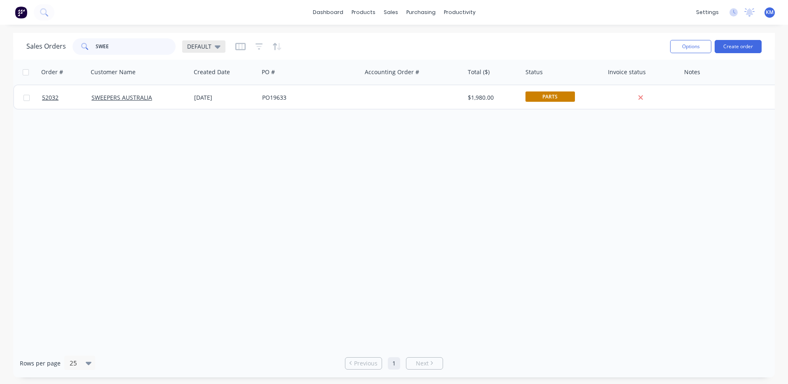
type input "SWEE"
click at [191, 44] on span "DEFAULT" at bounding box center [199, 46] width 24 height 9
click at [204, 151] on button "ARCHIVED" at bounding box center [232, 149] width 94 height 9
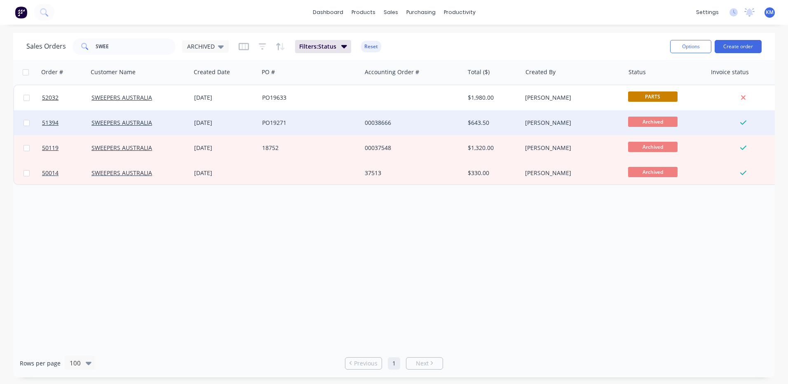
click at [160, 124] on div "SWEEPERS AUSTRALIA" at bounding box center [136, 123] width 91 height 8
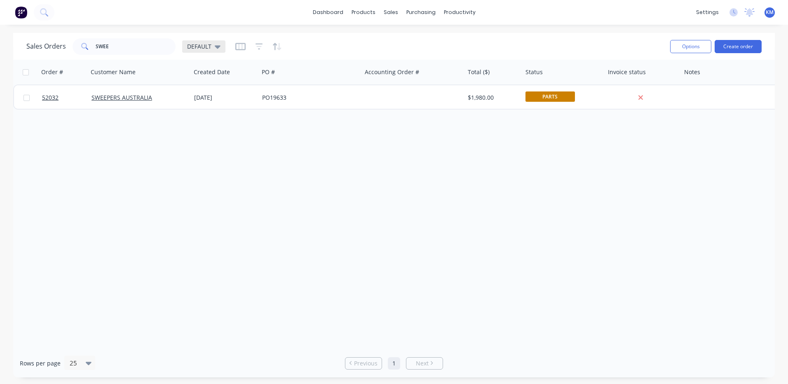
click at [218, 44] on icon at bounding box center [218, 46] width 6 height 9
click at [223, 147] on button "ARCHIVED" at bounding box center [232, 149] width 94 height 9
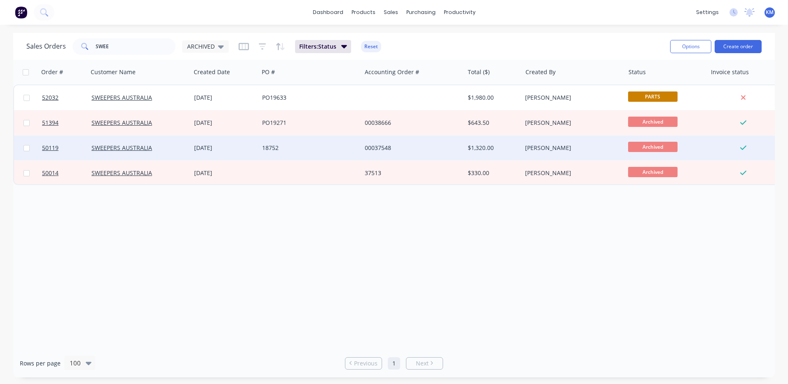
click at [292, 143] on div "18752" at bounding box center [310, 148] width 103 height 25
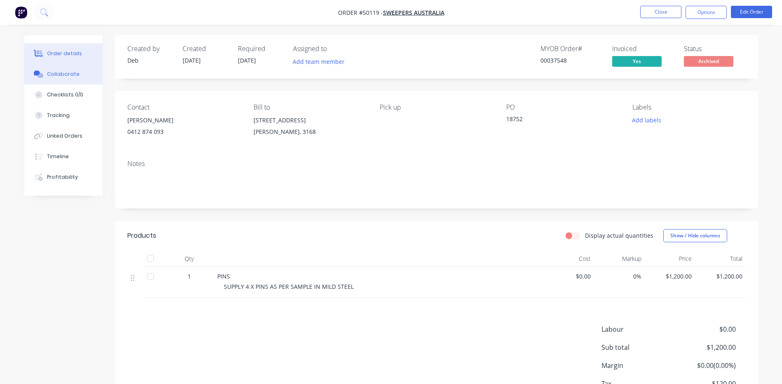
click at [100, 79] on button "Collaborate" at bounding box center [63, 74] width 78 height 21
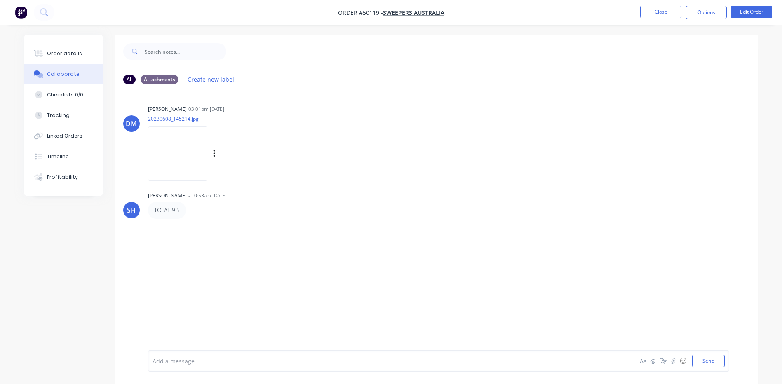
click at [187, 151] on img at bounding box center [177, 154] width 59 height 54
click at [647, 17] on button "Close" at bounding box center [660, 12] width 41 height 12
